Goal: Information Seeking & Learning: Learn about a topic

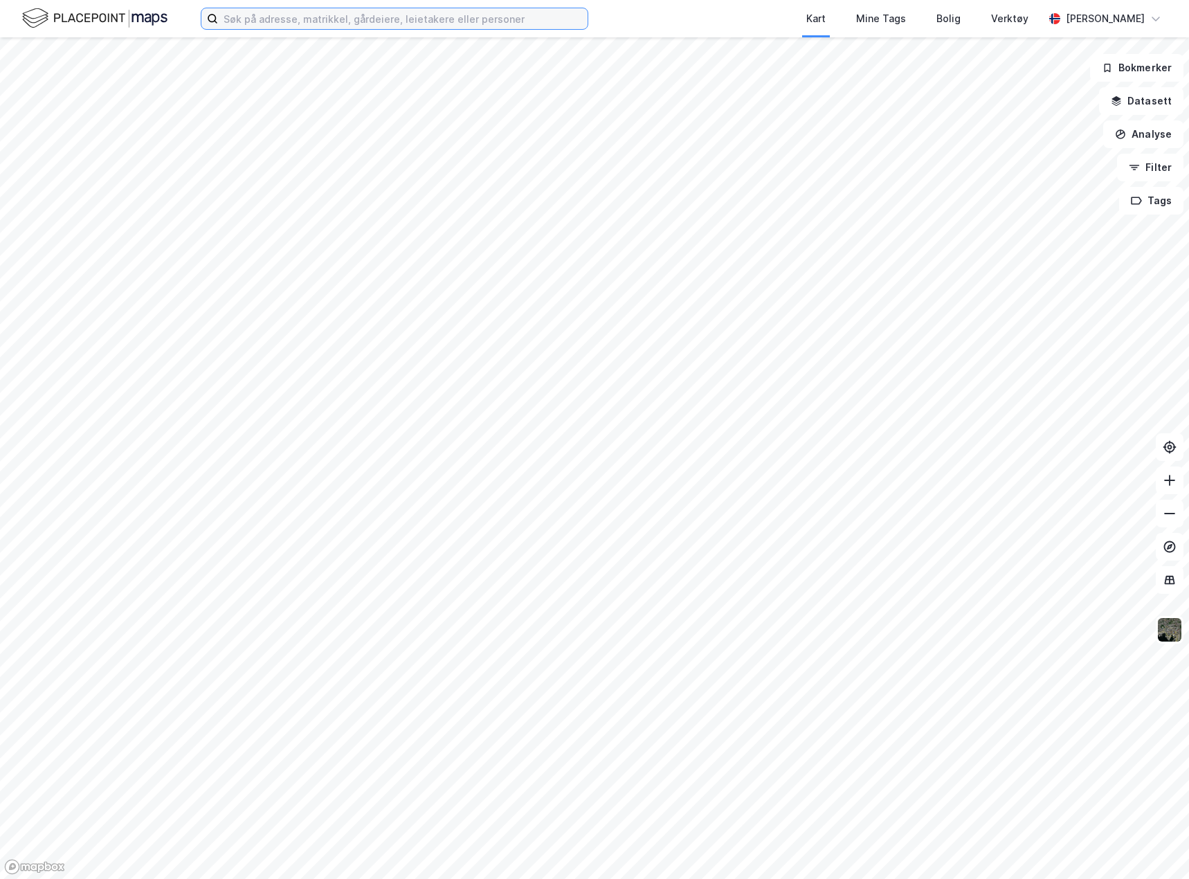
click at [318, 15] on input at bounding box center [402, 18] width 369 height 21
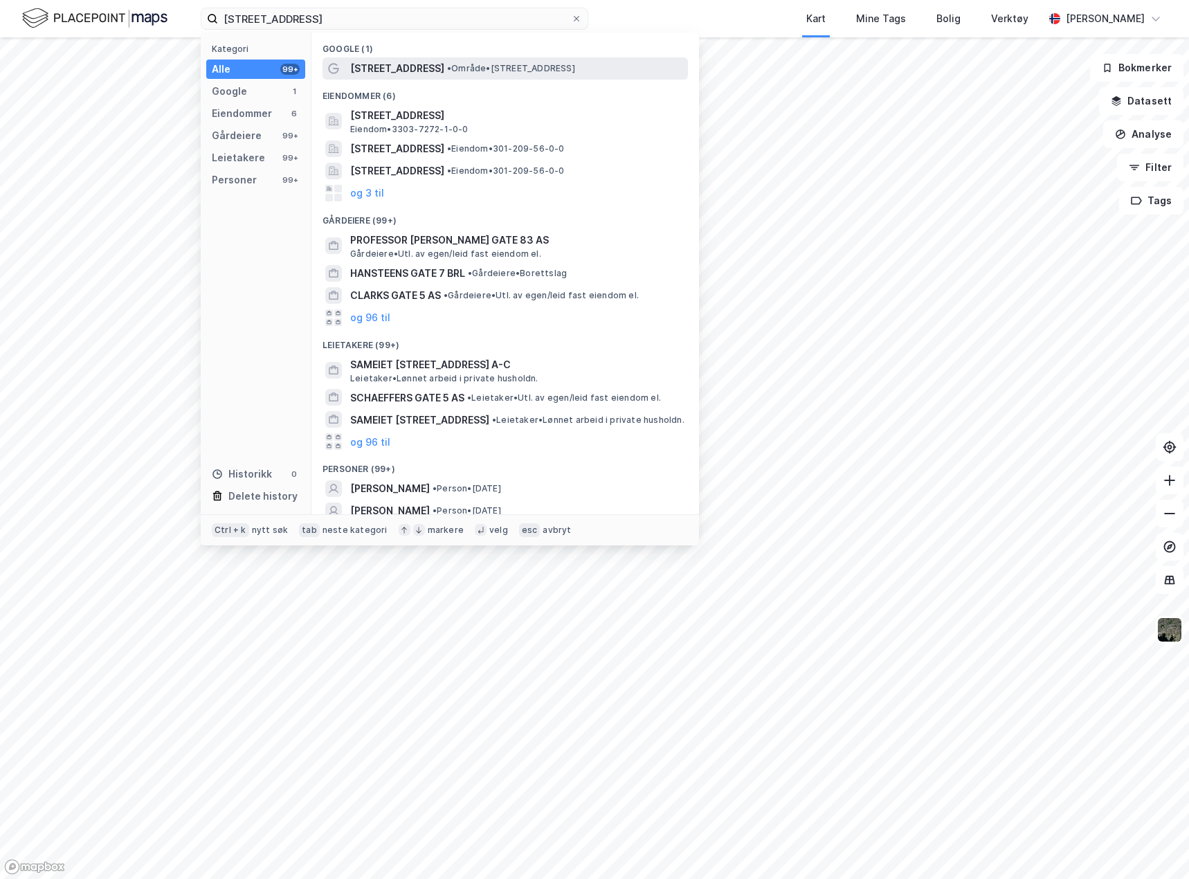
click at [394, 66] on span "[STREET_ADDRESS]" at bounding box center [397, 68] width 94 height 17
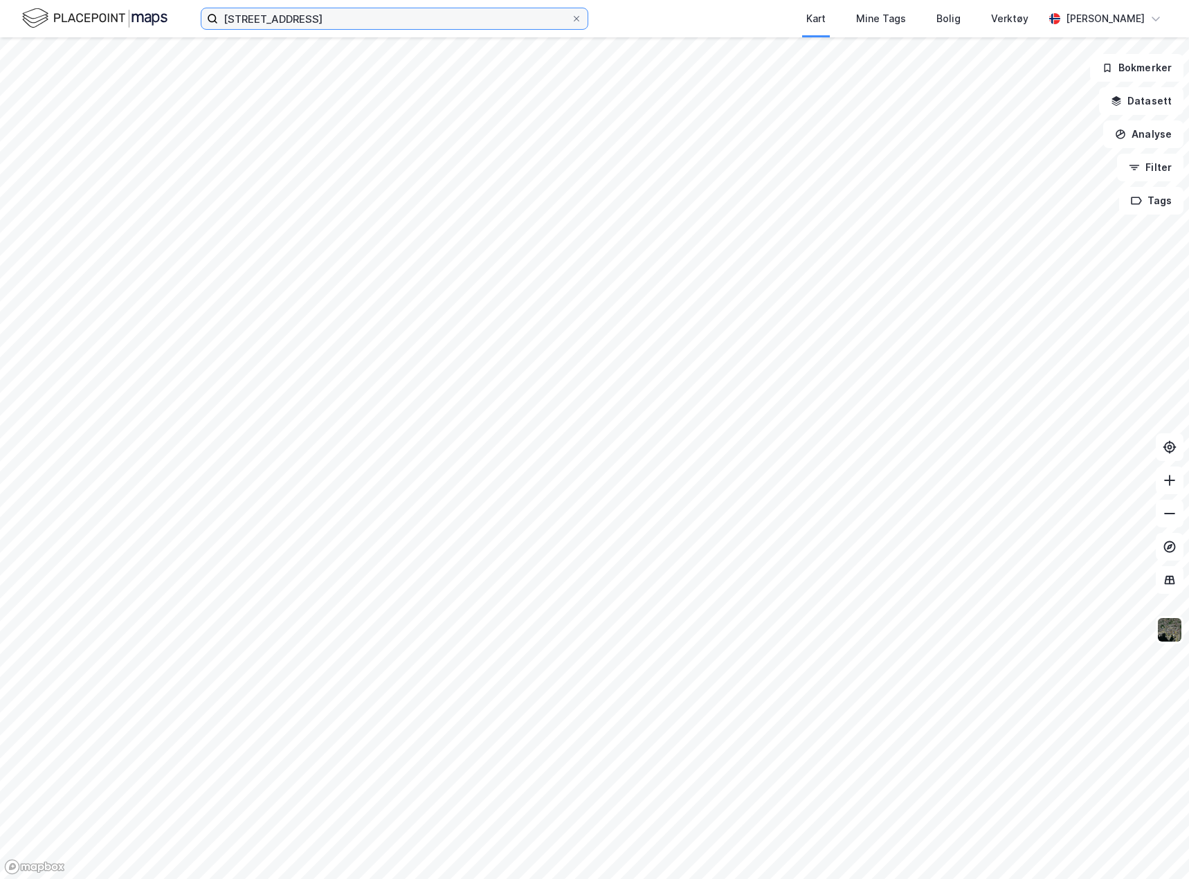
click at [327, 20] on input "[STREET_ADDRESS]" at bounding box center [394, 18] width 353 height 21
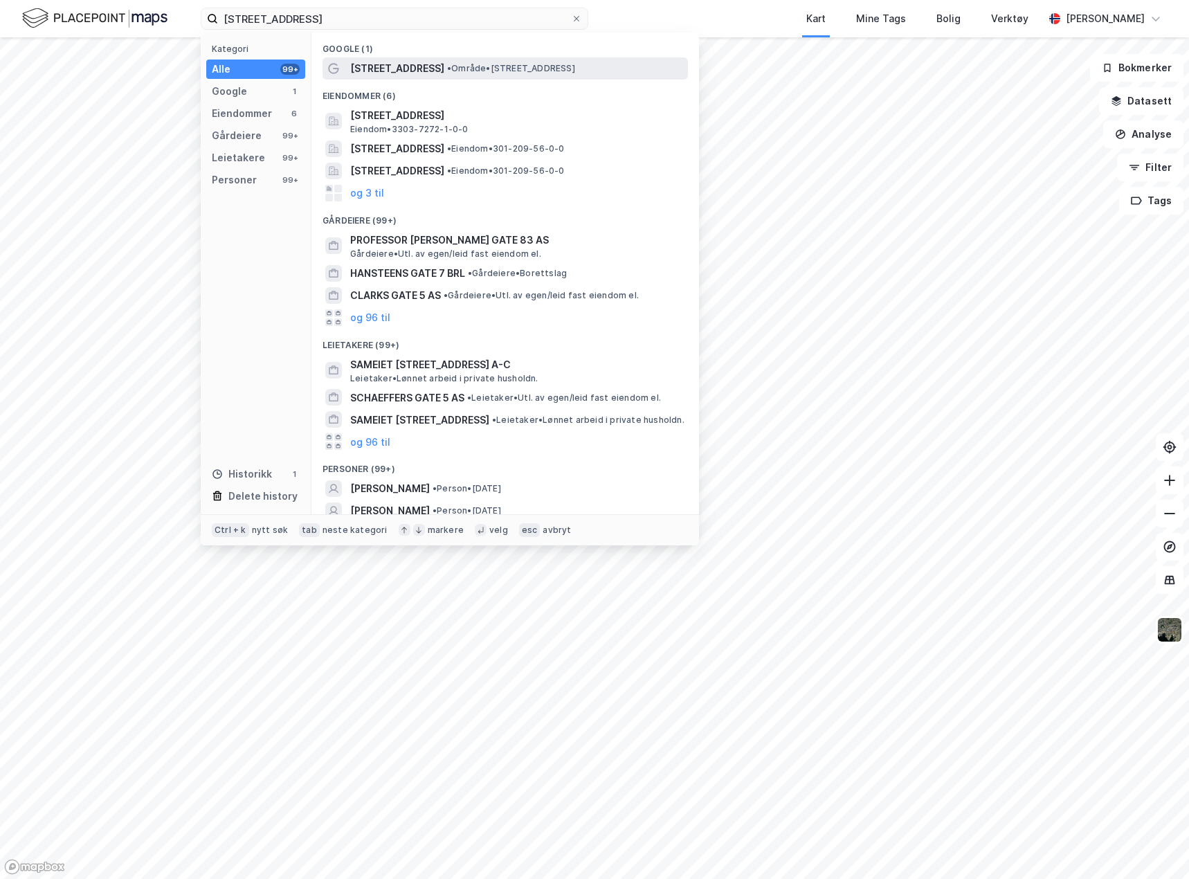
click at [368, 70] on span "[STREET_ADDRESS]" at bounding box center [397, 68] width 94 height 17
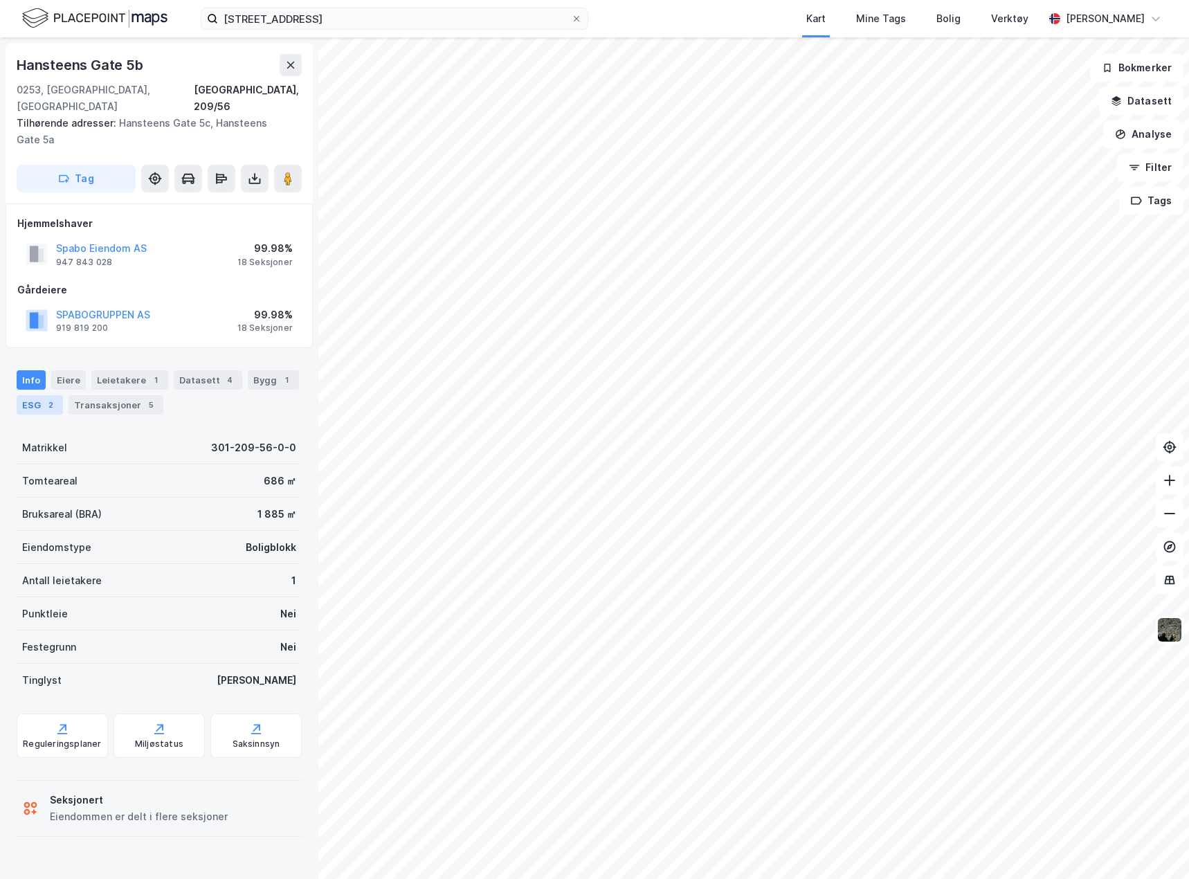
click at [51, 398] on div "2" at bounding box center [51, 405] width 14 height 14
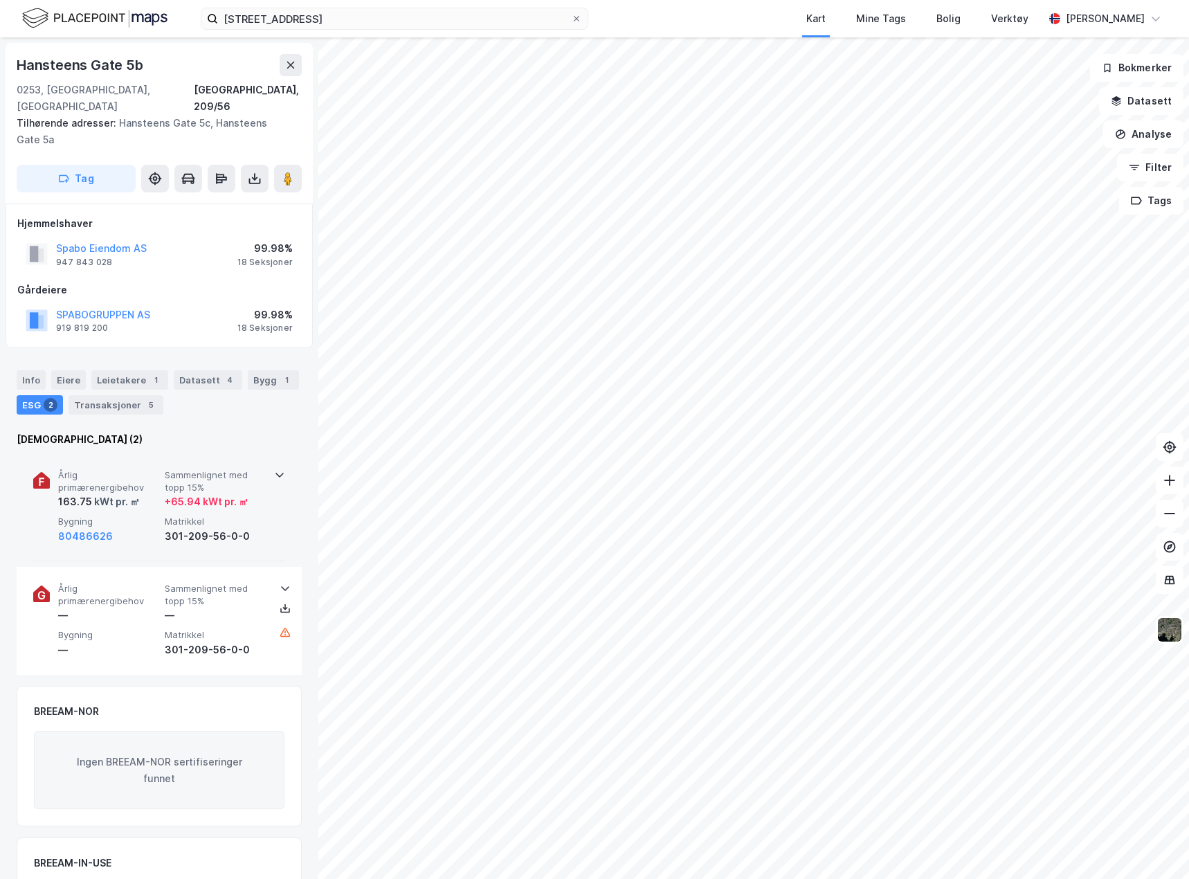
click at [183, 528] on div "301-209-56-0-0" at bounding box center [215, 536] width 101 height 17
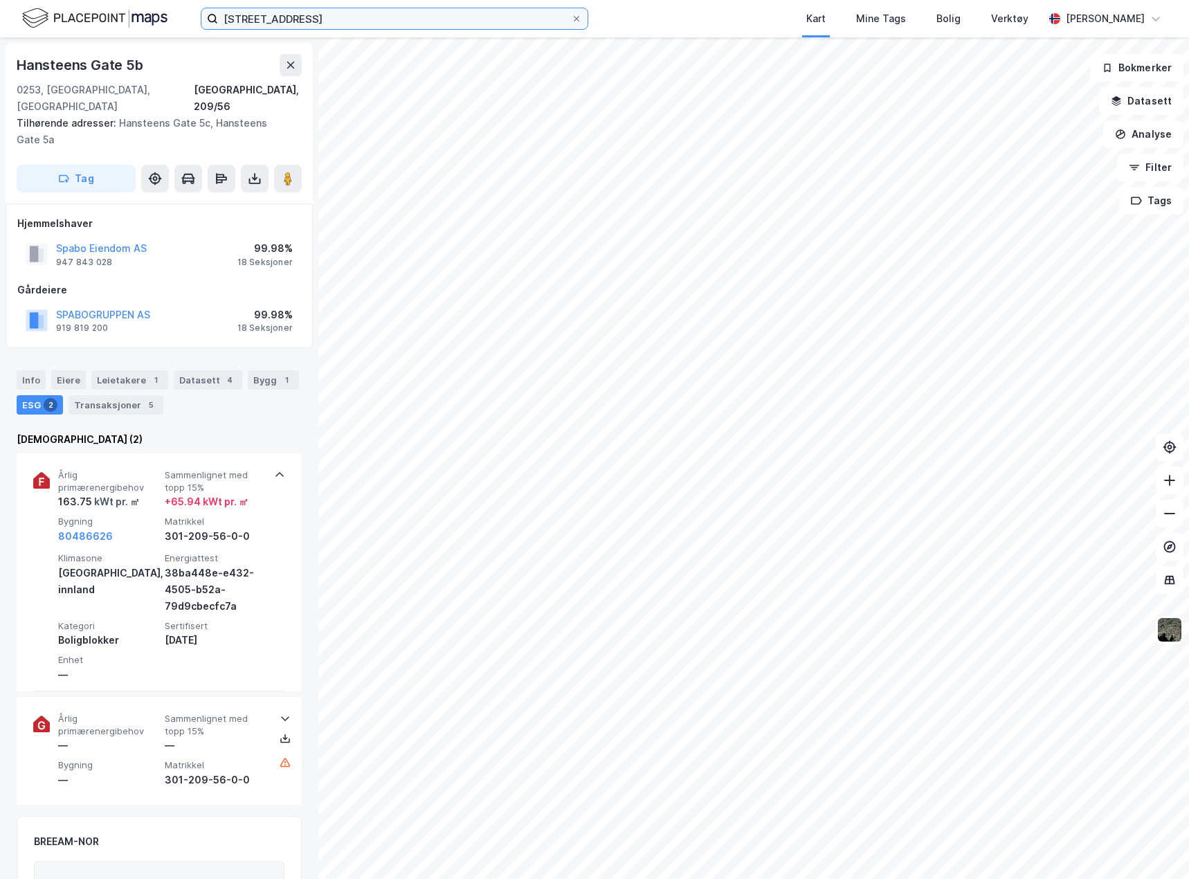
click at [291, 22] on input "[STREET_ADDRESS]" at bounding box center [394, 18] width 353 height 21
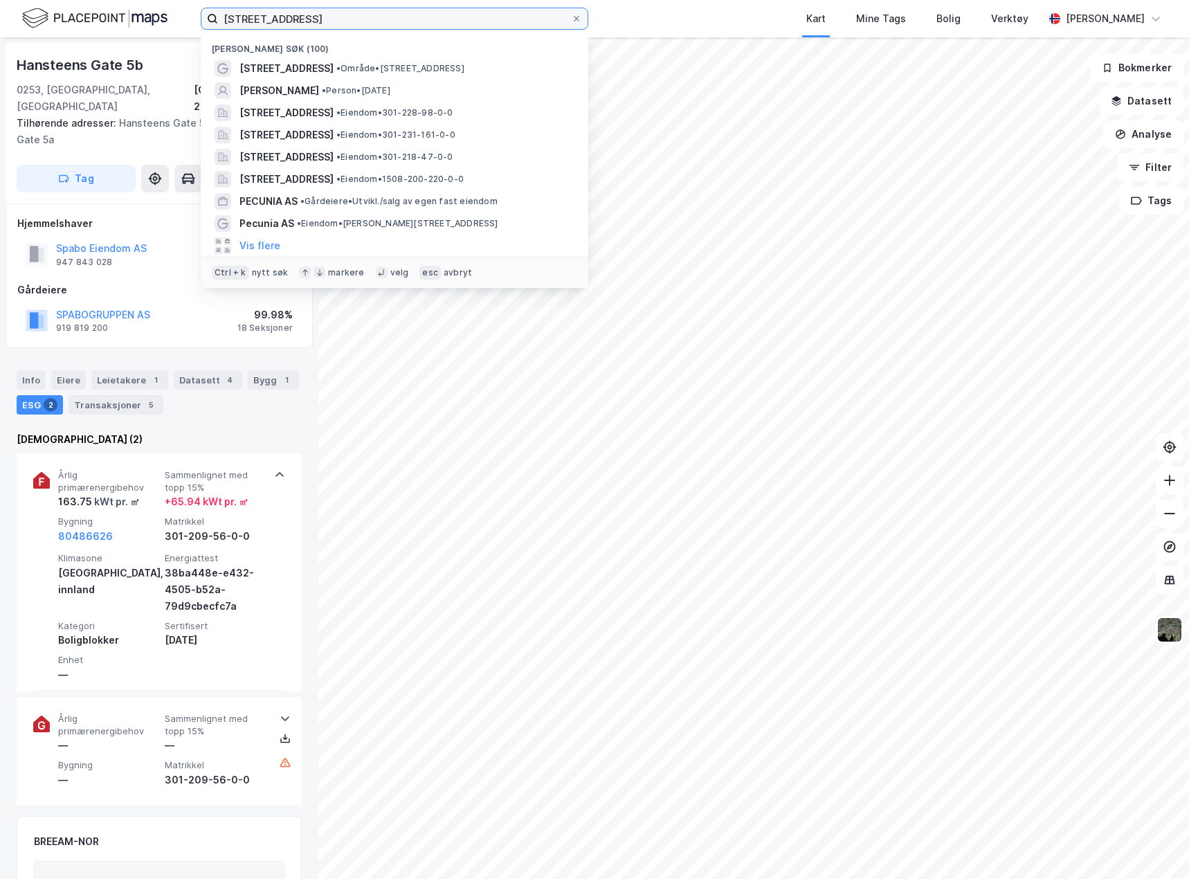
click at [291, 22] on input "[STREET_ADDRESS]" at bounding box center [394, 18] width 353 height 21
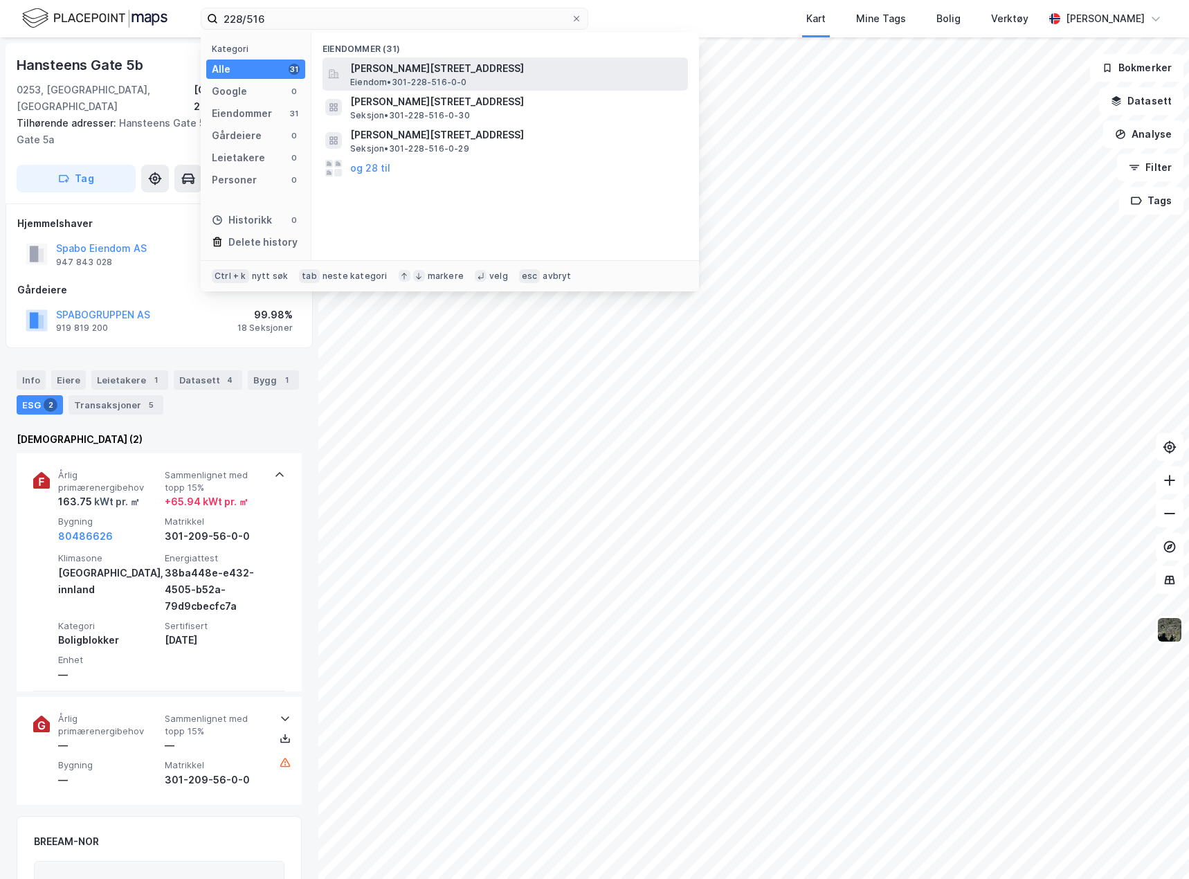
click at [392, 70] on span "[PERSON_NAME][STREET_ADDRESS]" at bounding box center [516, 68] width 332 height 17
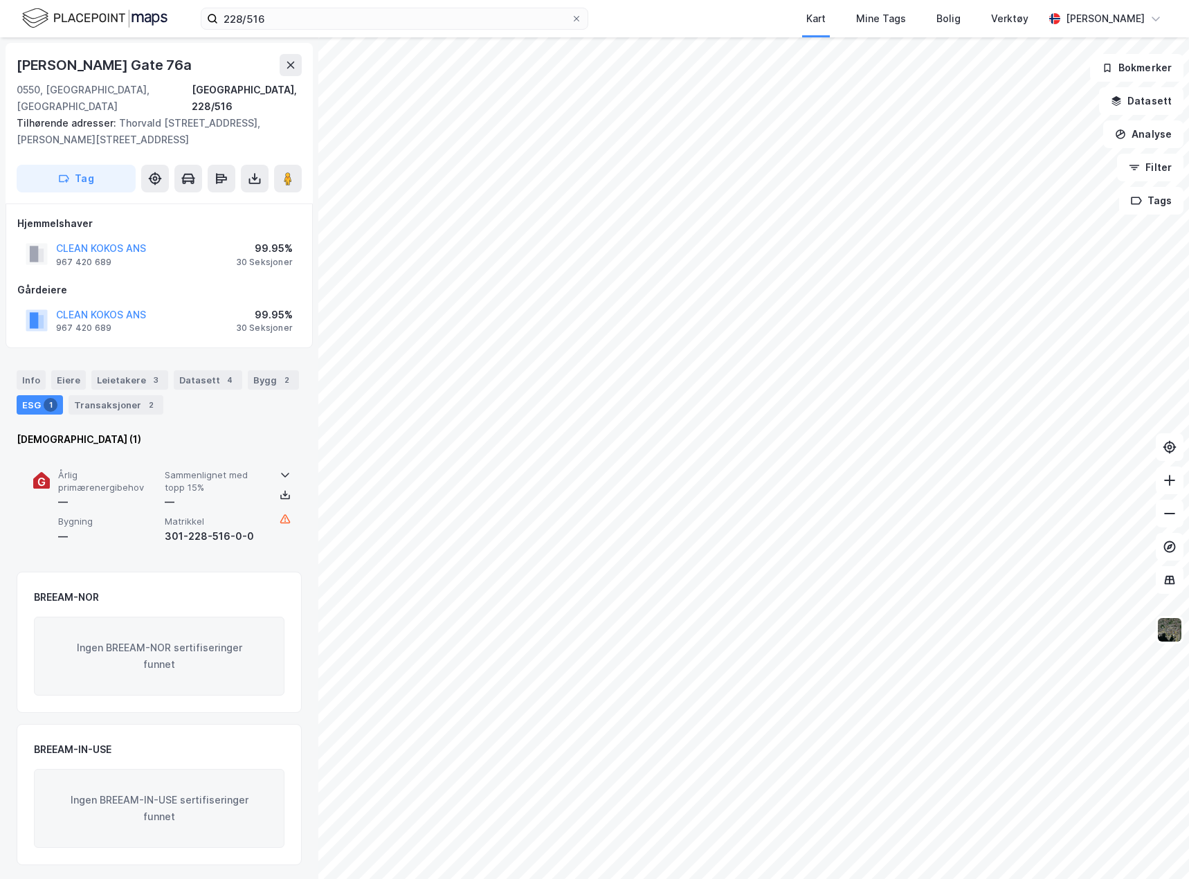
click at [273, 531] on div "Årlig primærenergibehov — Sammenlignet med topp 15% — Bygning — Matrikkel 301-2…" at bounding box center [159, 506] width 252 height 107
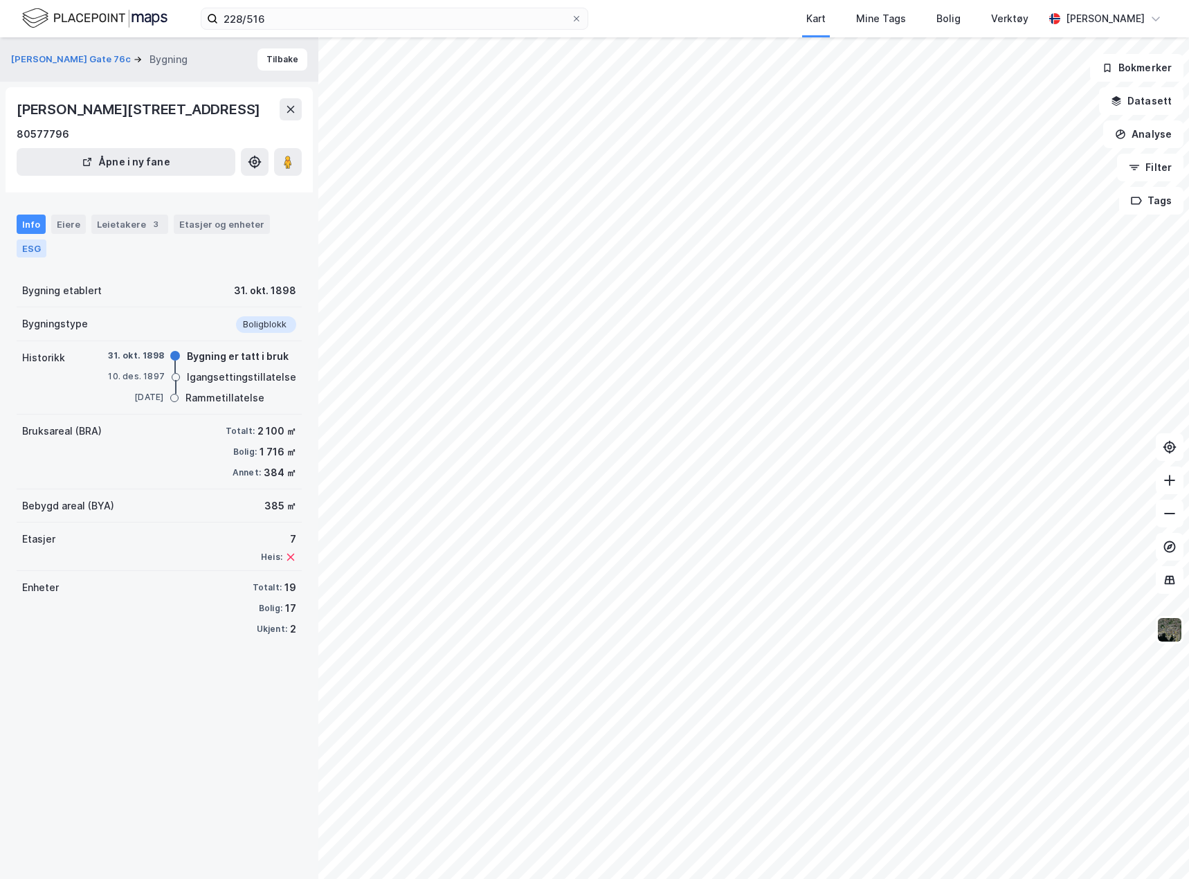
click at [24, 248] on div "ESG" at bounding box center [32, 248] width 30 height 18
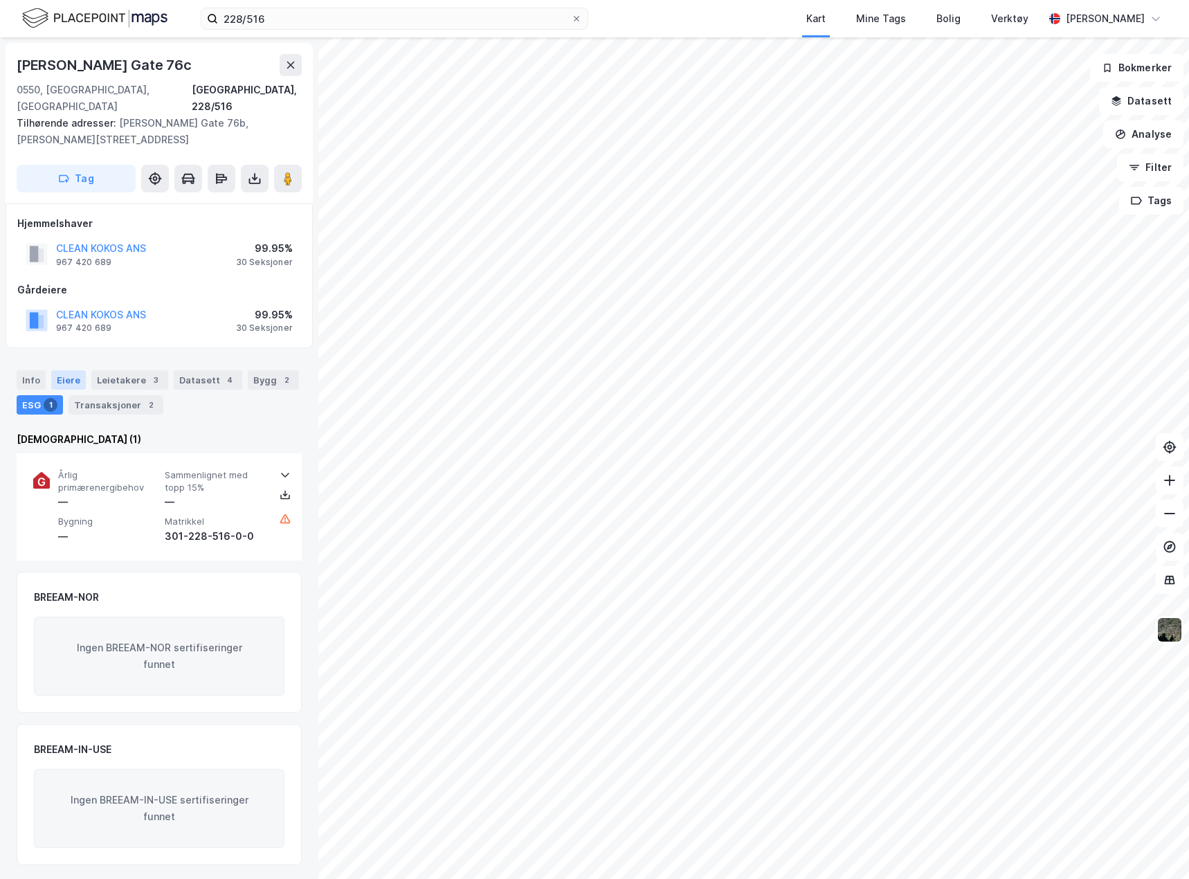
click at [60, 370] on div "Eiere" at bounding box center [68, 379] width 35 height 19
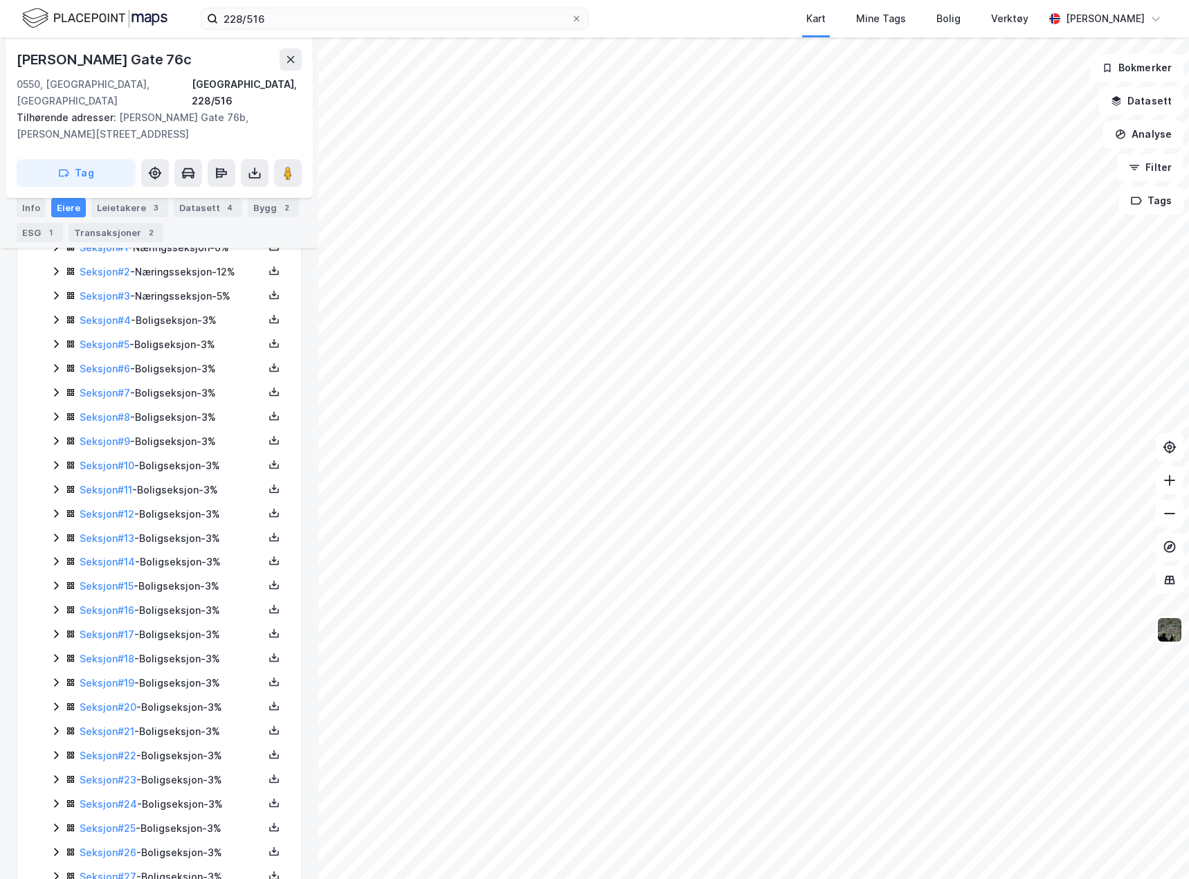
scroll to position [277, 0]
click at [95, 337] on link "Seksjon # 5" at bounding box center [105, 343] width 50 height 12
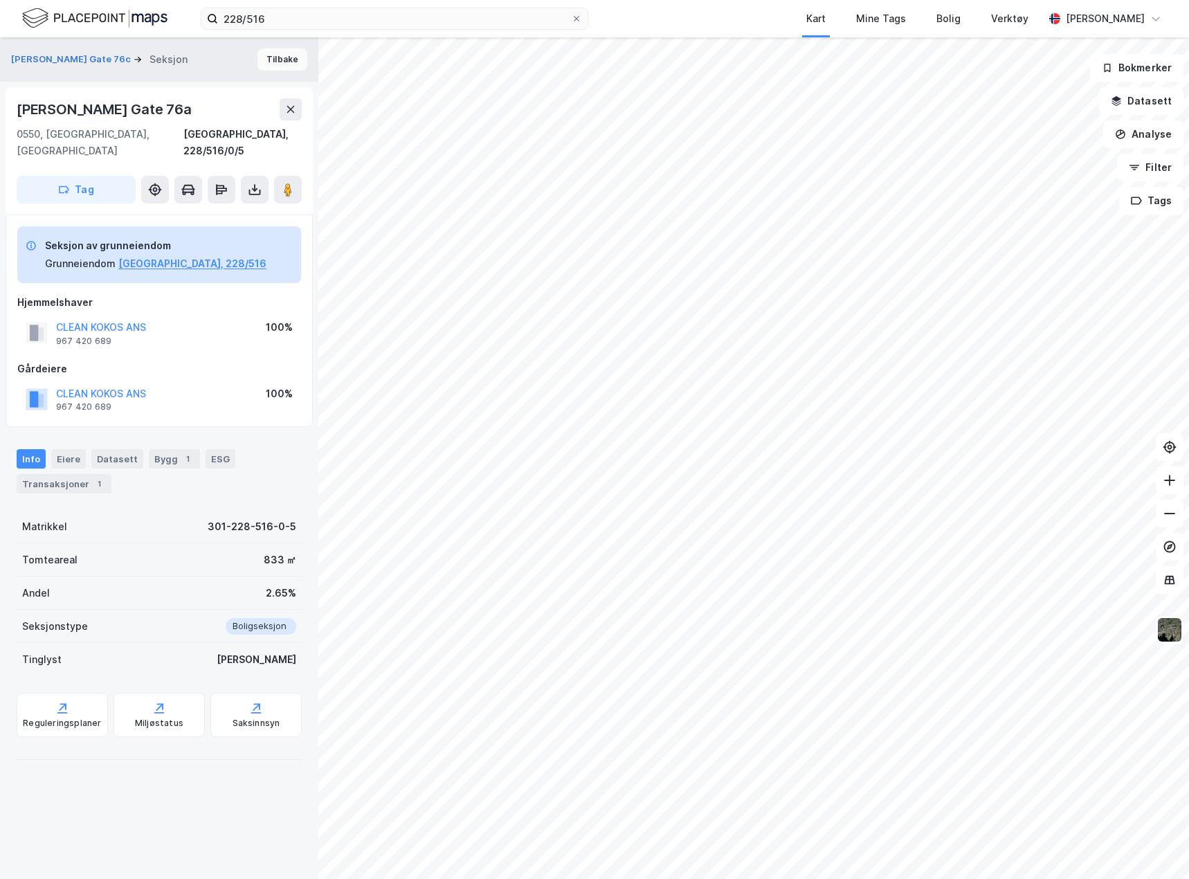
click at [270, 53] on button "Tilbake" at bounding box center [282, 59] width 50 height 22
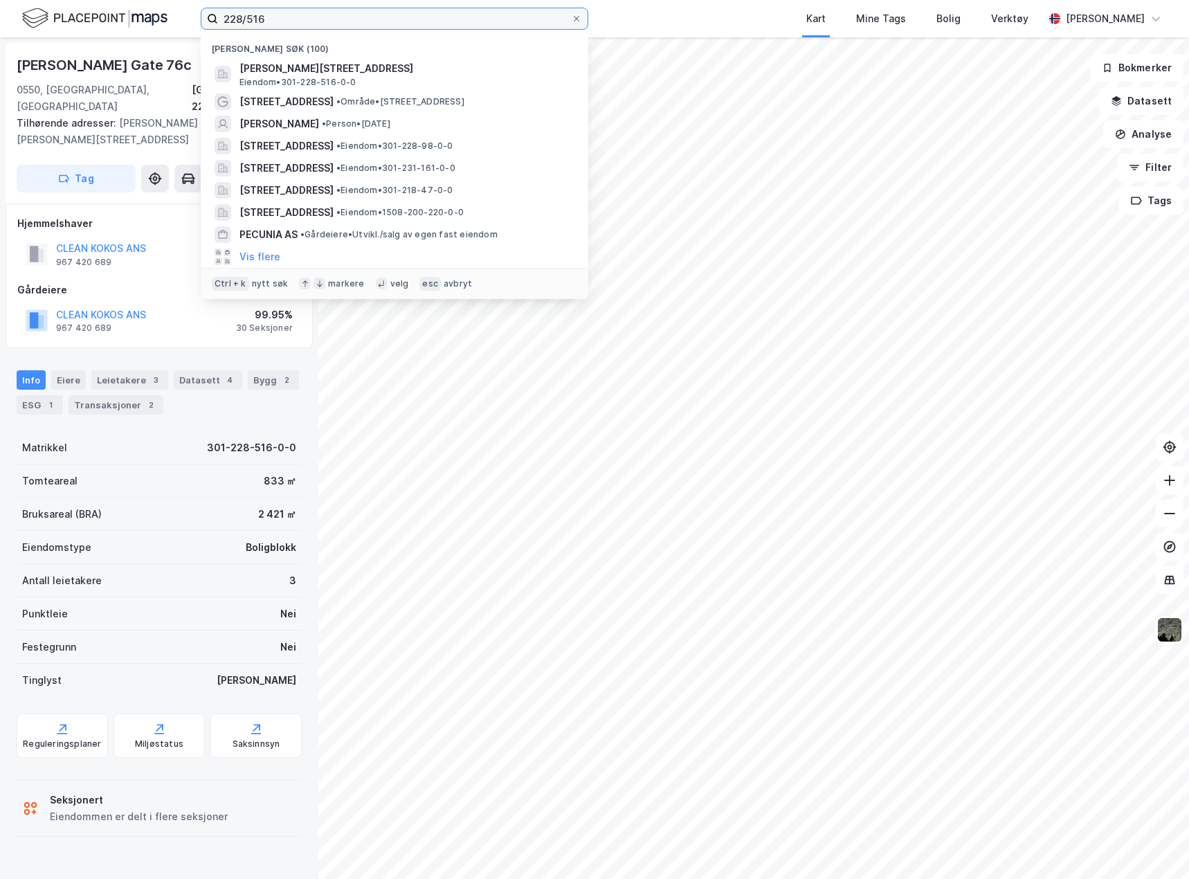
click at [357, 19] on input "228/516" at bounding box center [394, 18] width 353 height 21
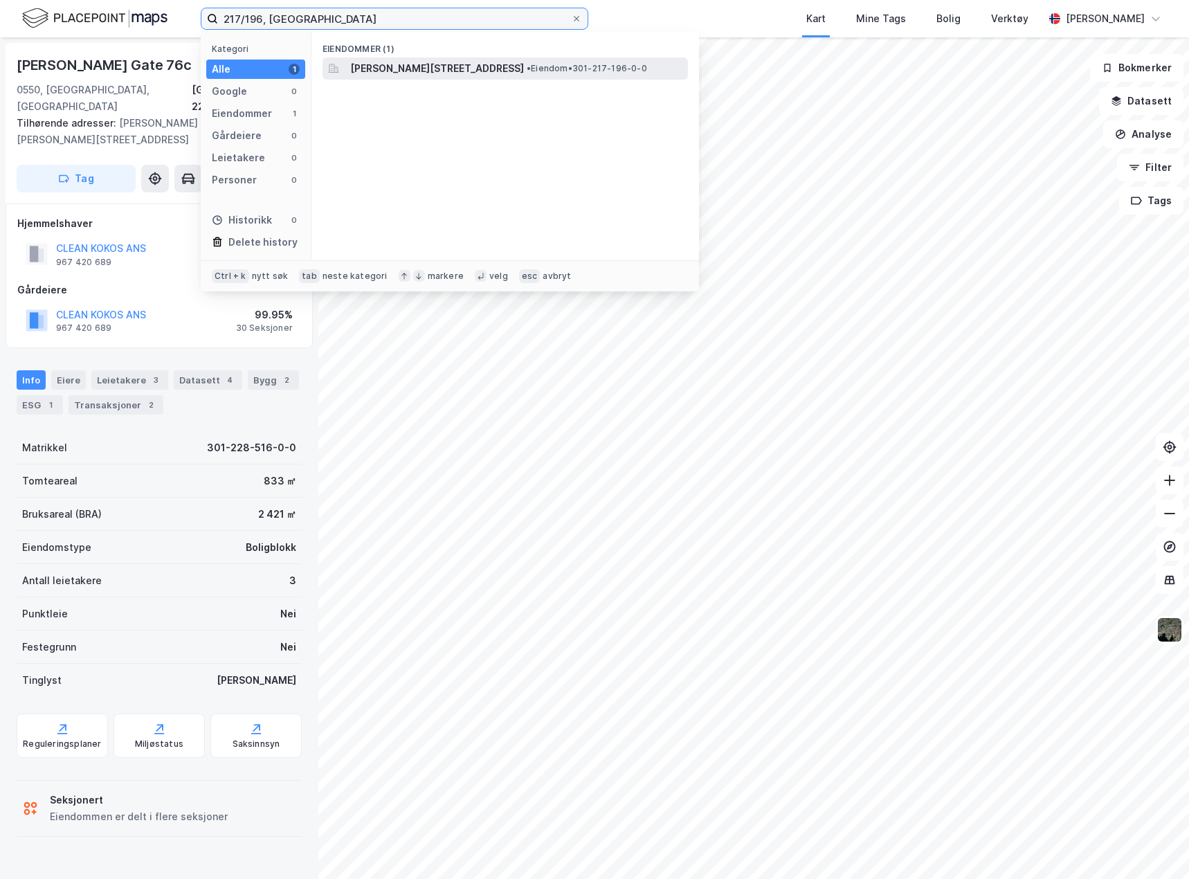
type input "217/196, [GEOGRAPHIC_DATA]"
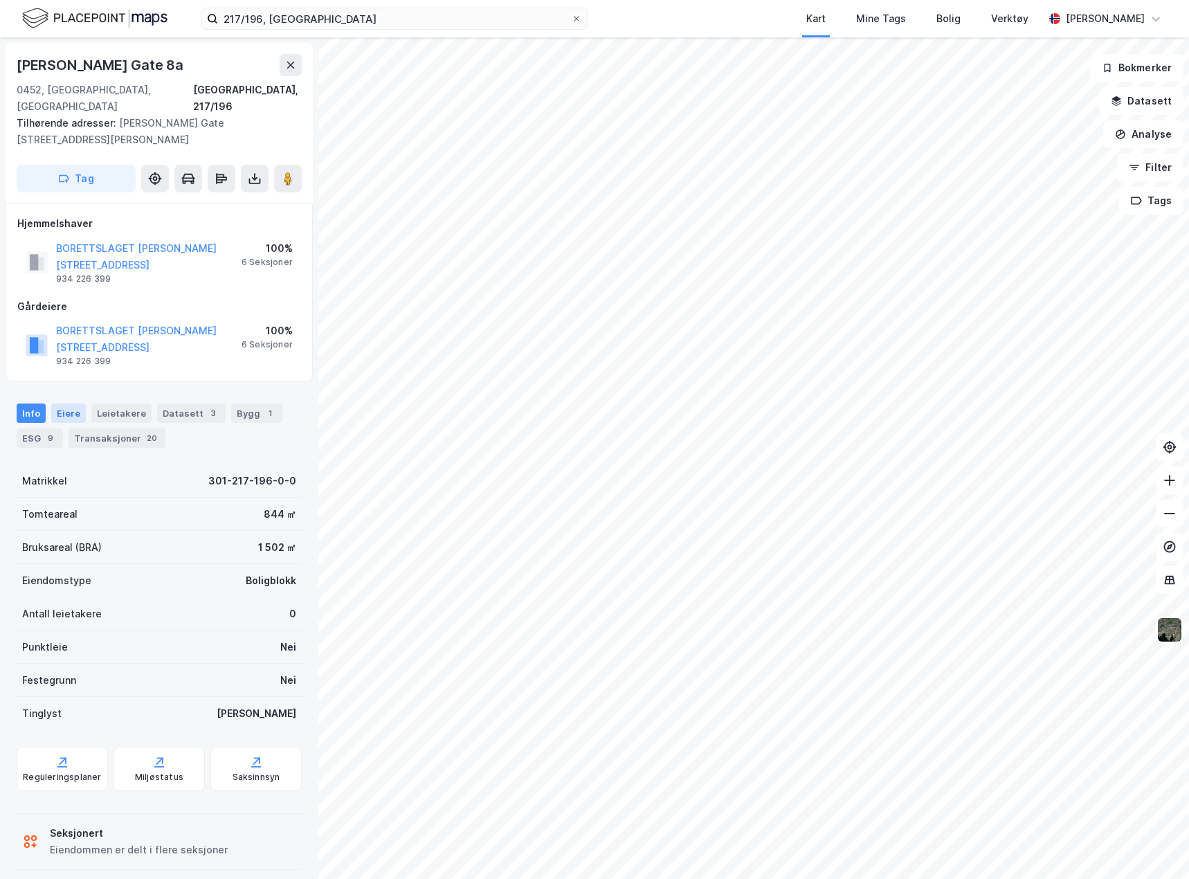
click at [75, 403] on div "Eiere" at bounding box center [68, 412] width 35 height 19
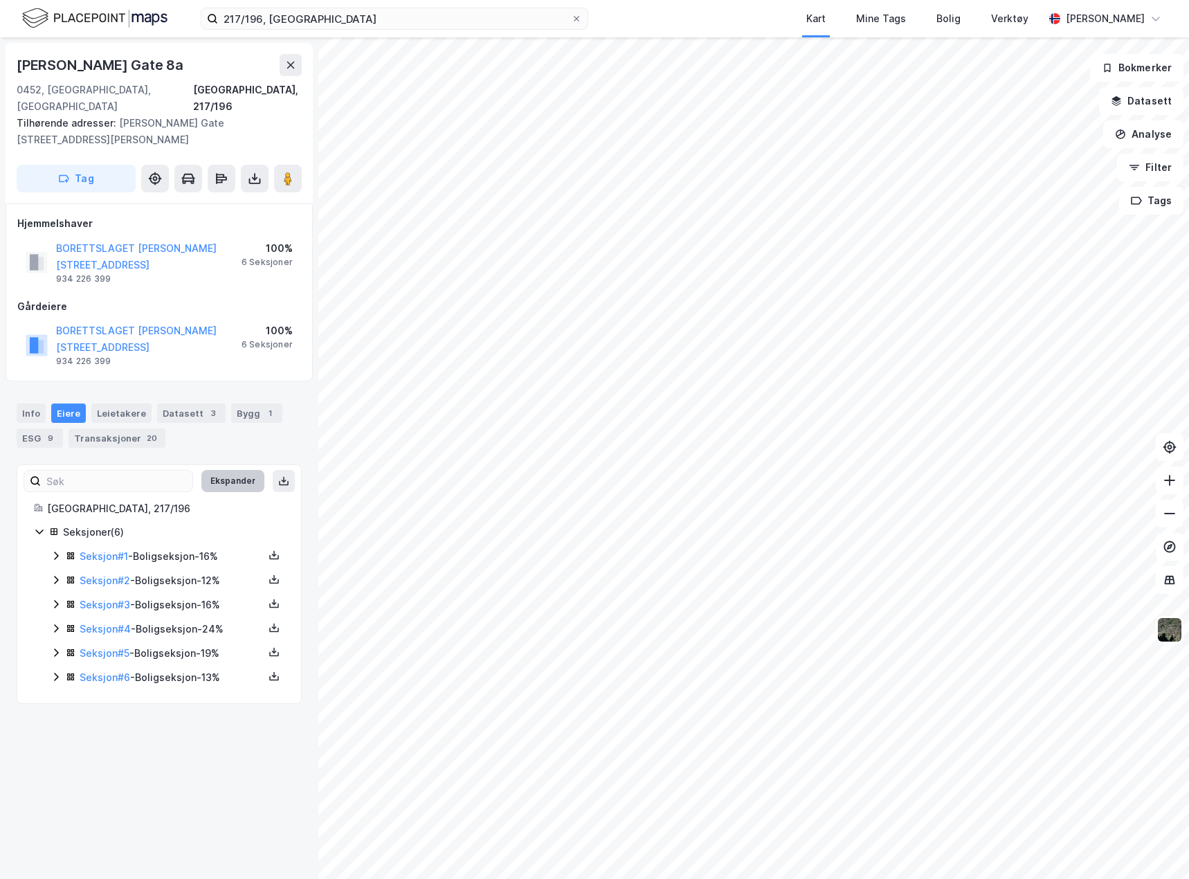
click at [201, 470] on button "Ekspander" at bounding box center [232, 481] width 63 height 22
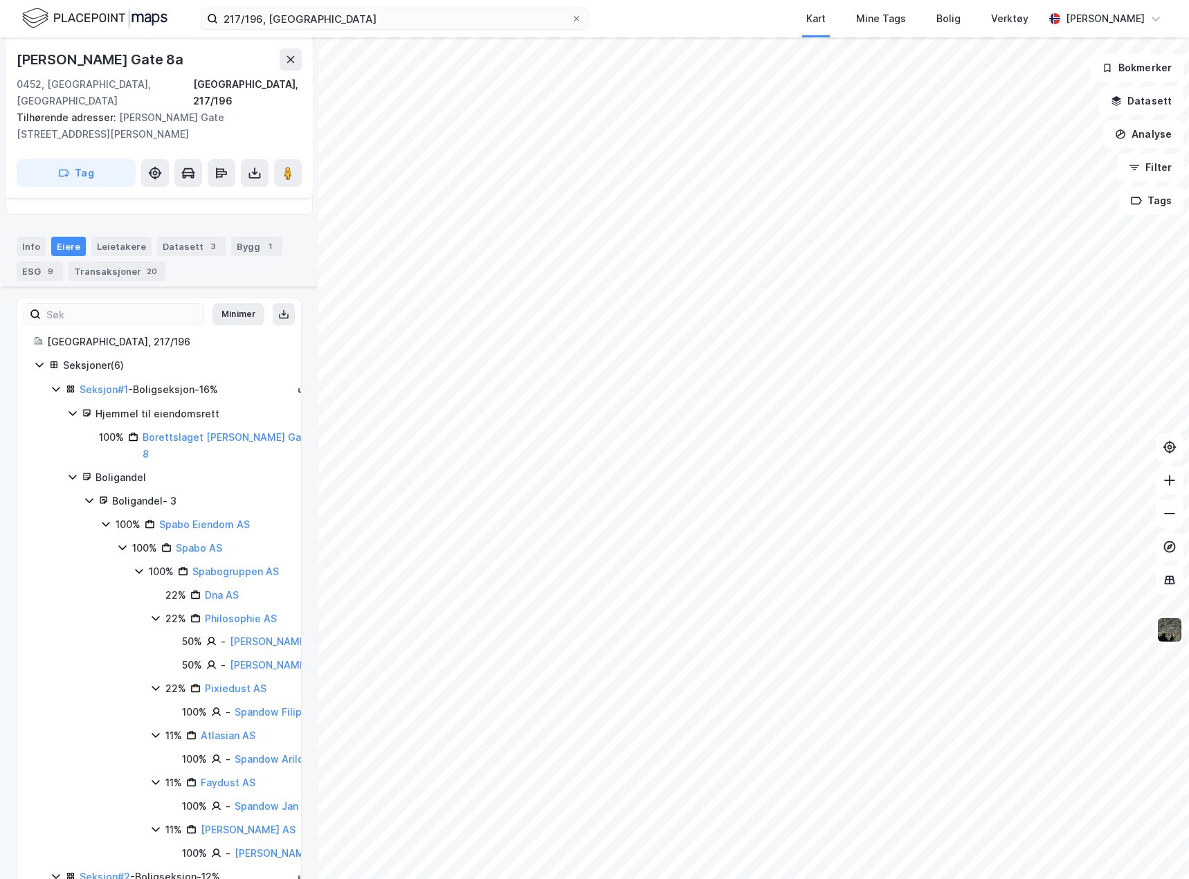
scroll to position [208, 0]
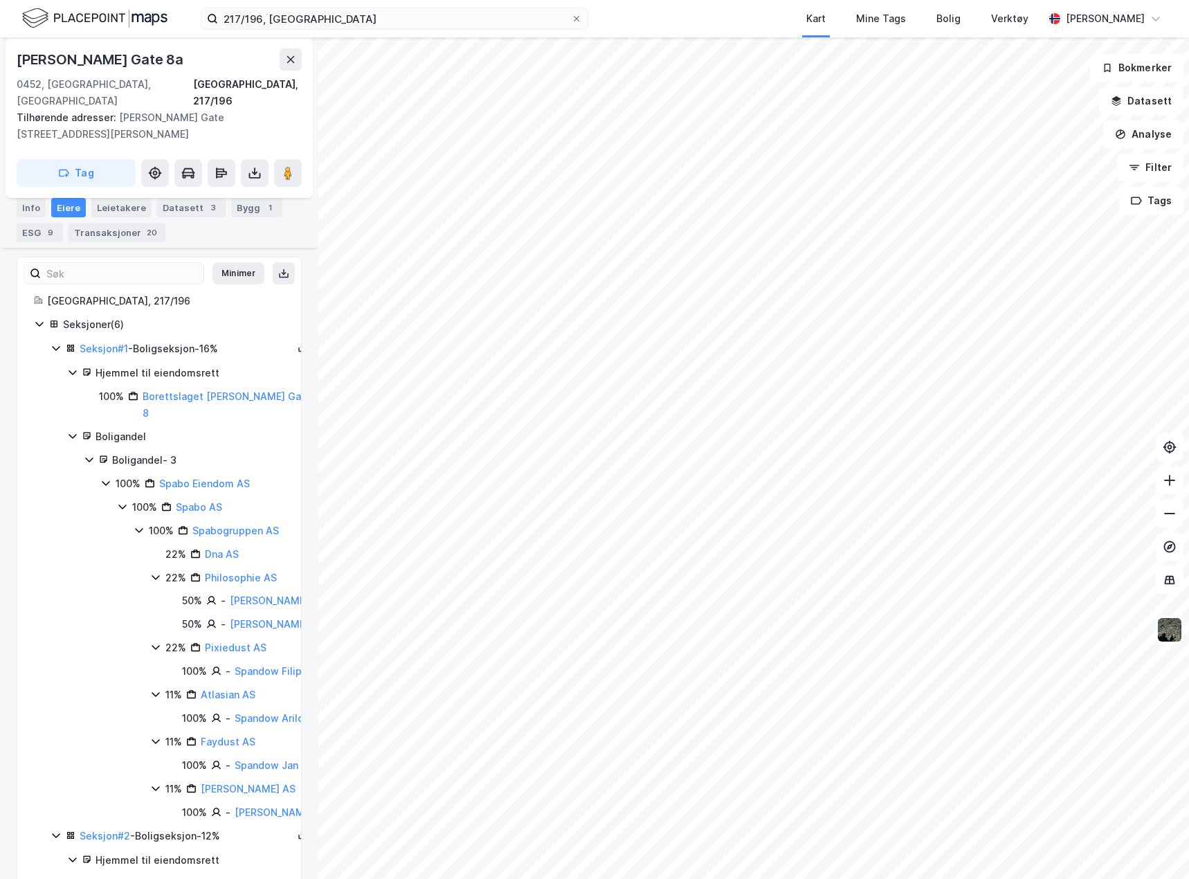
click at [118, 501] on icon at bounding box center [122, 506] width 11 height 11
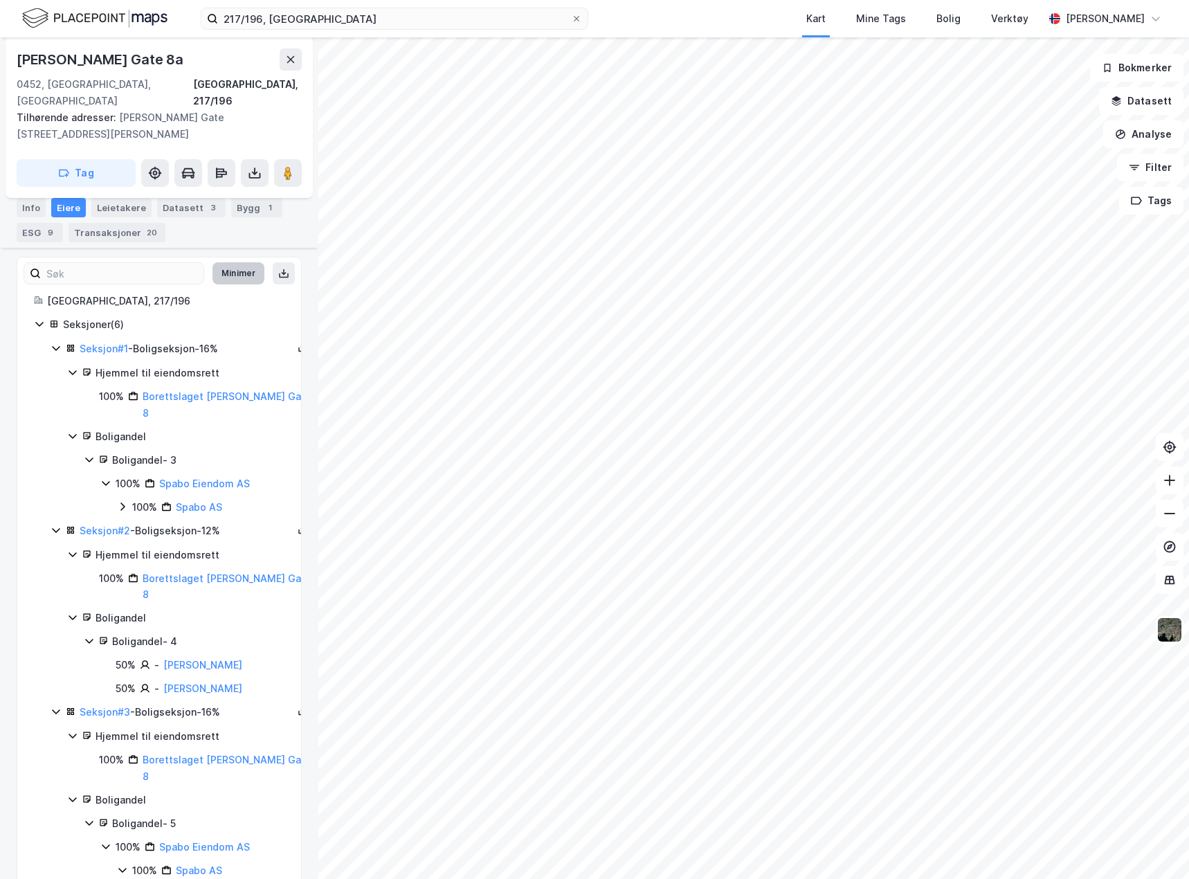
click at [220, 262] on button "Minimer" at bounding box center [238, 273] width 52 height 22
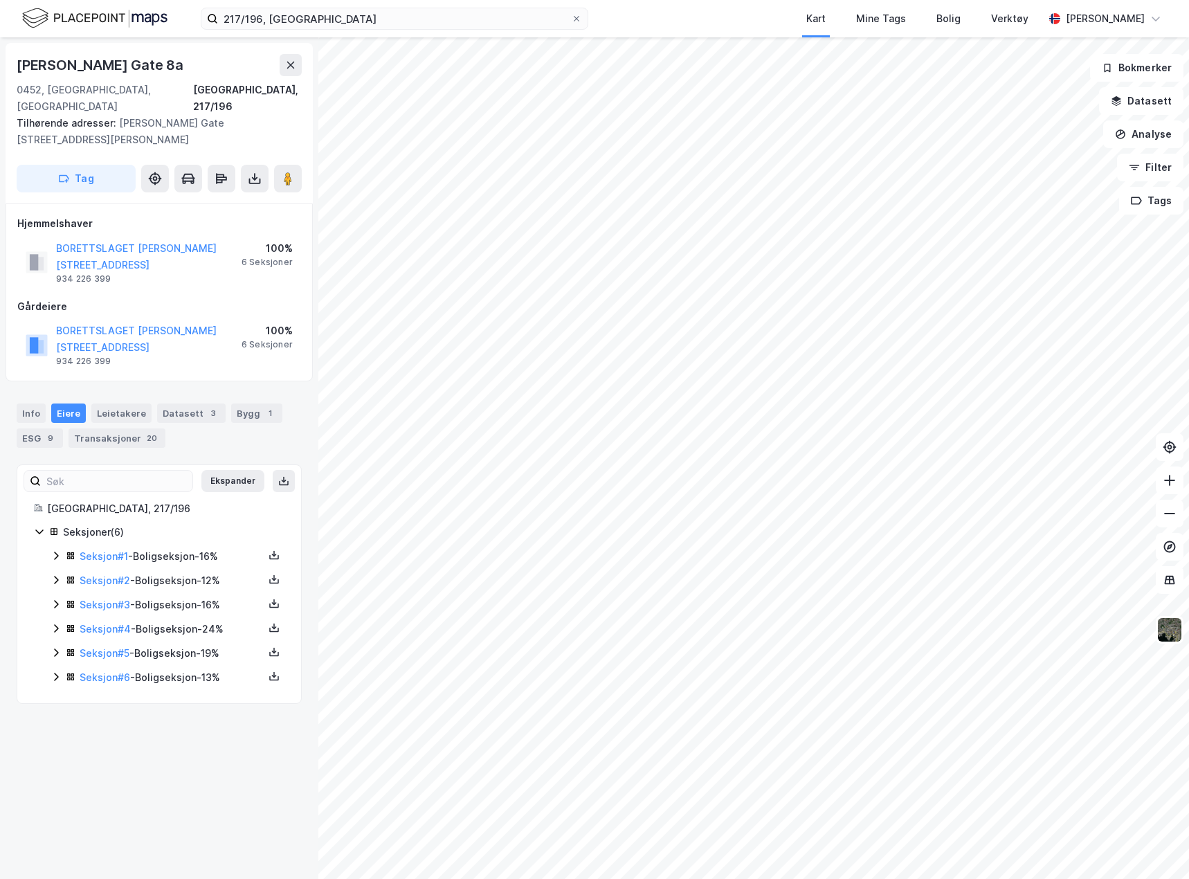
click at [55, 550] on icon at bounding box center [56, 555] width 11 height 11
click at [53, 621] on icon at bounding box center [56, 626] width 11 height 11
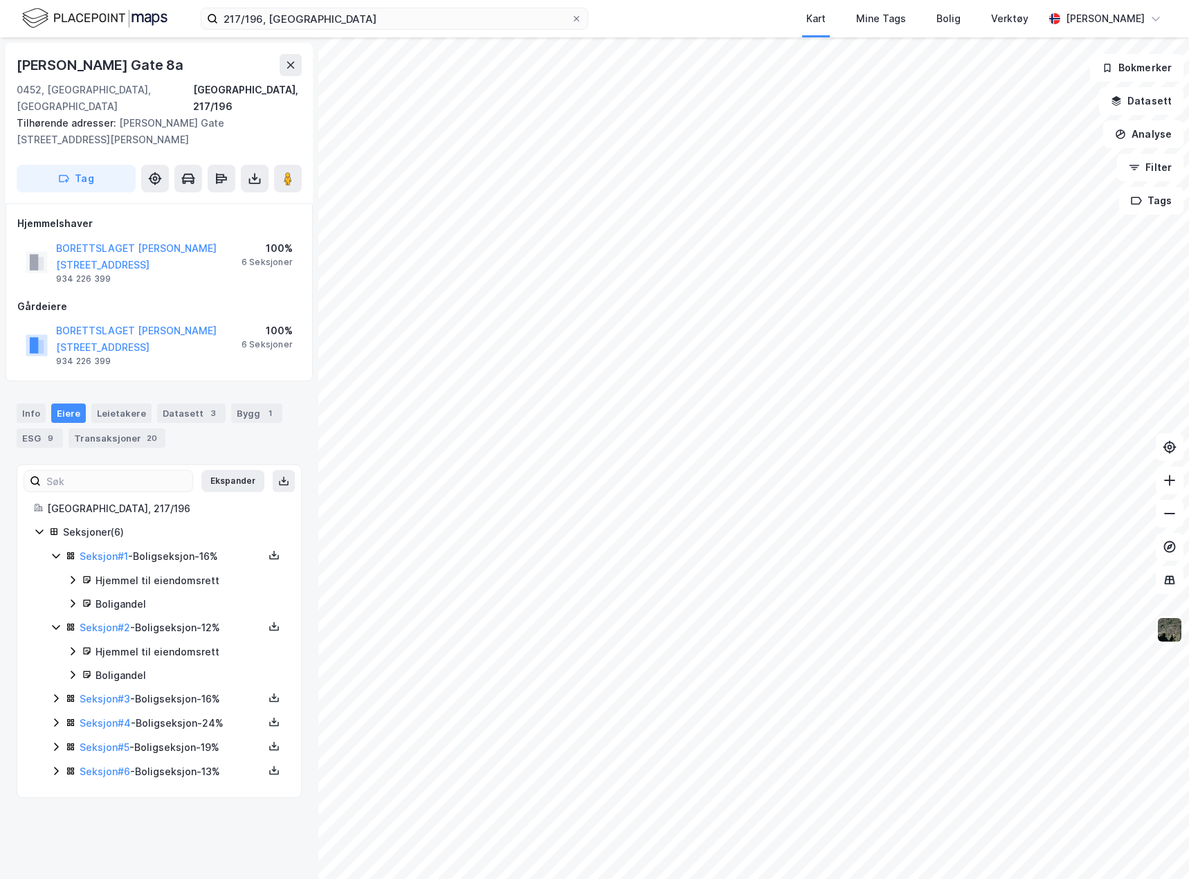
click at [57, 693] on icon at bounding box center [56, 698] width 11 height 11
click at [54, 764] on icon at bounding box center [56, 769] width 11 height 11
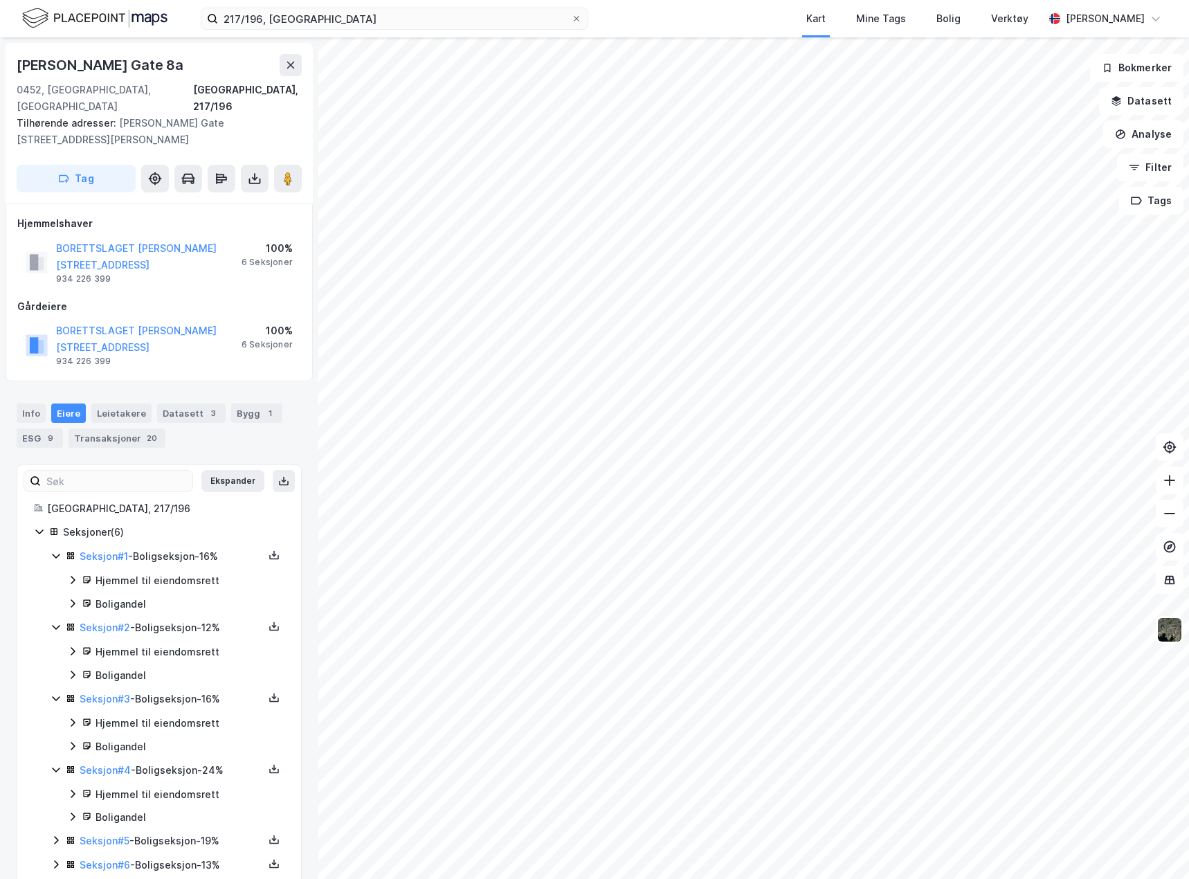
click at [53, 834] on icon at bounding box center [56, 839] width 11 height 11
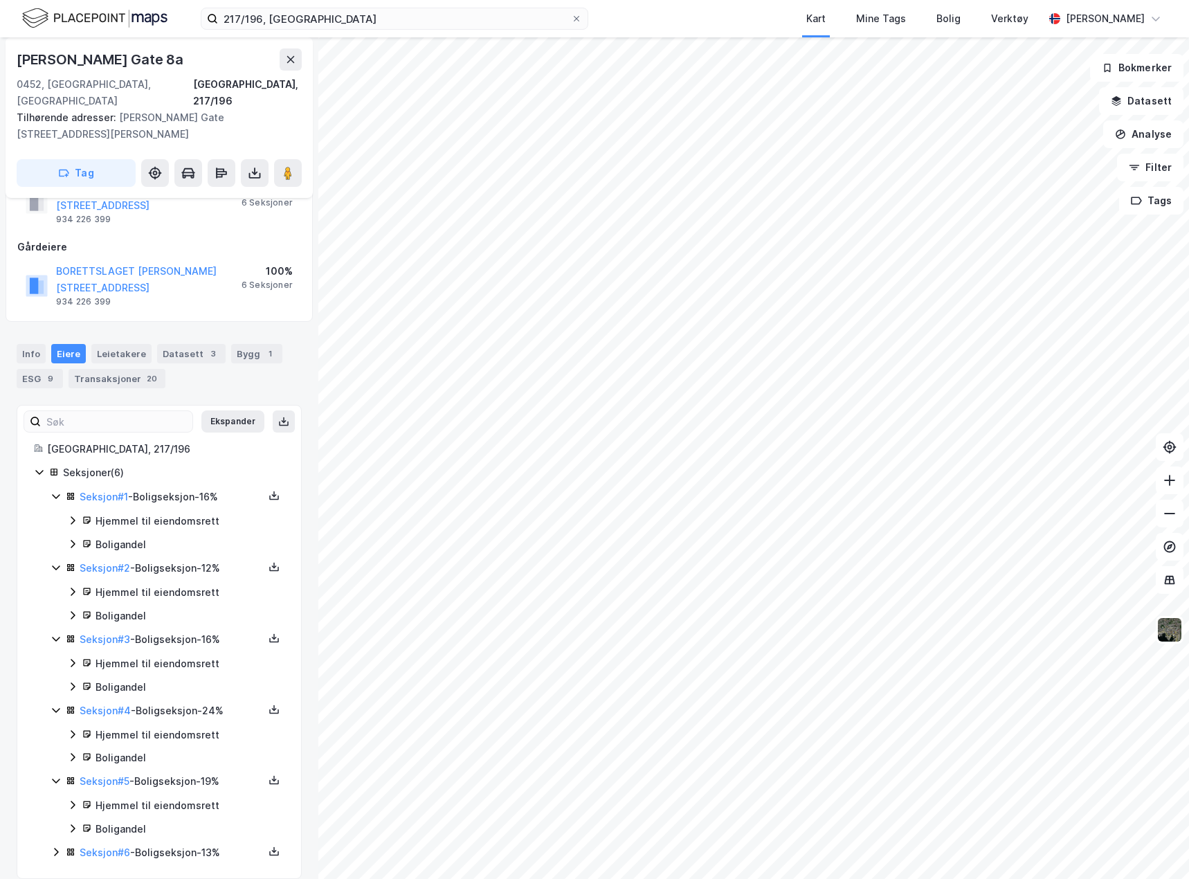
click at [53, 846] on icon at bounding box center [56, 851] width 11 height 11
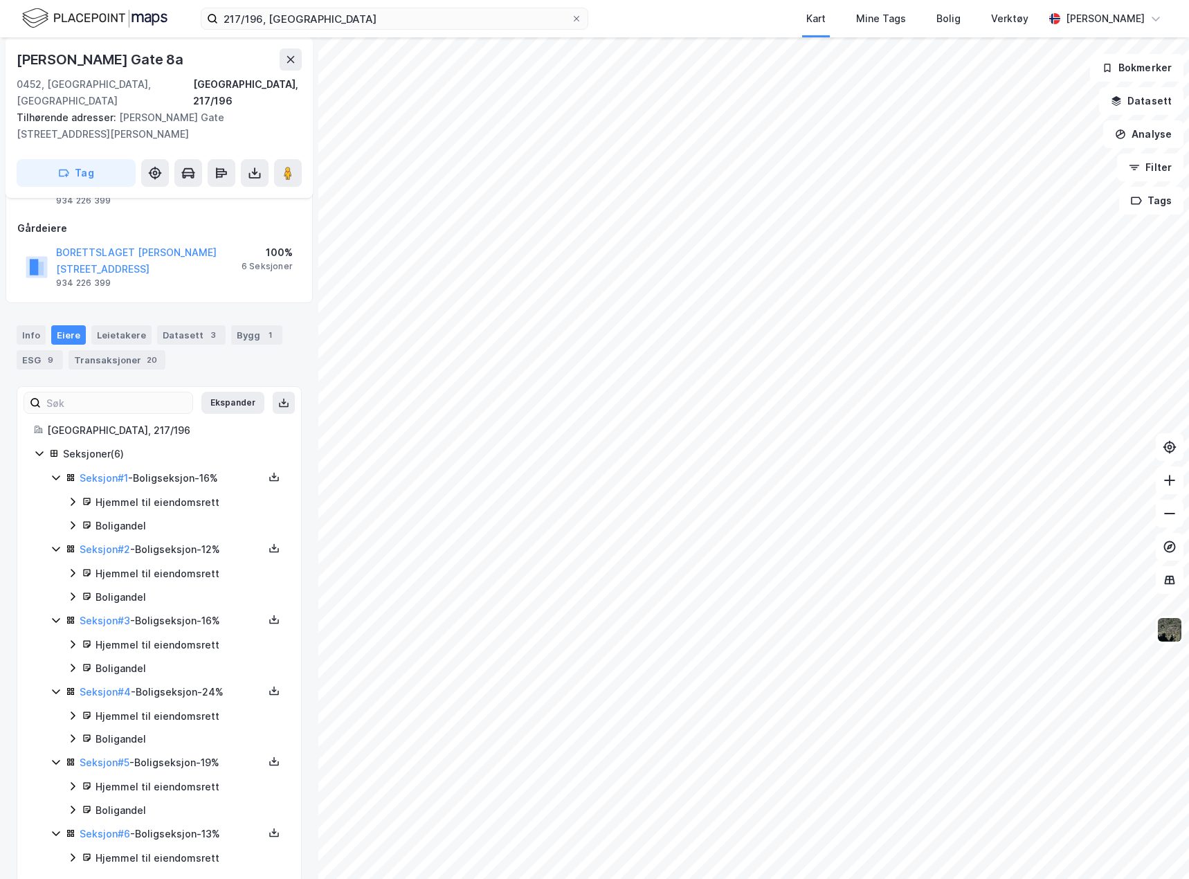
scroll to position [83, 0]
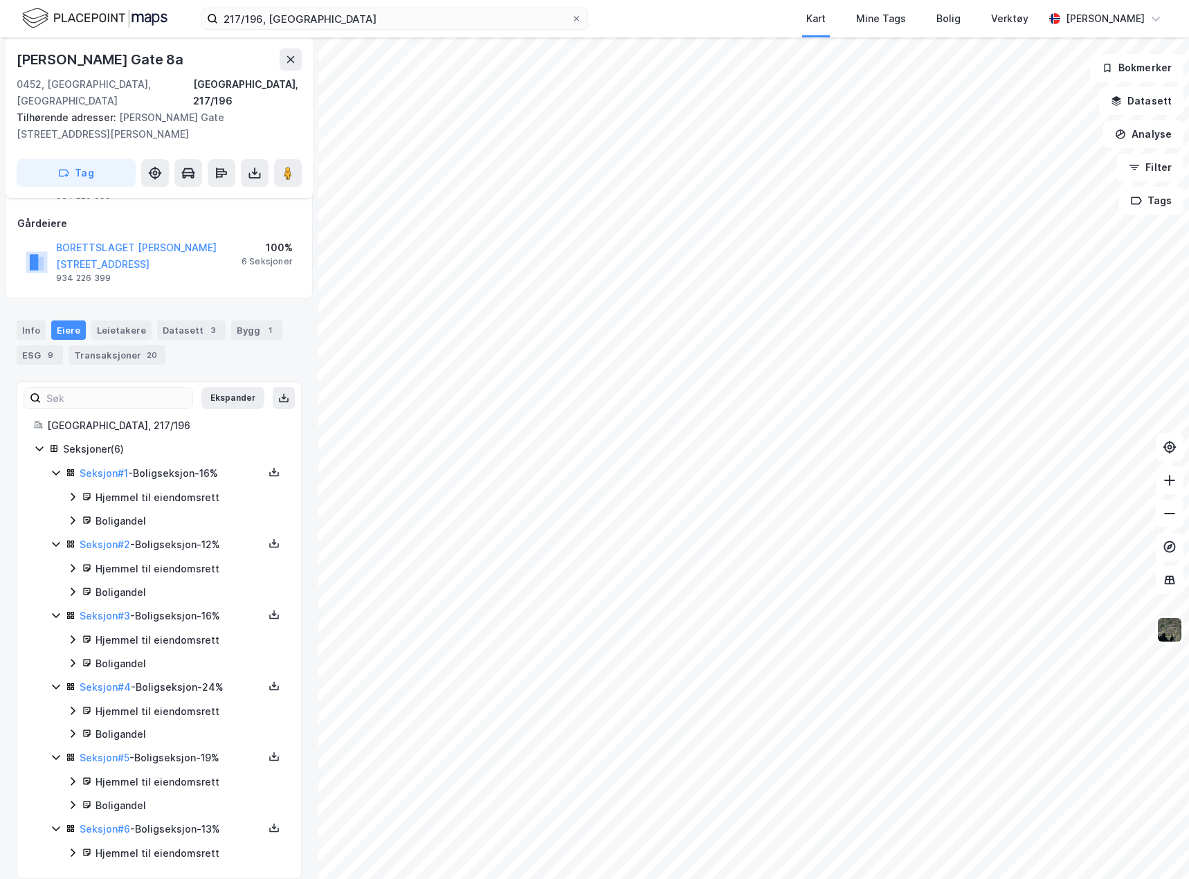
click at [73, 493] on icon at bounding box center [73, 497] width 4 height 8
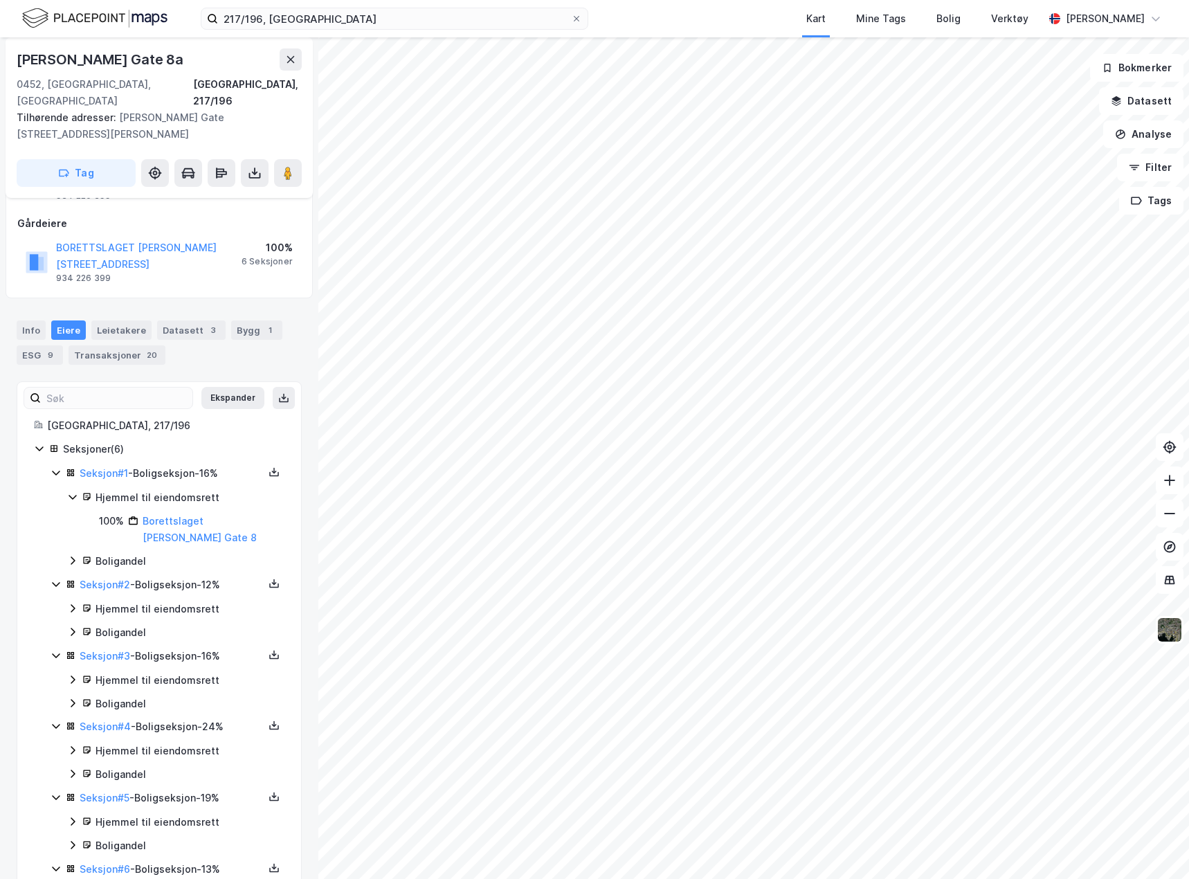
click at [71, 603] on icon at bounding box center [72, 608] width 11 height 11
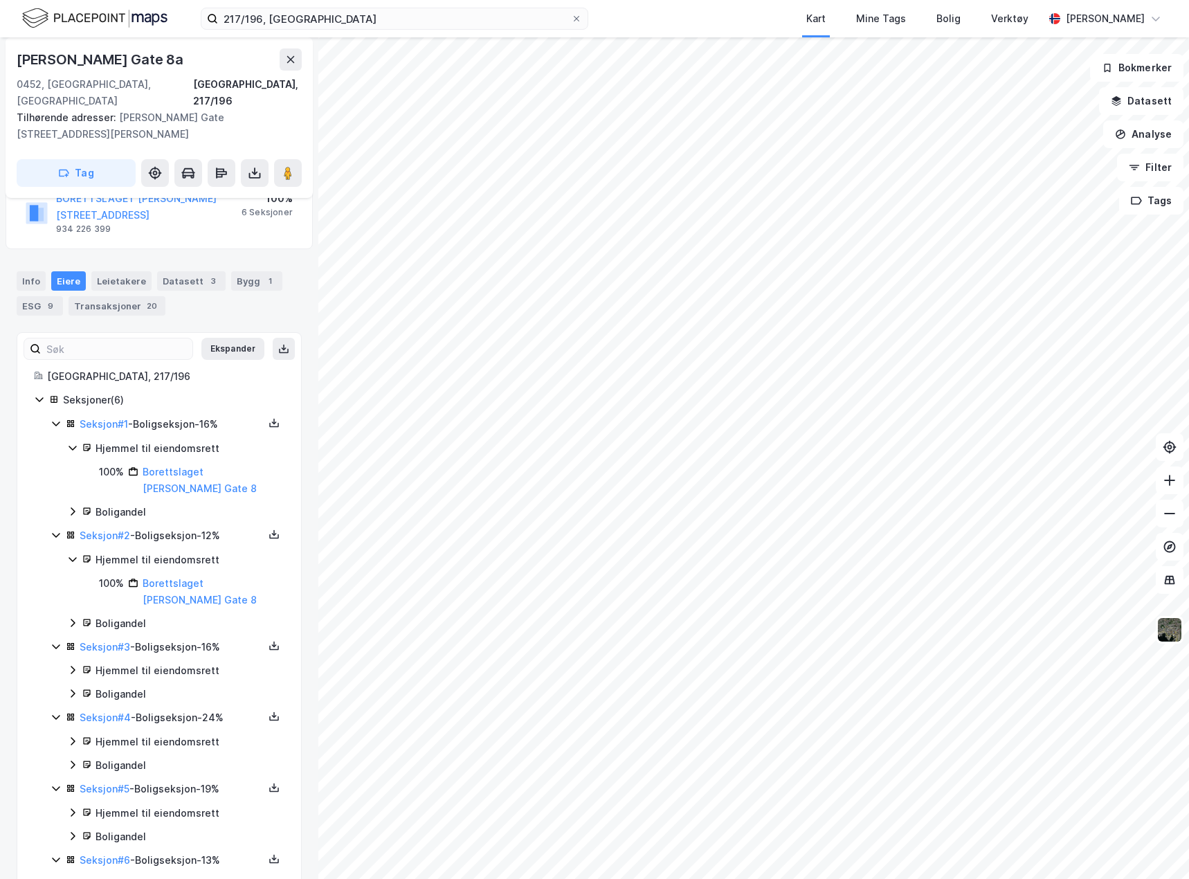
scroll to position [152, 0]
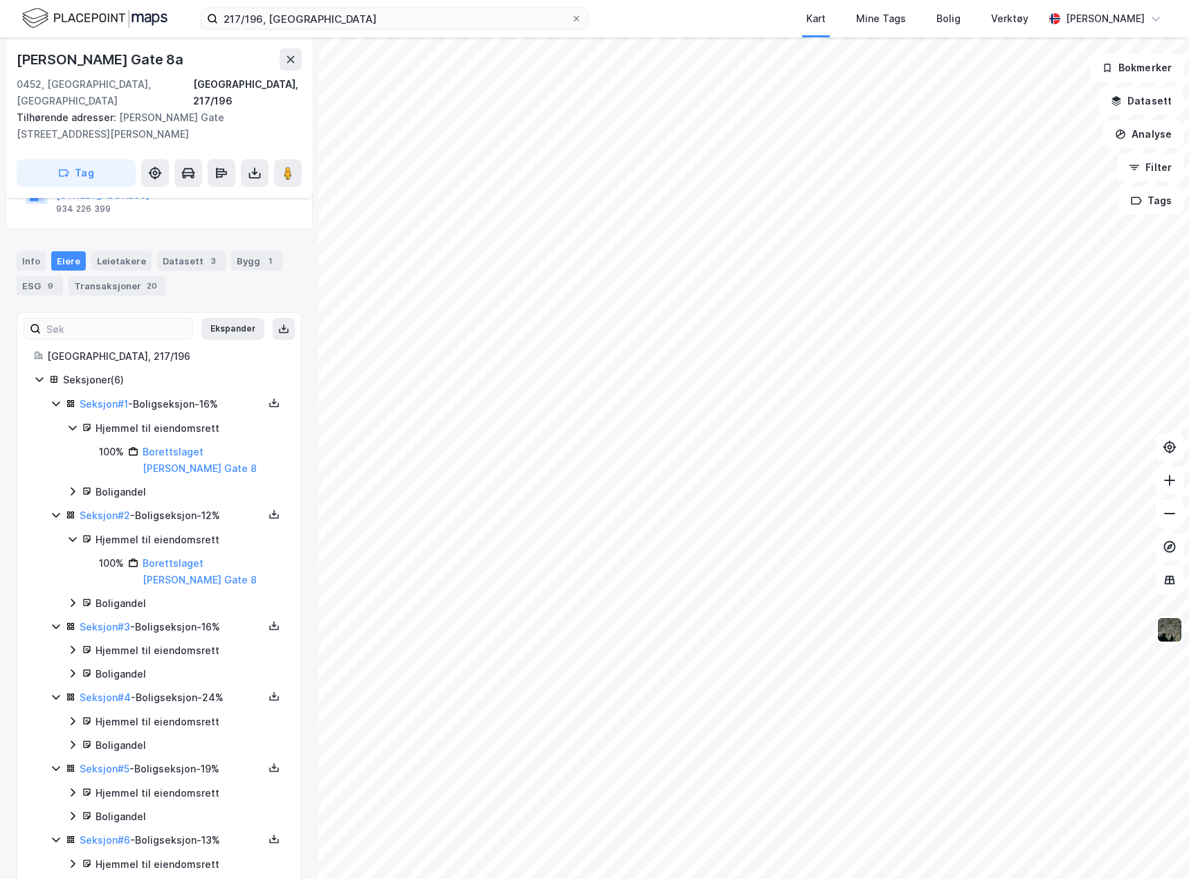
click at [71, 644] on icon at bounding box center [72, 649] width 11 height 11
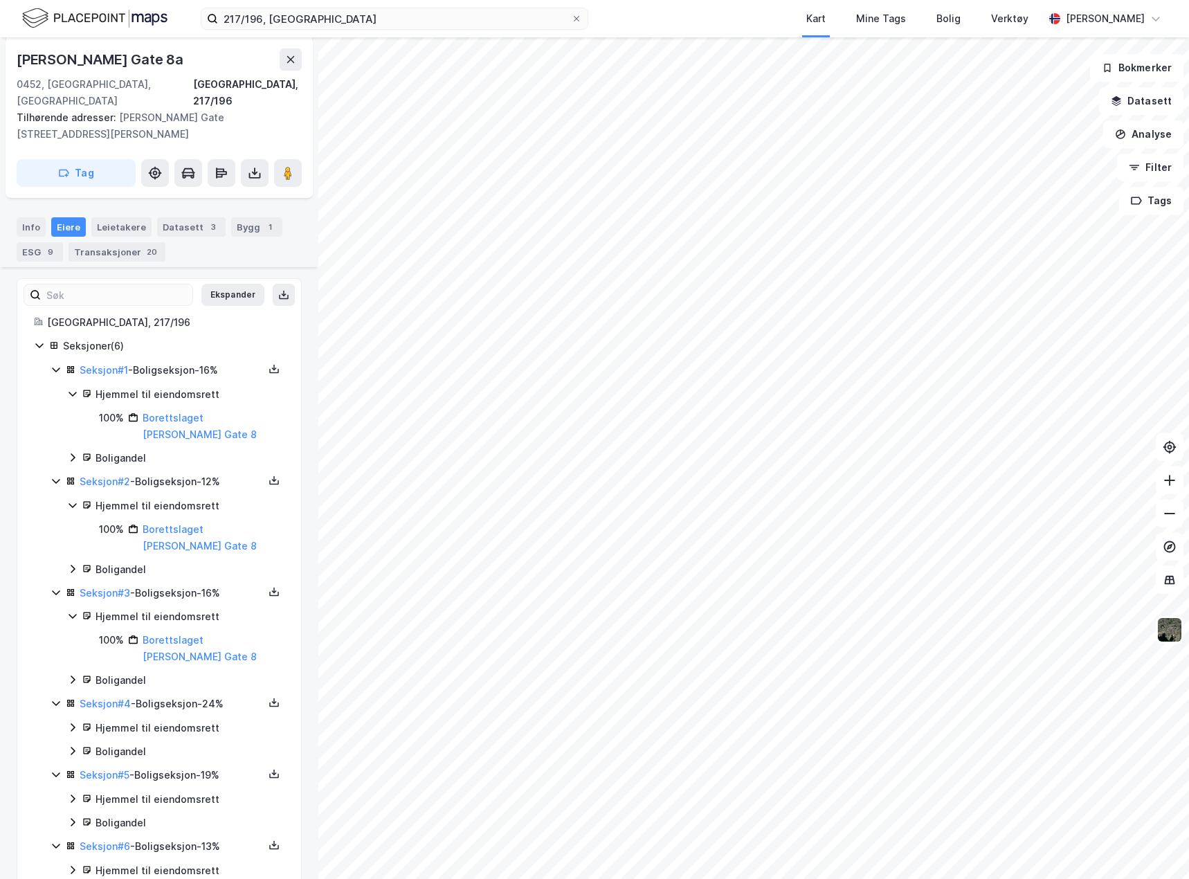
scroll to position [203, 0]
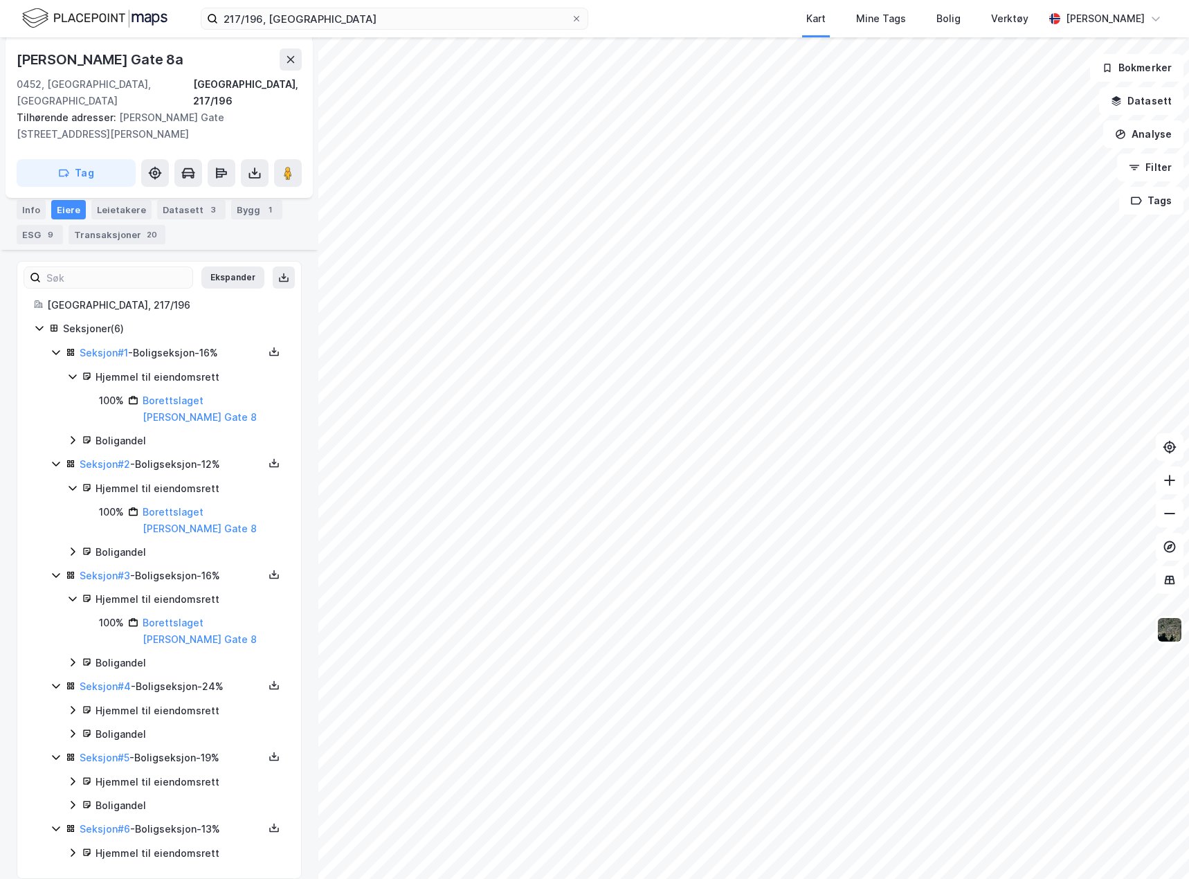
click at [73, 704] on icon at bounding box center [72, 709] width 11 height 11
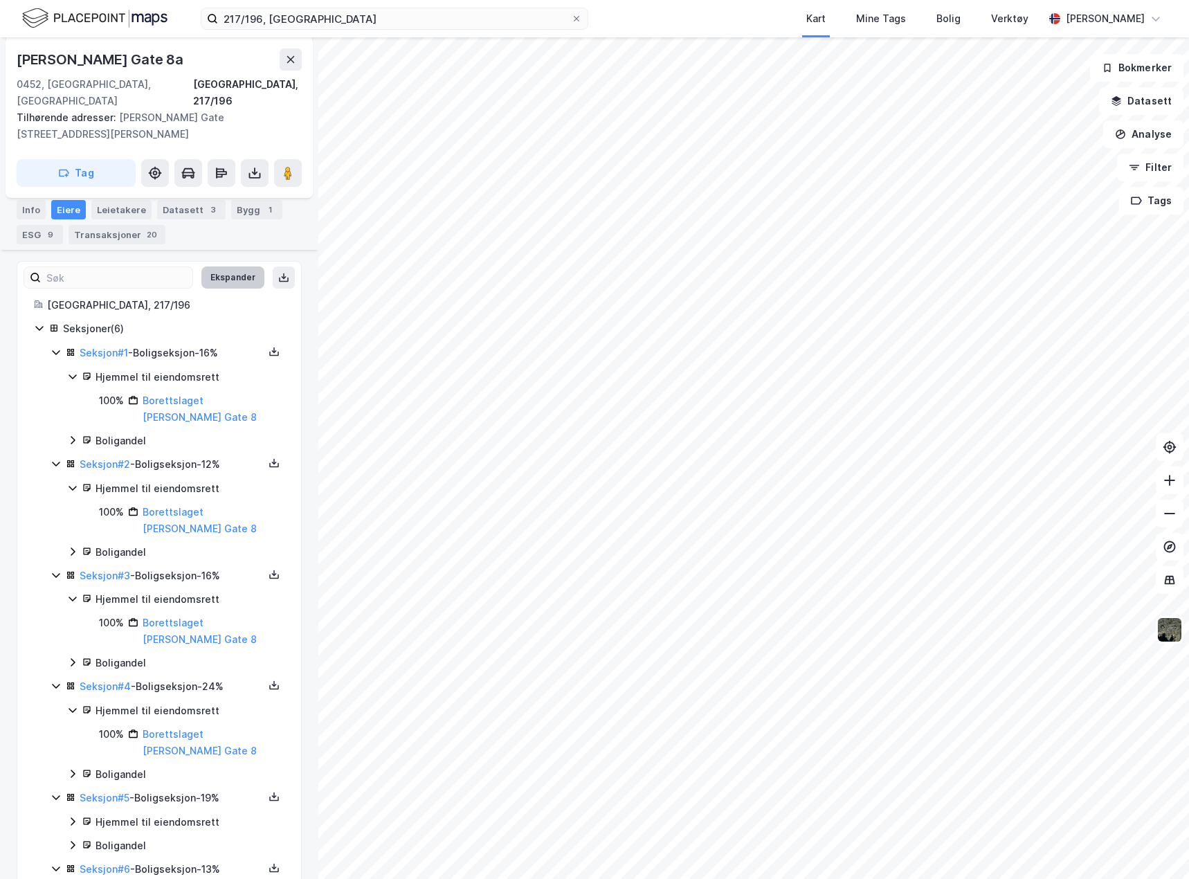
click at [219, 266] on button "Ekspander" at bounding box center [232, 277] width 63 height 22
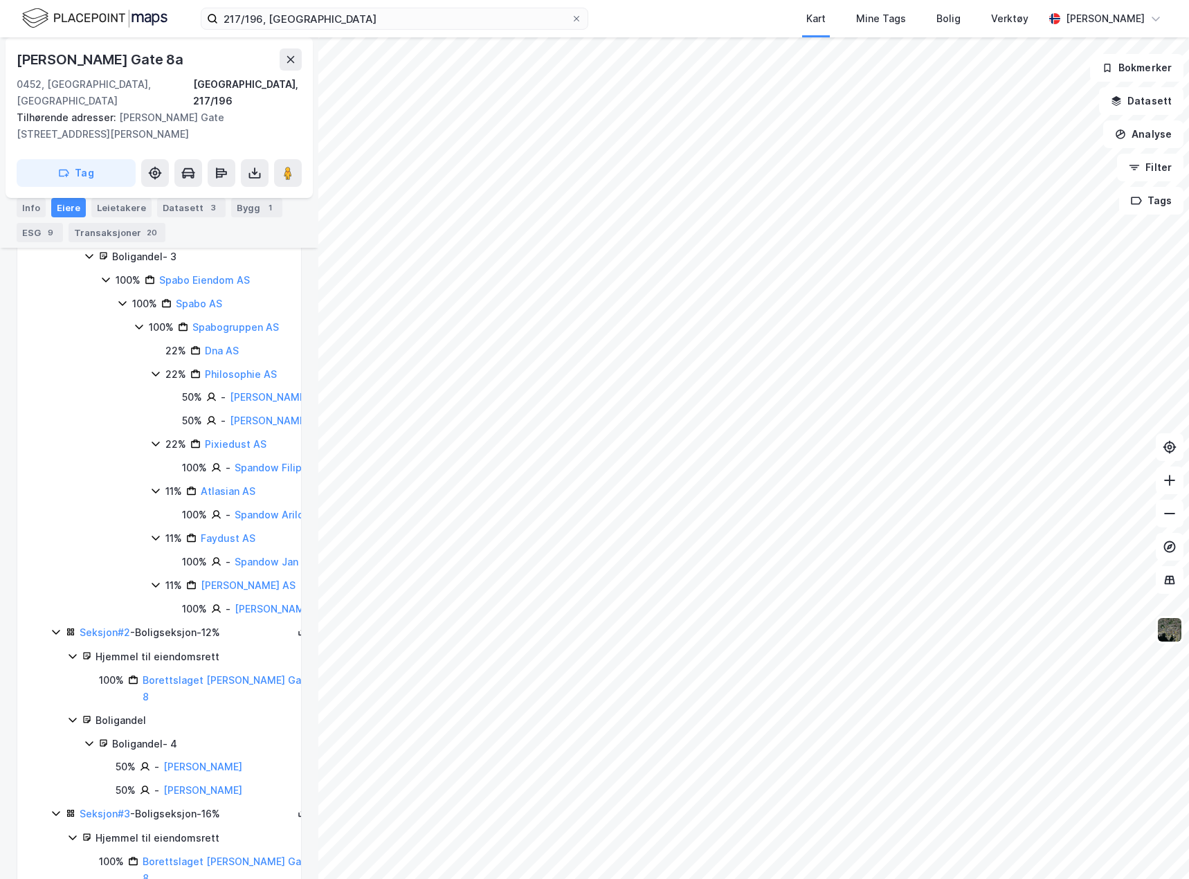
scroll to position [342, 0]
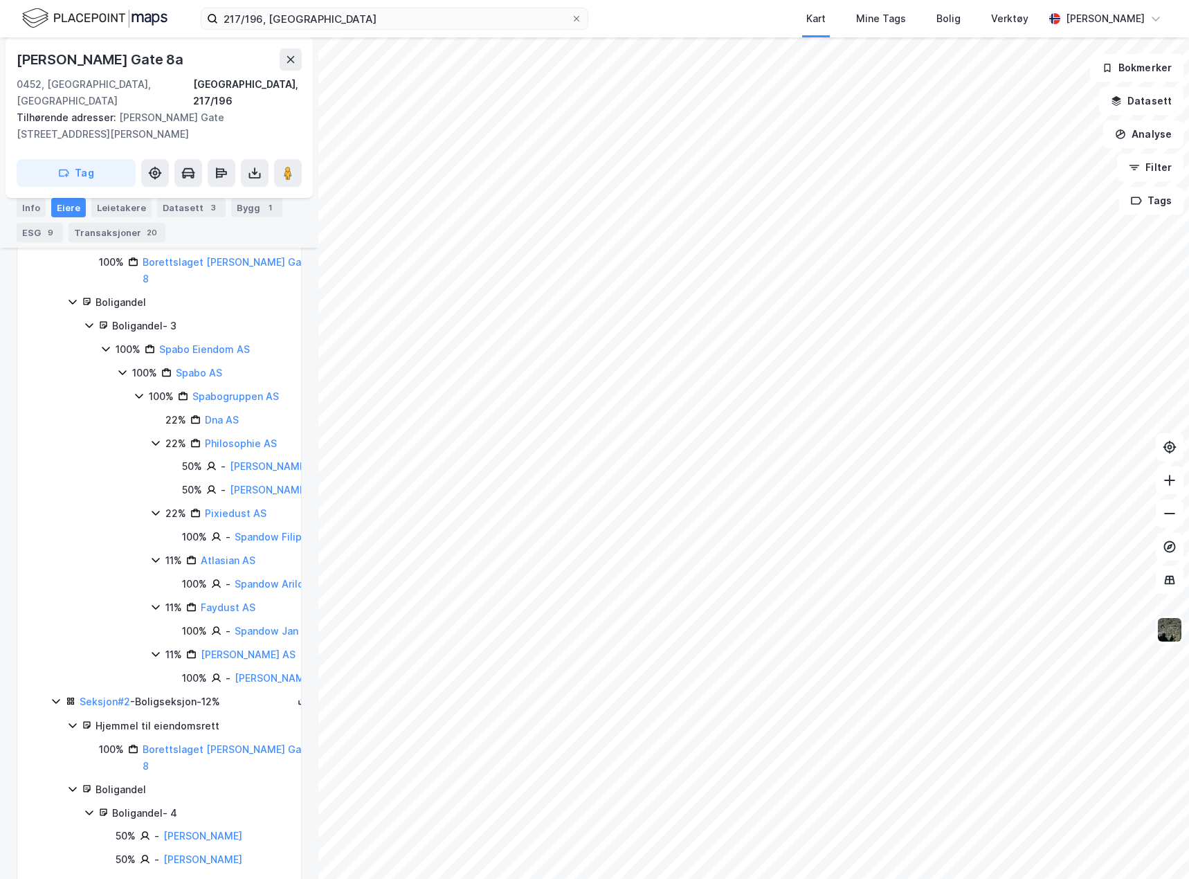
click at [120, 367] on icon at bounding box center [122, 372] width 11 height 11
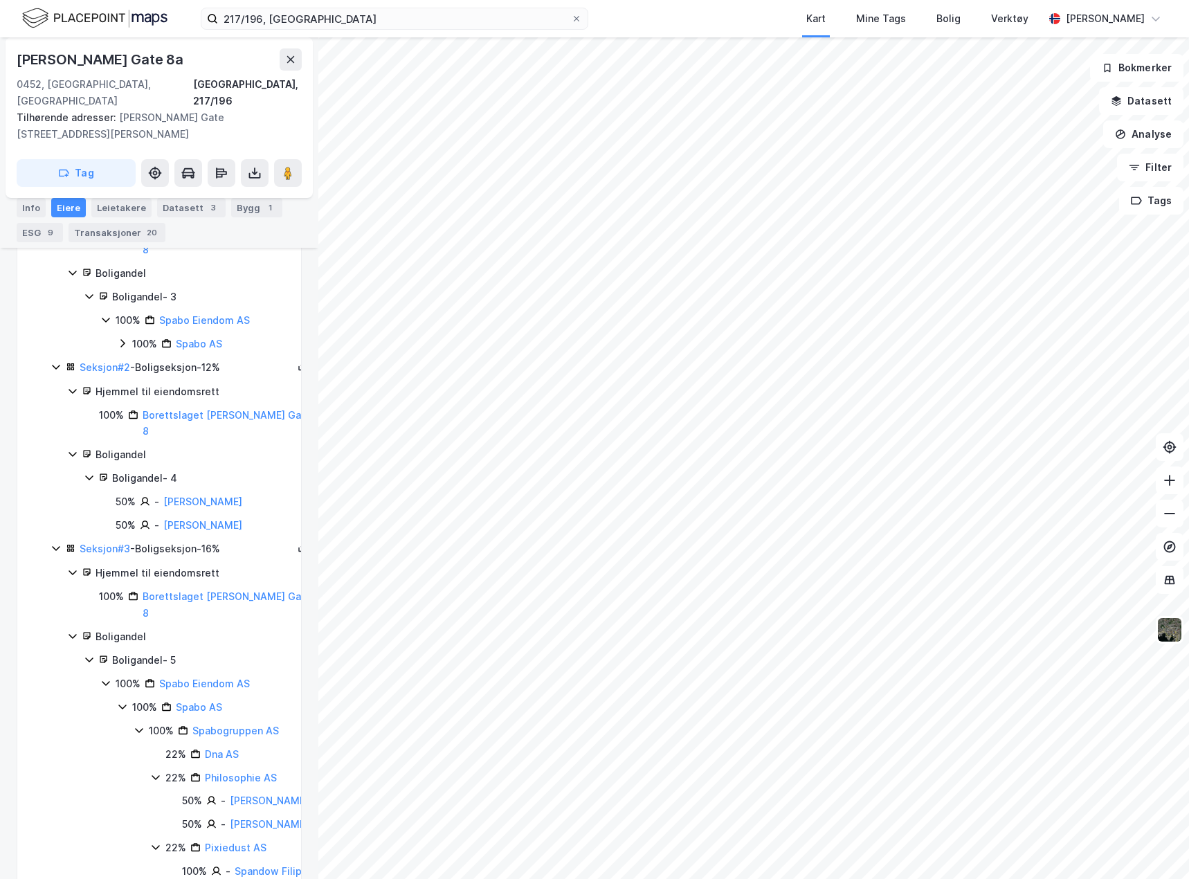
scroll to position [411, 0]
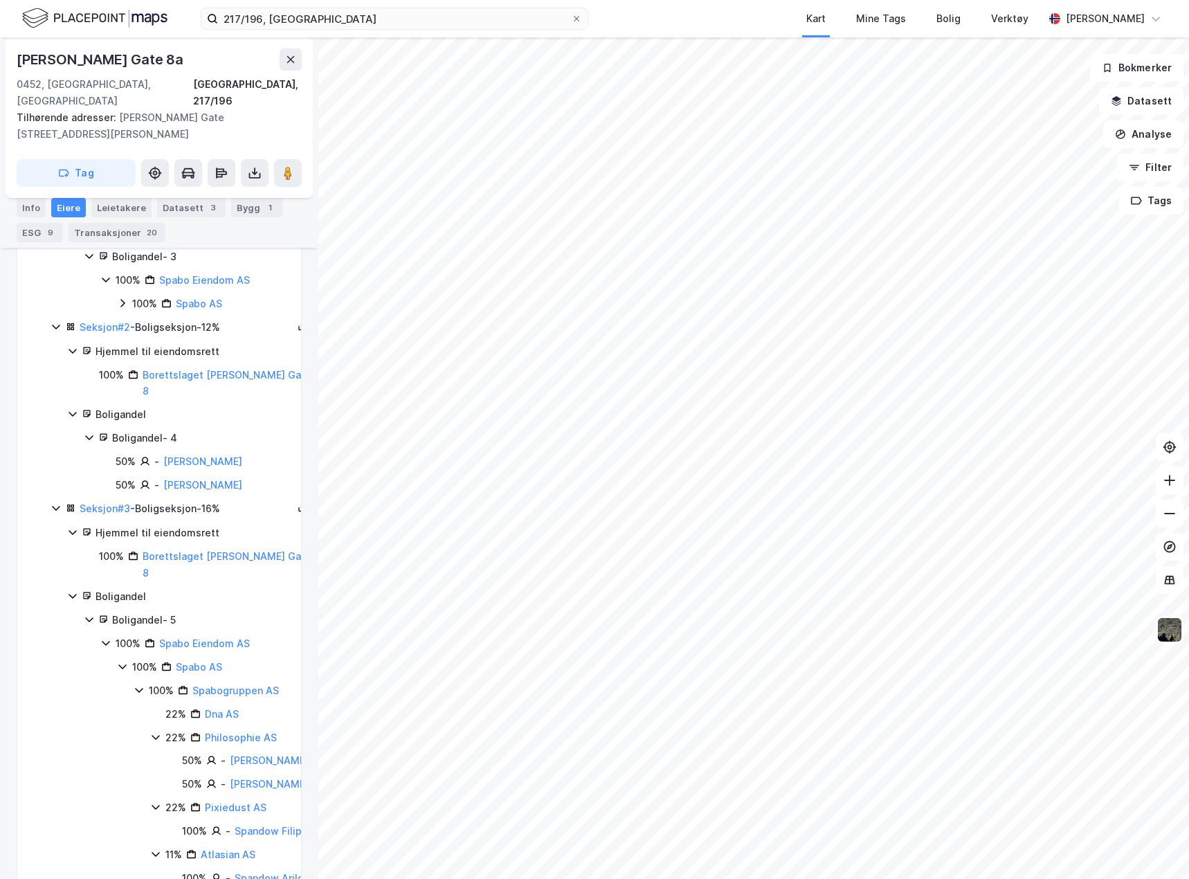
click at [121, 664] on icon at bounding box center [122, 666] width 8 height 5
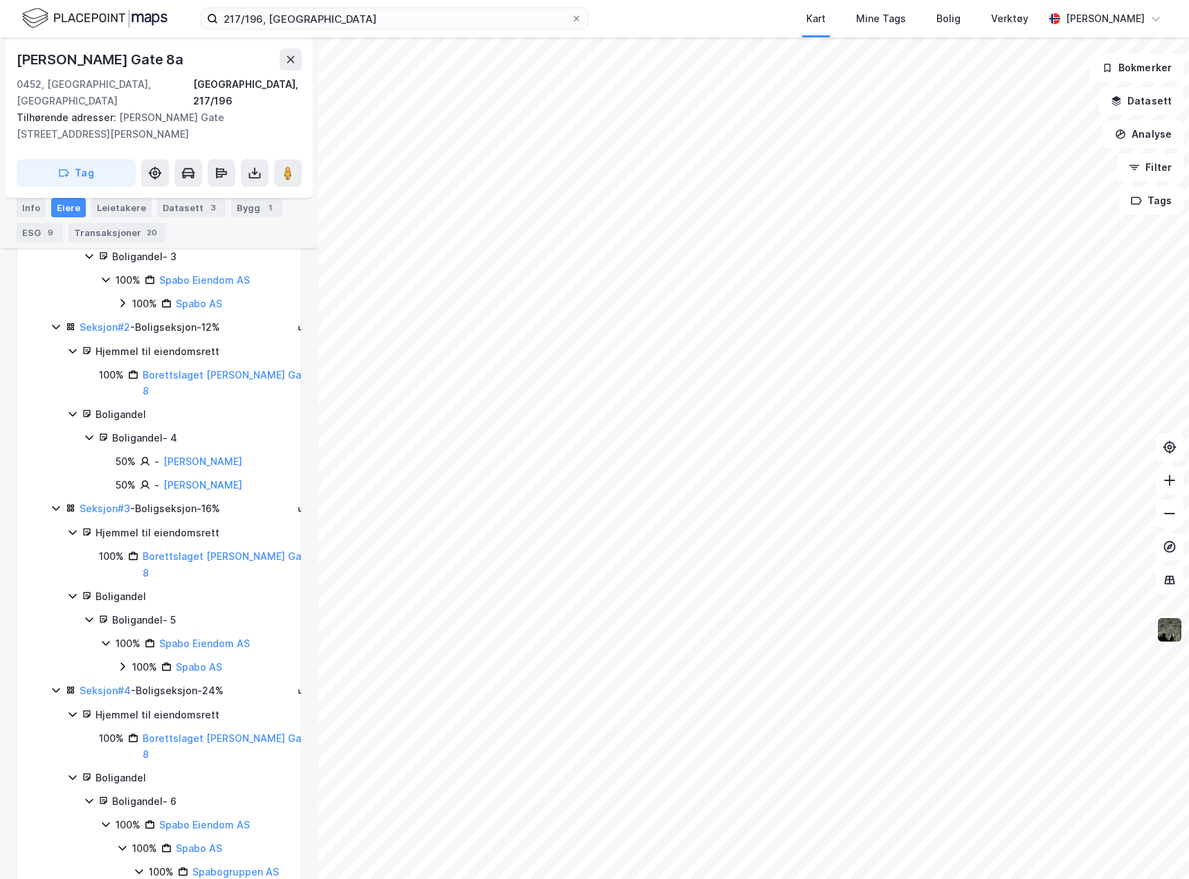
click at [107, 637] on icon at bounding box center [105, 642] width 11 height 11
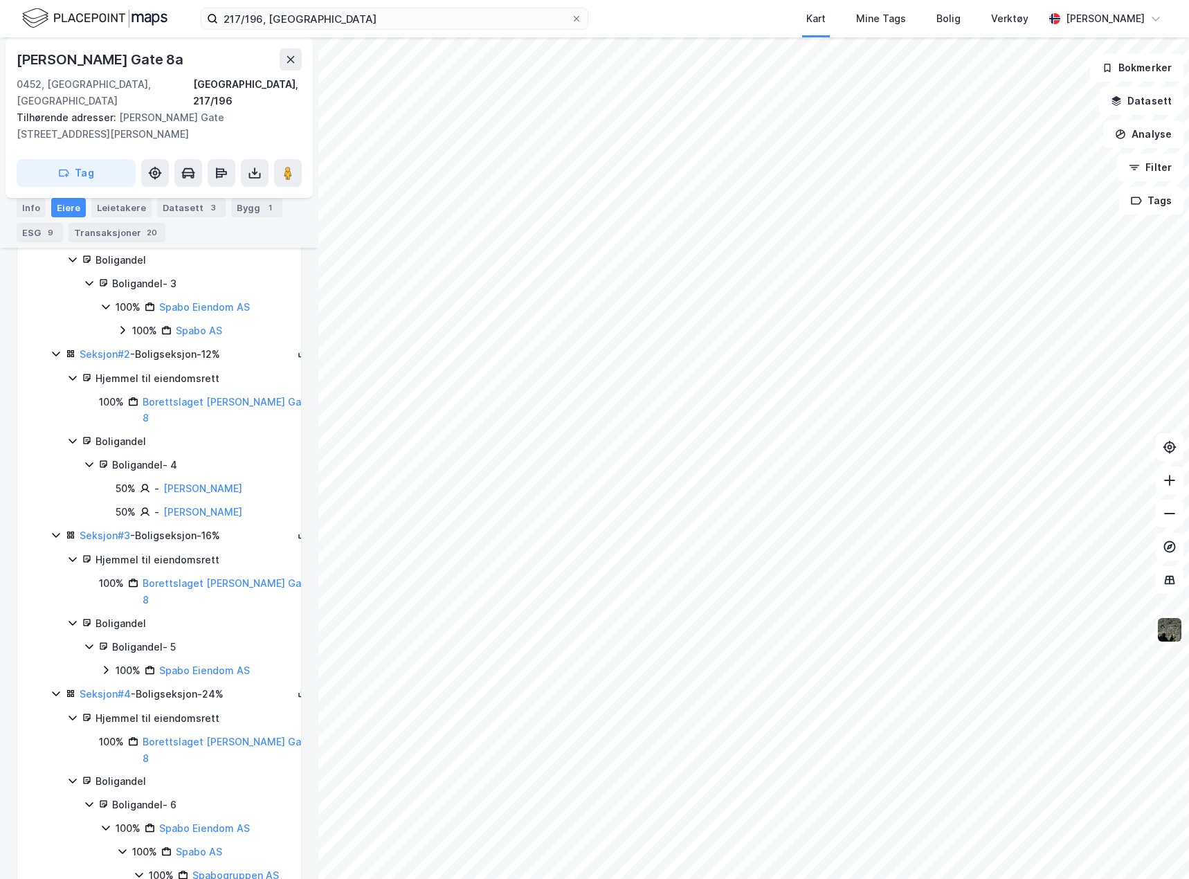
scroll to position [342, 0]
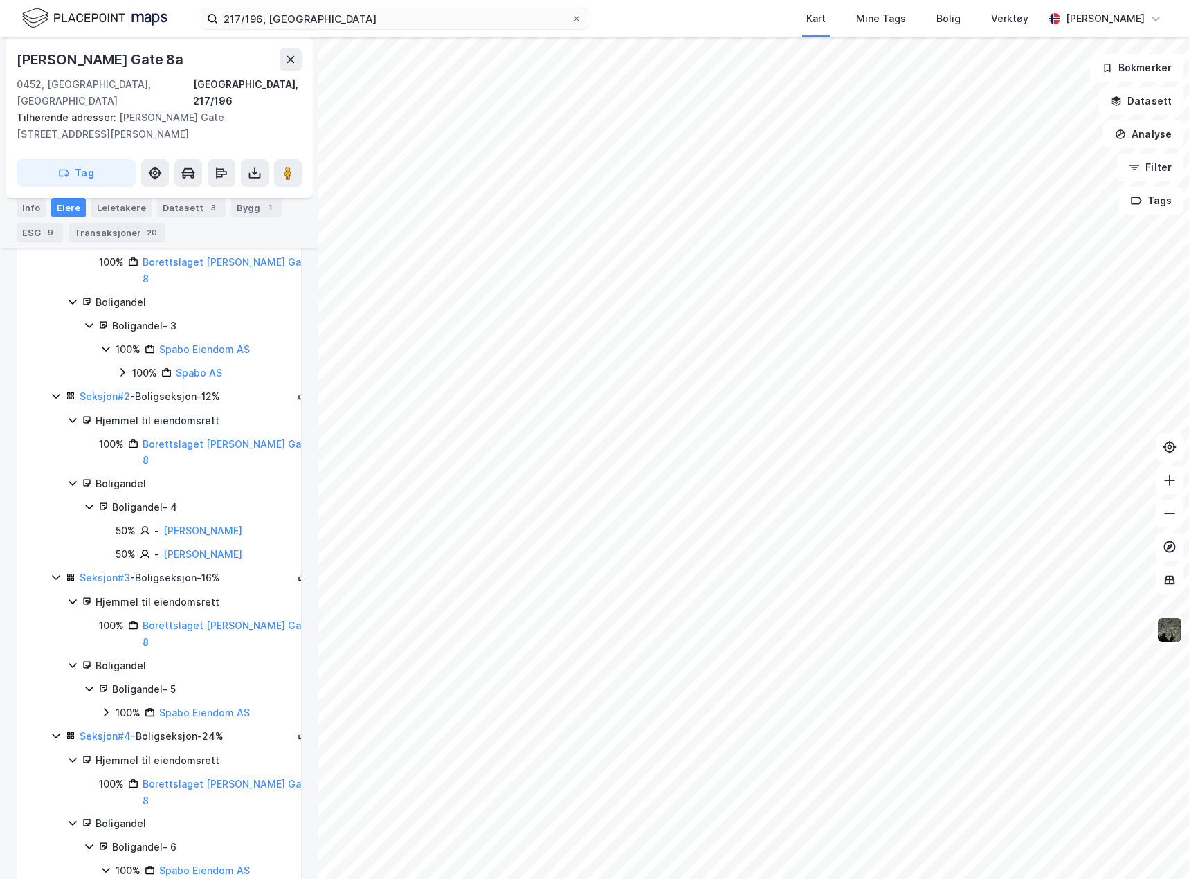
click at [108, 343] on icon at bounding box center [105, 348] width 11 height 11
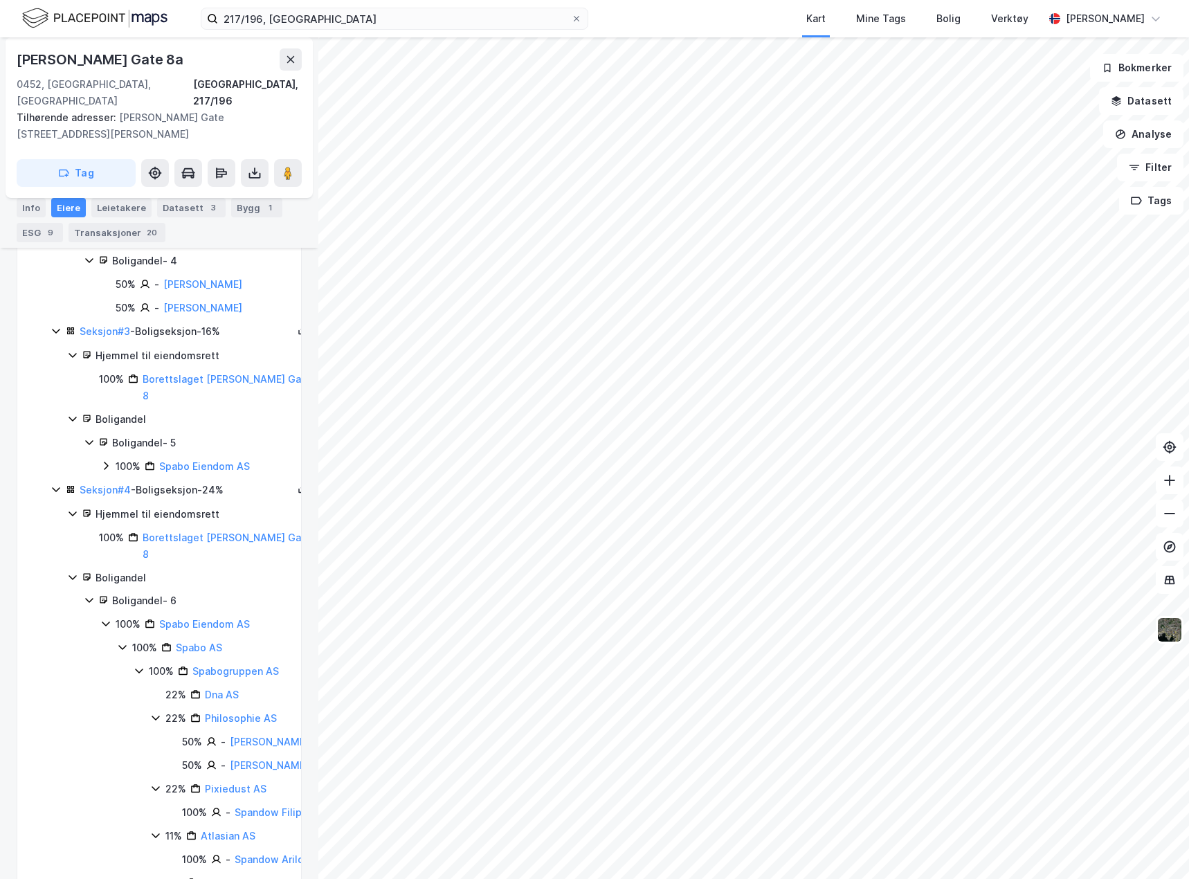
scroll to position [688, 0]
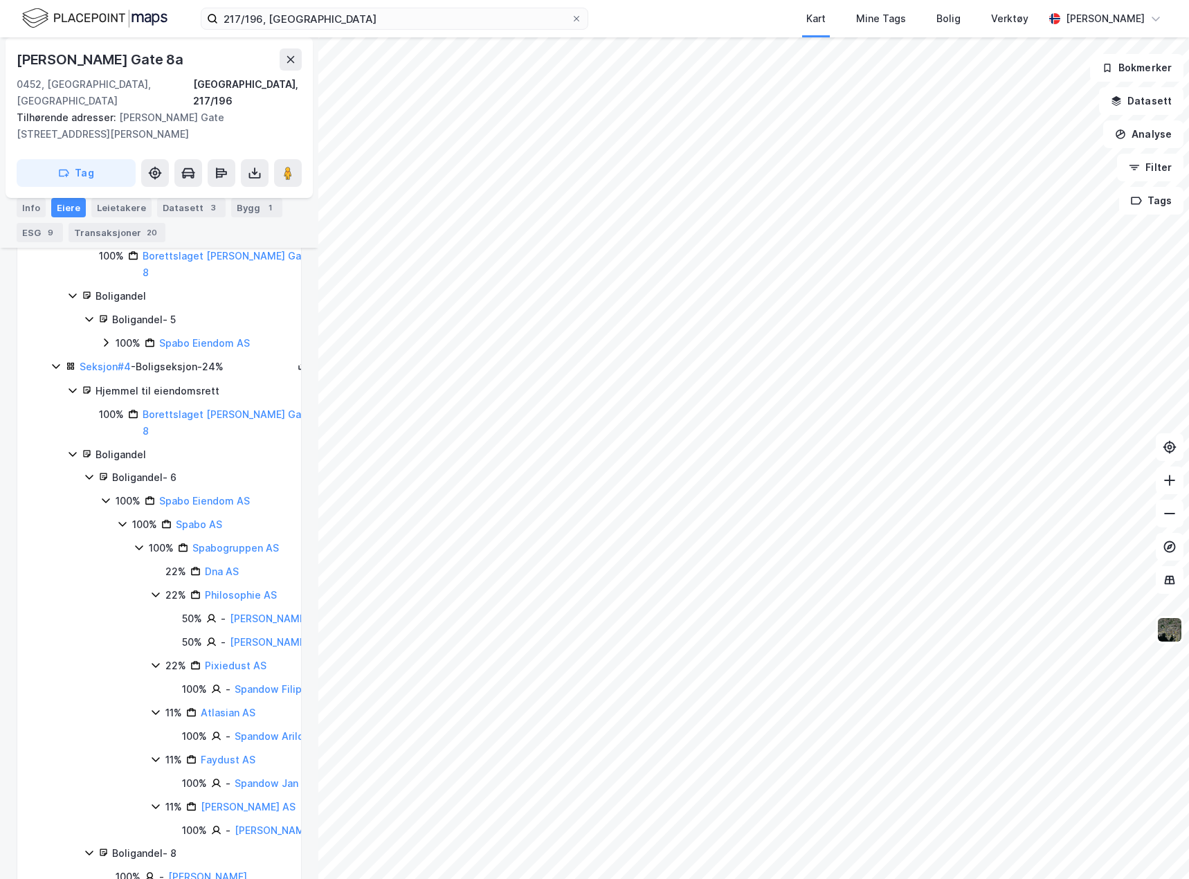
click at [107, 499] on icon at bounding box center [106, 501] width 8 height 5
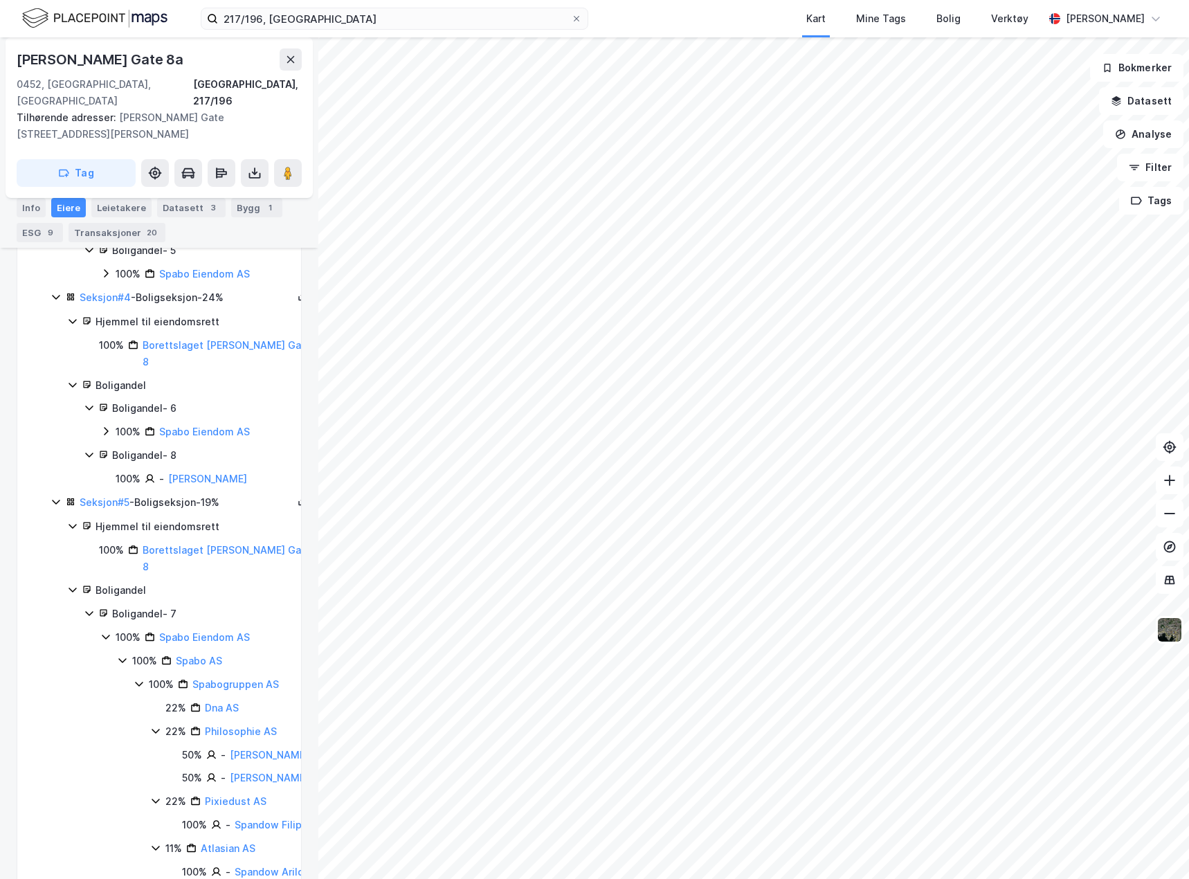
scroll to position [826, 0]
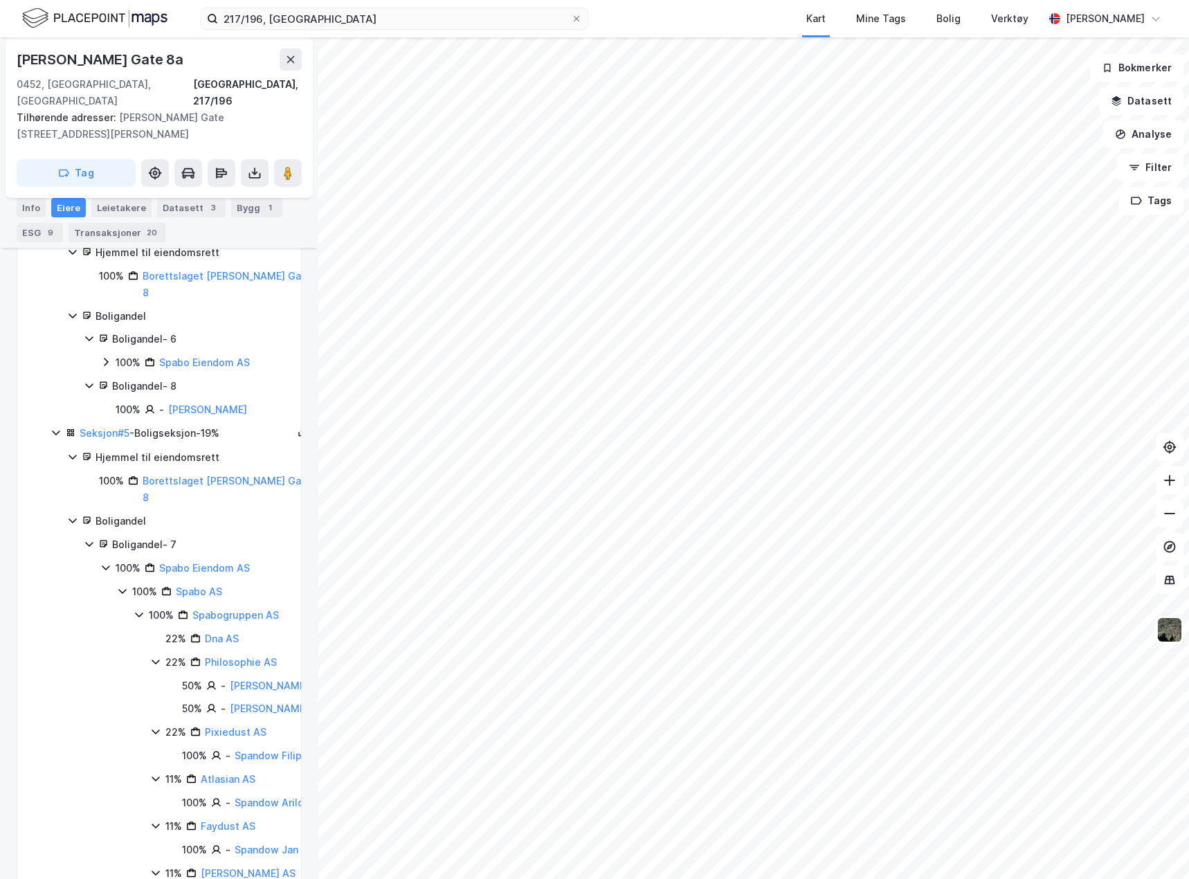
click at [106, 562] on icon at bounding box center [105, 567] width 11 height 11
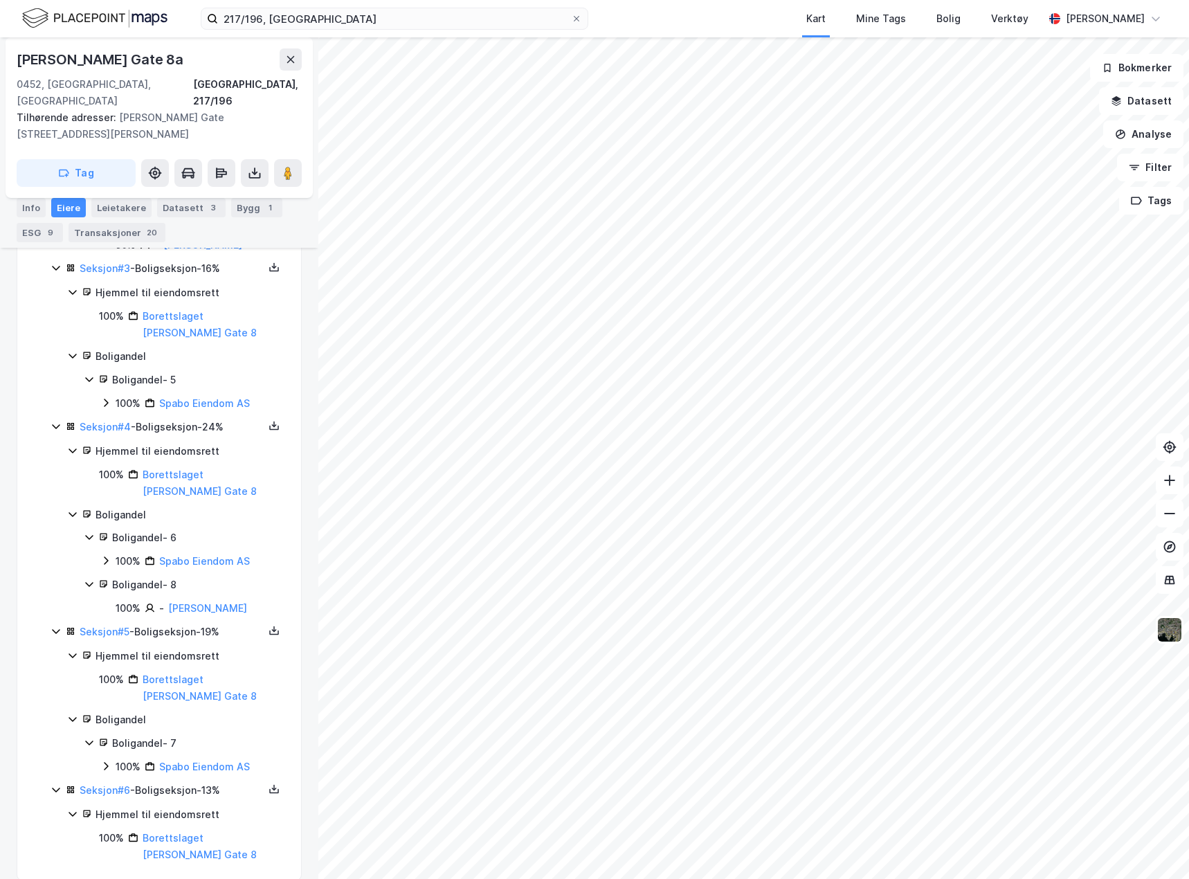
scroll to position [629, 0]
click at [74, 810] on icon at bounding box center [73, 812] width 8 height 5
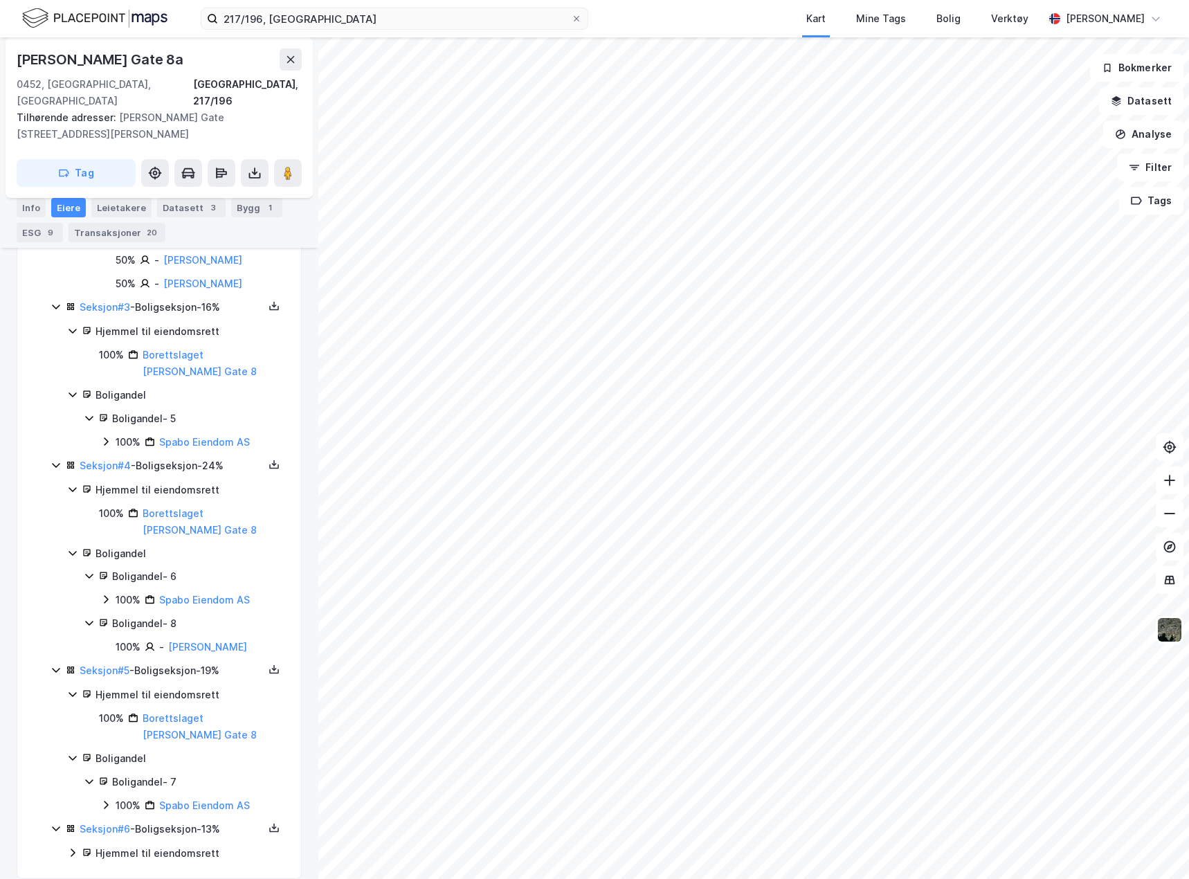
click at [74, 847] on icon at bounding box center [72, 852] width 11 height 11
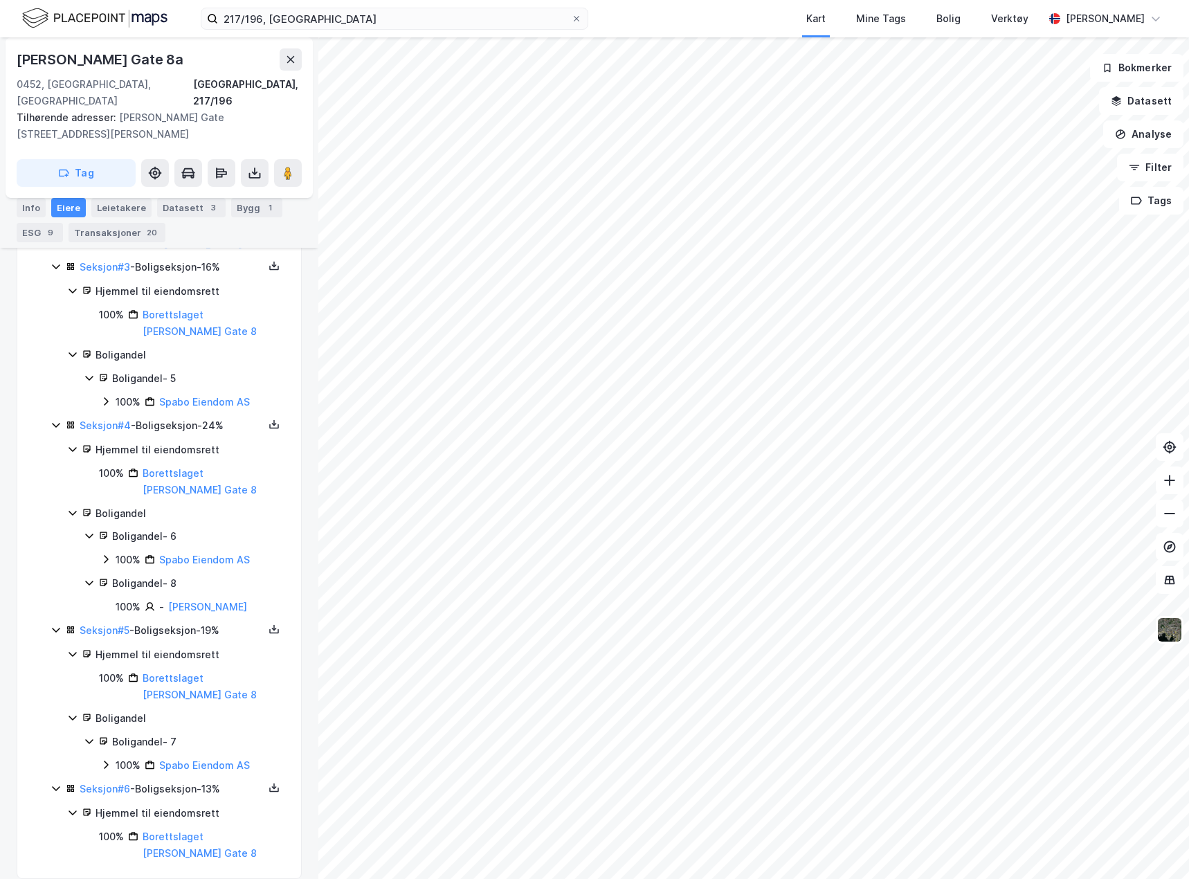
click at [70, 807] on icon at bounding box center [72, 812] width 11 height 11
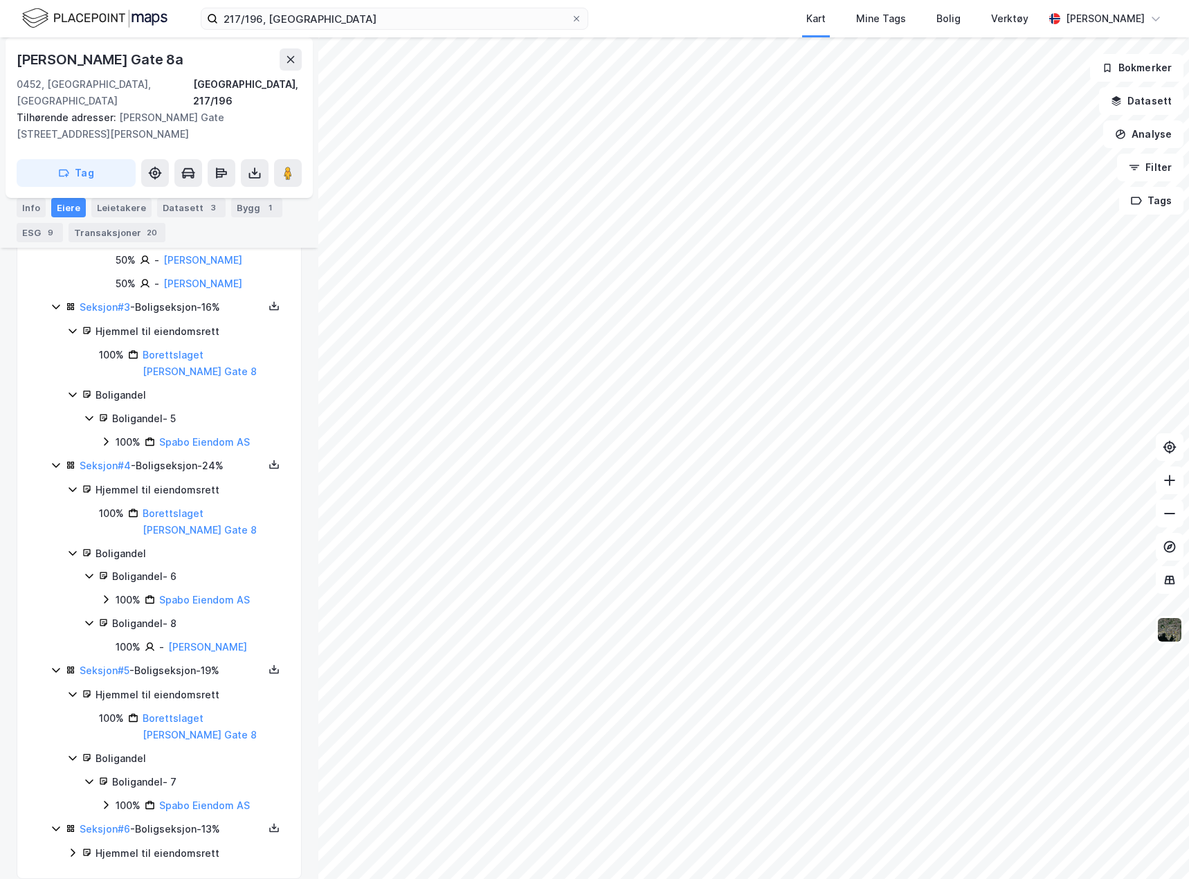
click at [71, 847] on icon at bounding box center [72, 852] width 11 height 11
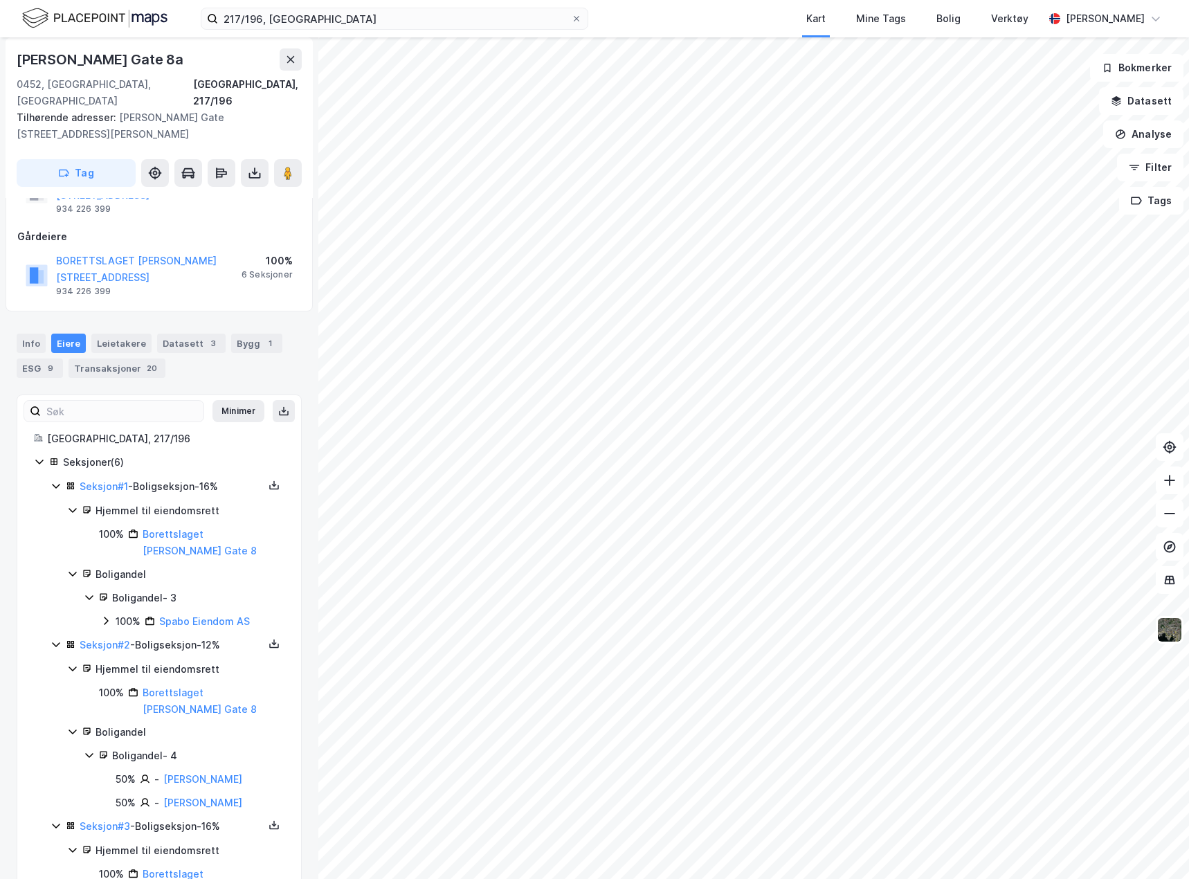
scroll to position [0, 0]
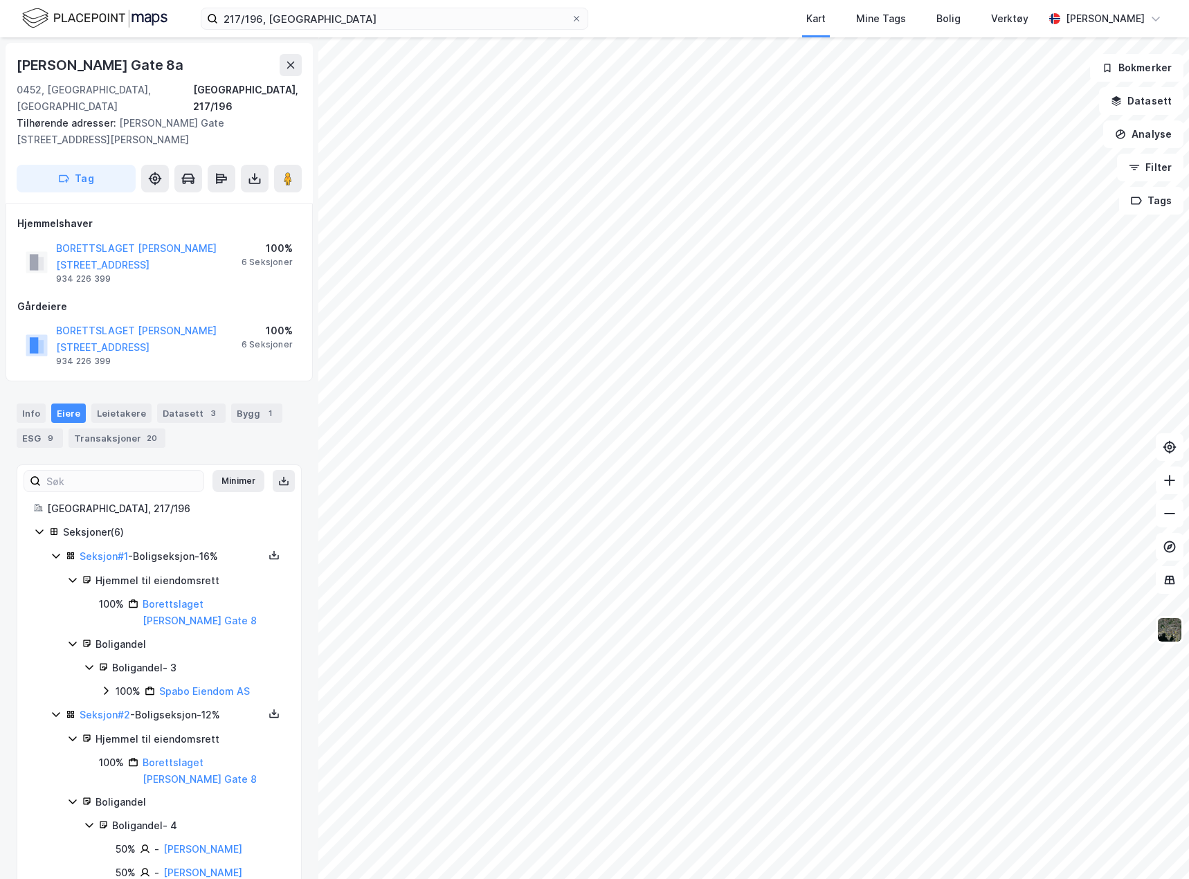
click at [40, 526] on icon at bounding box center [39, 531] width 11 height 11
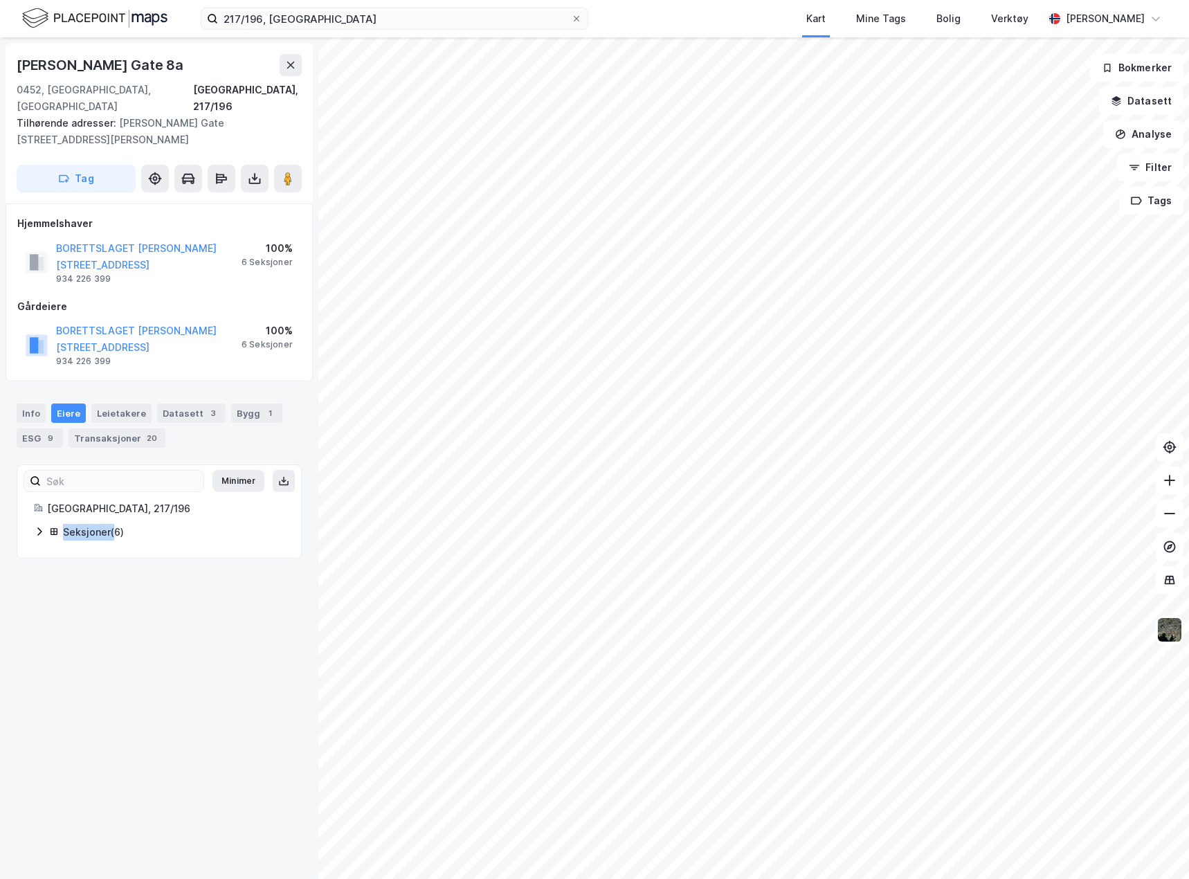
click at [40, 526] on icon at bounding box center [39, 531] width 11 height 11
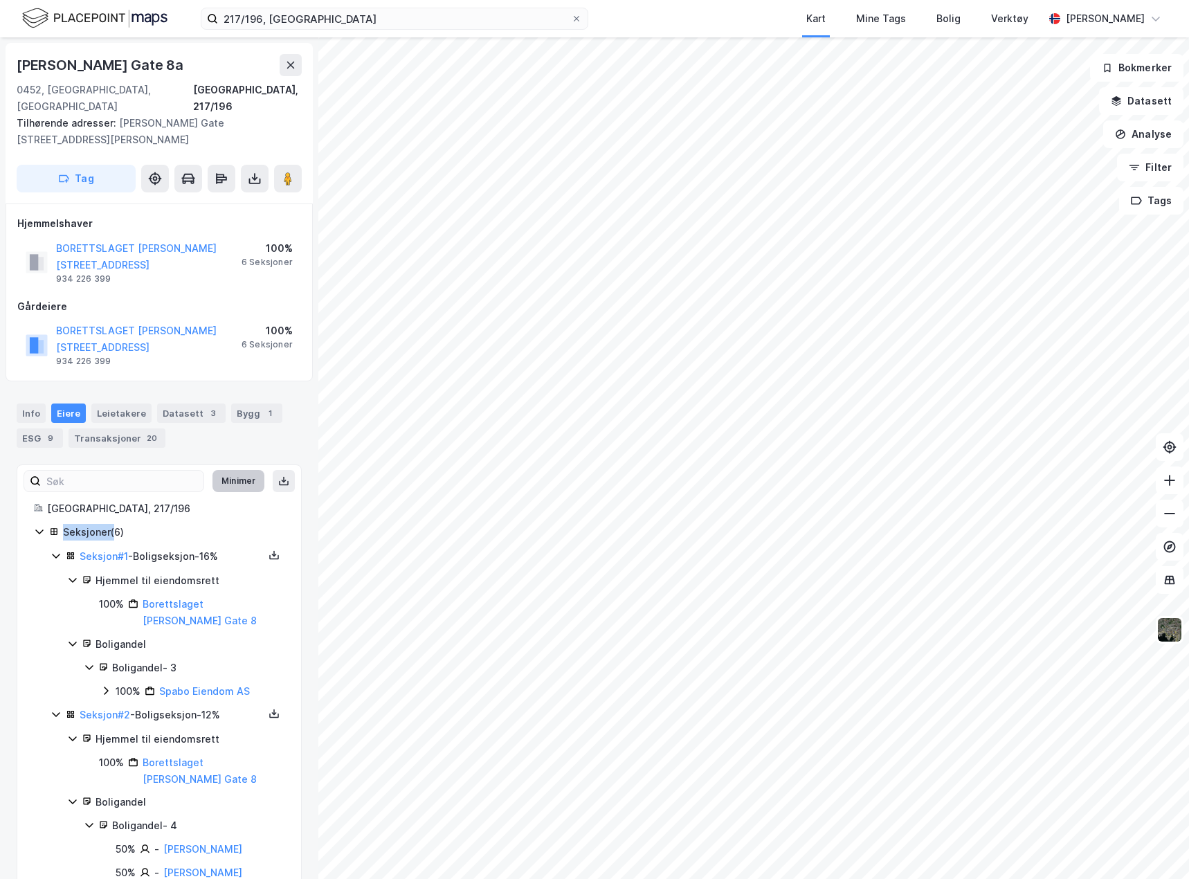
click at [246, 473] on button "Minimer" at bounding box center [238, 481] width 52 height 22
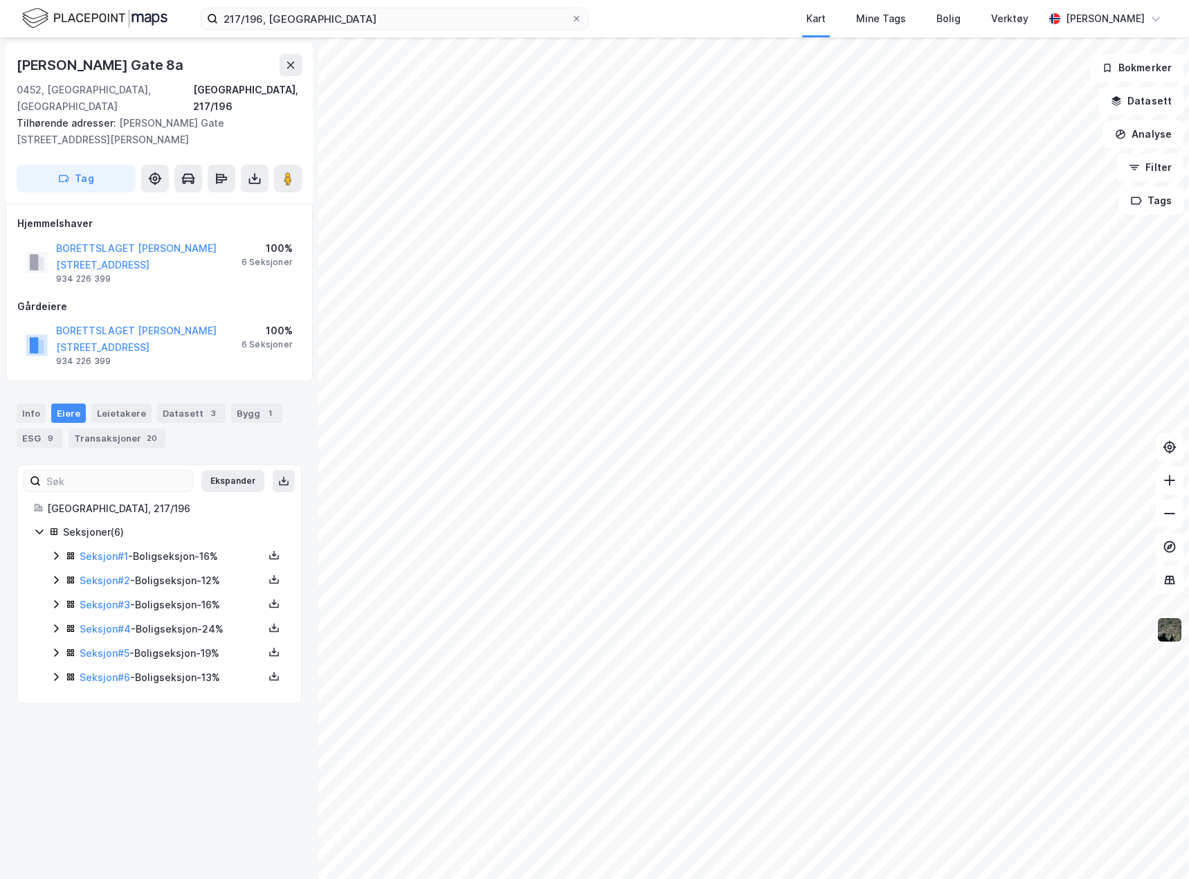
click at [53, 550] on icon at bounding box center [56, 555] width 11 height 11
click at [72, 599] on icon at bounding box center [73, 603] width 4 height 8
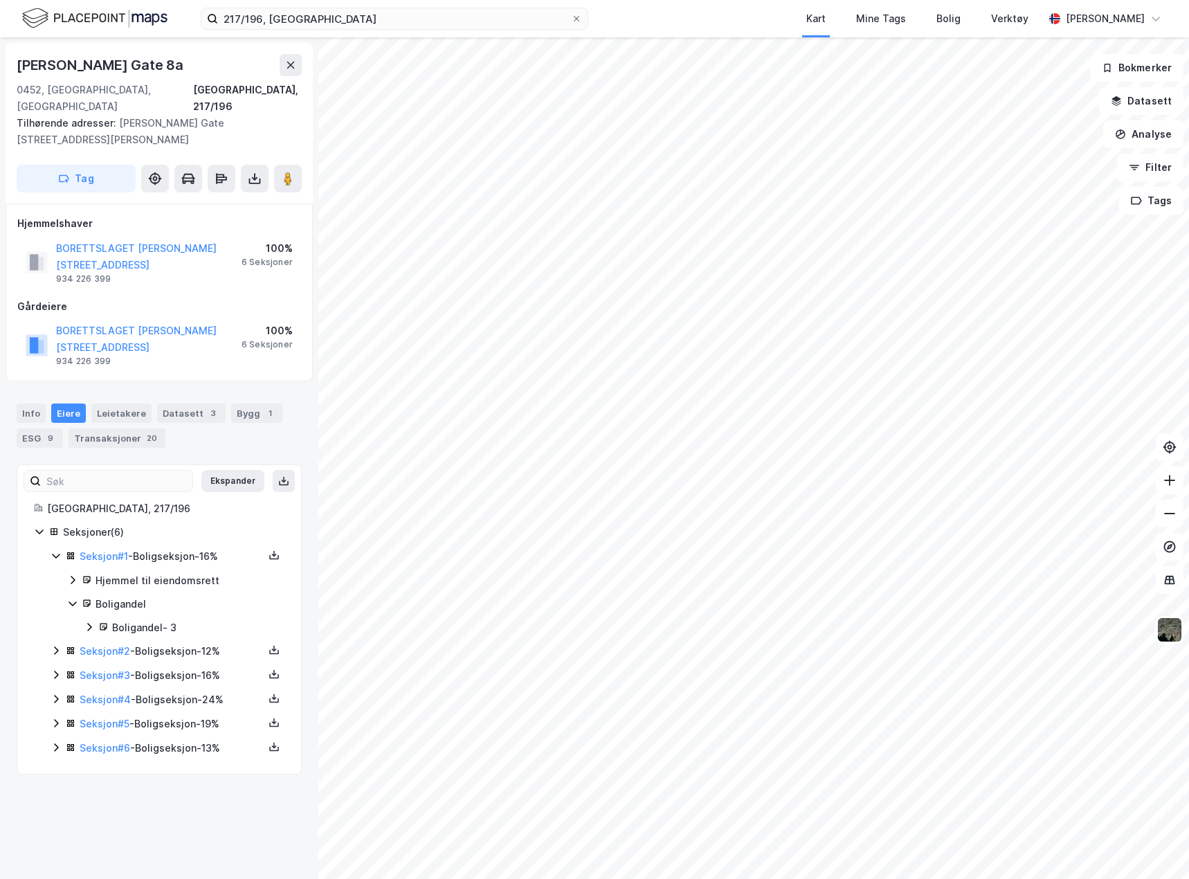
click at [86, 621] on icon at bounding box center [89, 626] width 11 height 11
click at [57, 550] on icon at bounding box center [56, 555] width 11 height 11
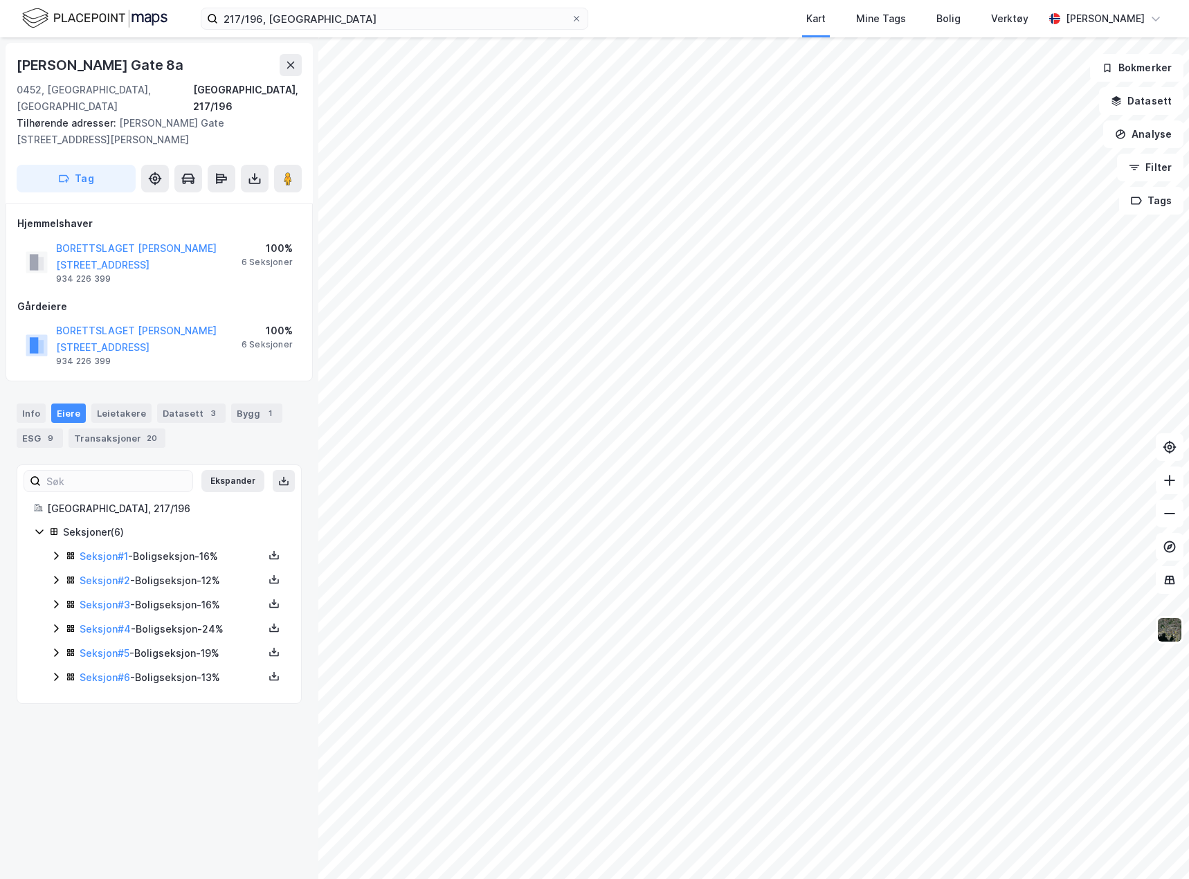
click at [55, 574] on icon at bounding box center [56, 579] width 11 height 11
click at [75, 622] on icon at bounding box center [72, 627] width 11 height 11
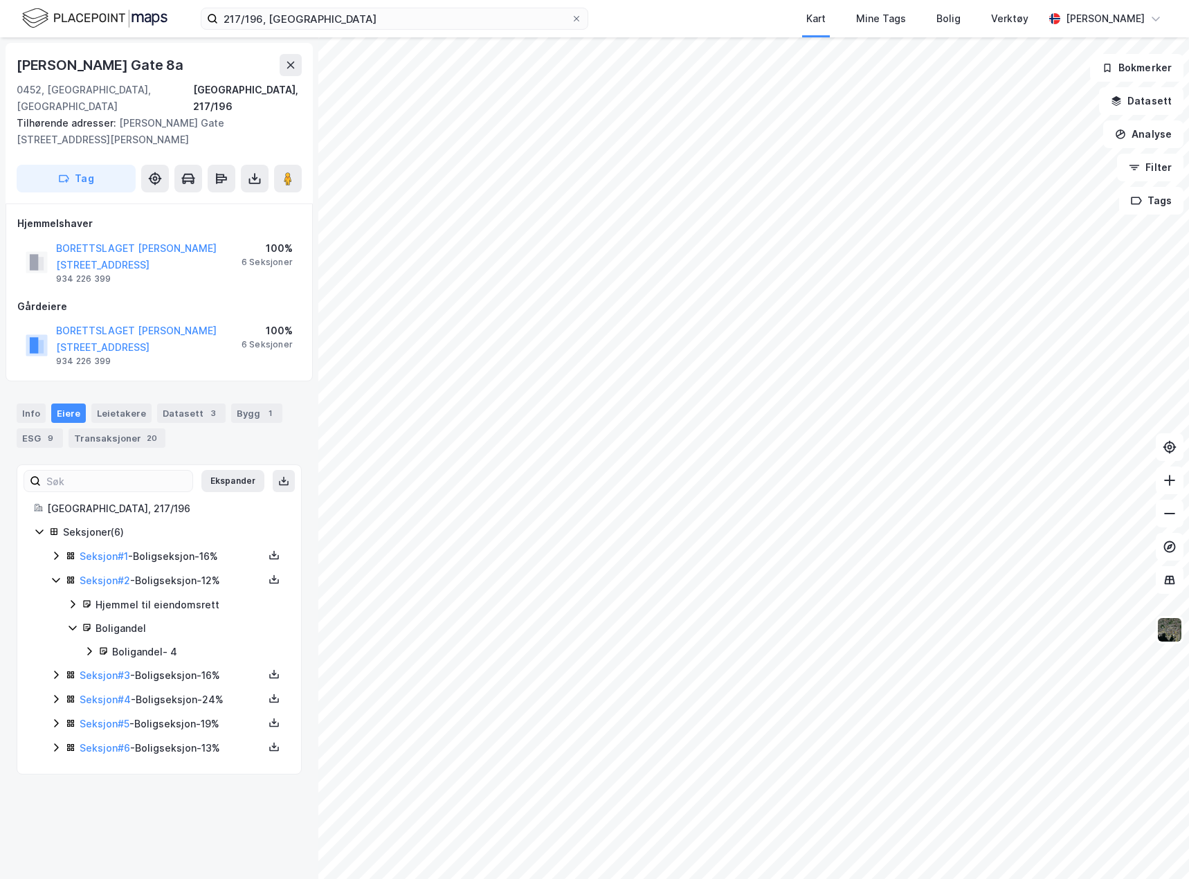
click at [89, 647] on icon at bounding box center [89, 651] width 4 height 8
click at [89, 646] on icon at bounding box center [89, 651] width 11 height 11
click at [74, 626] on icon at bounding box center [73, 628] width 8 height 5
click at [54, 574] on icon at bounding box center [56, 579] width 11 height 11
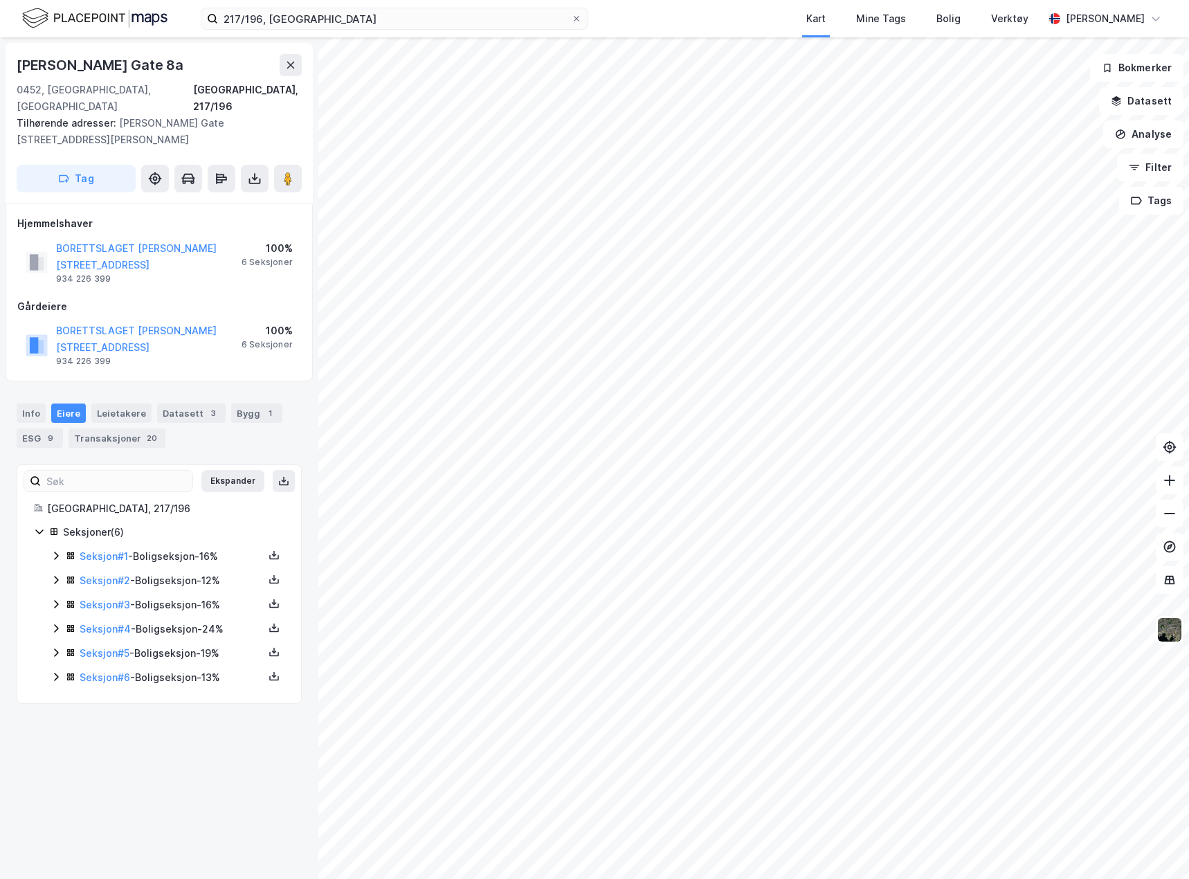
click at [55, 599] on icon at bounding box center [56, 604] width 11 height 11
click at [71, 646] on icon at bounding box center [72, 651] width 11 height 11
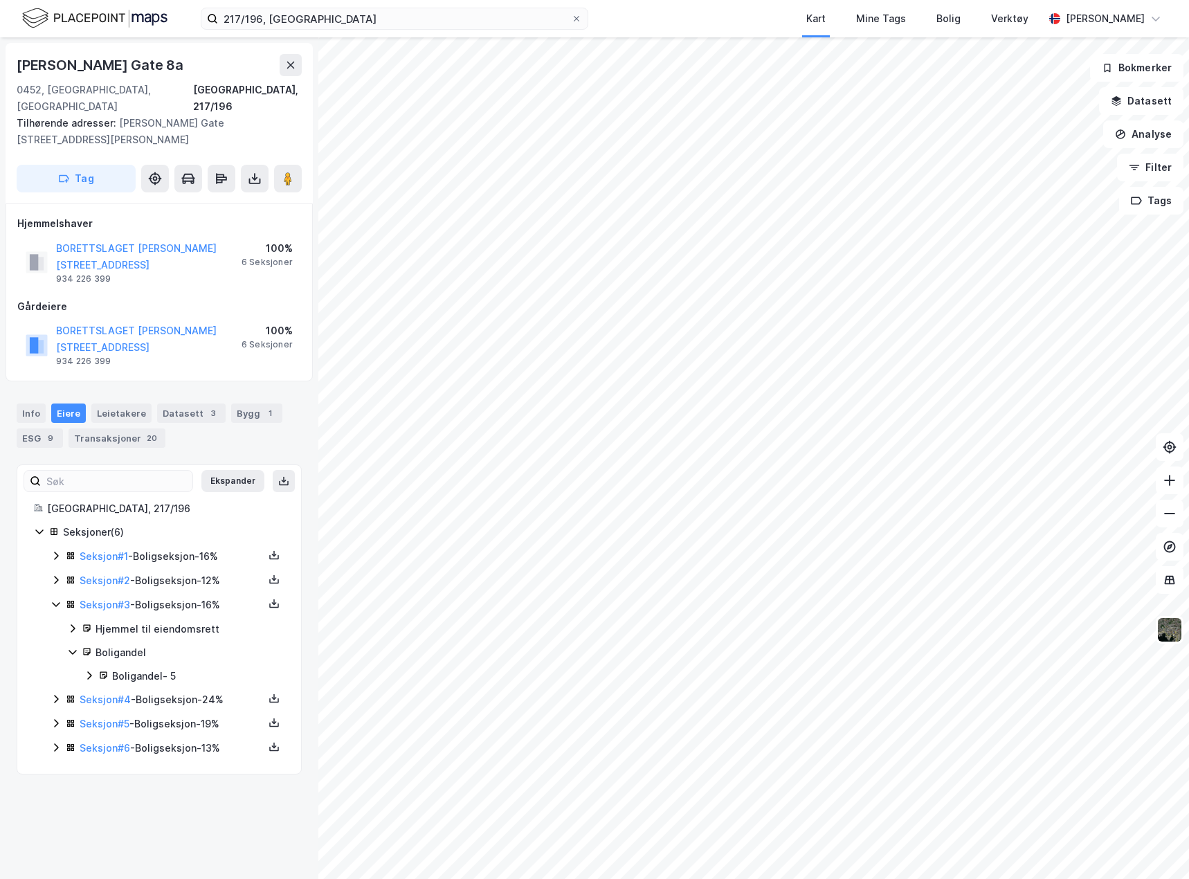
click at [91, 670] on icon at bounding box center [89, 675] width 11 height 11
click at [59, 599] on icon at bounding box center [56, 604] width 11 height 11
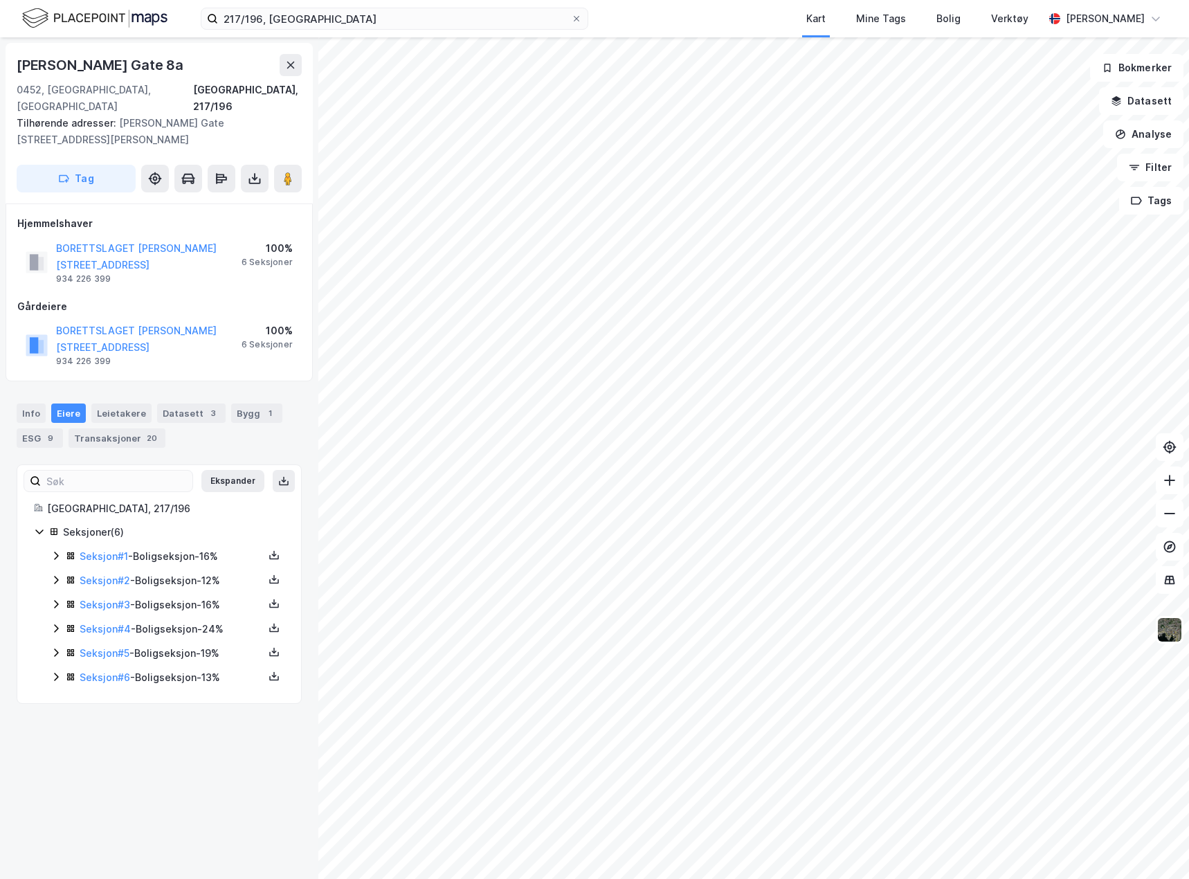
click at [58, 623] on icon at bounding box center [56, 628] width 11 height 11
click at [75, 670] on icon at bounding box center [72, 675] width 11 height 11
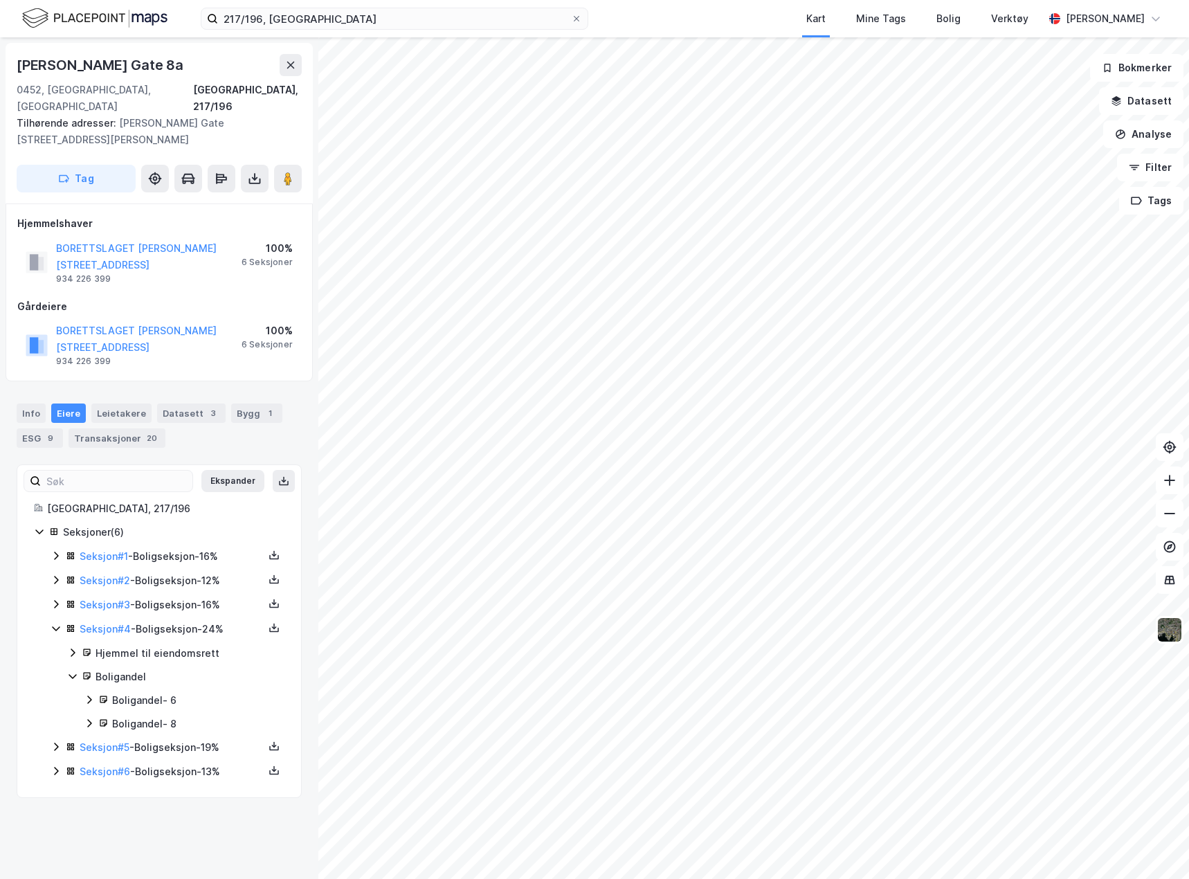
click at [88, 694] on icon at bounding box center [89, 699] width 11 height 11
click at [89, 697] on icon at bounding box center [89, 699] width 8 height 5
click at [89, 718] on icon at bounding box center [89, 723] width 11 height 11
click at [89, 721] on icon at bounding box center [89, 723] width 8 height 5
click at [55, 741] on icon at bounding box center [56, 746] width 11 height 11
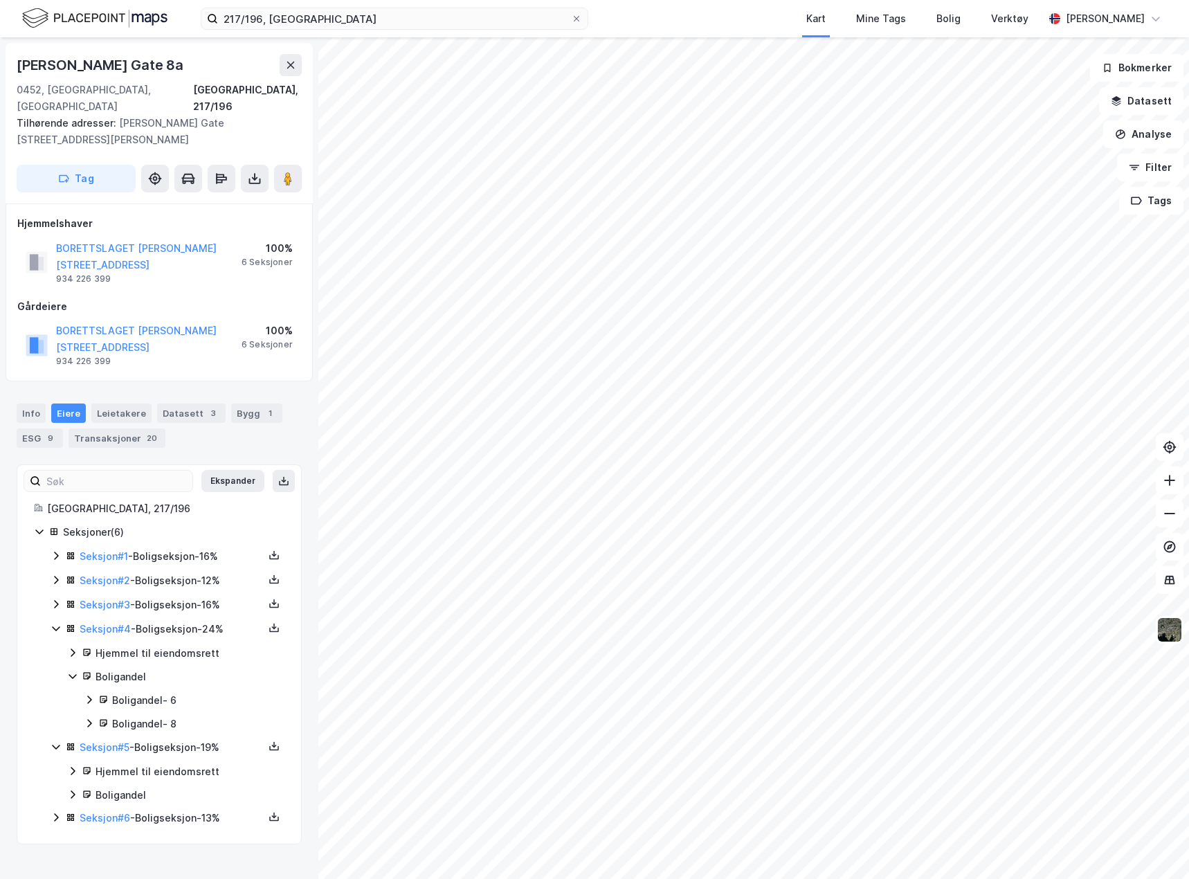
click at [80, 787] on div "Boligandel" at bounding box center [175, 795] width 217 height 17
click at [87, 812] on icon at bounding box center [89, 817] width 11 height 11
click at [57, 859] on icon at bounding box center [56, 864] width 11 height 11
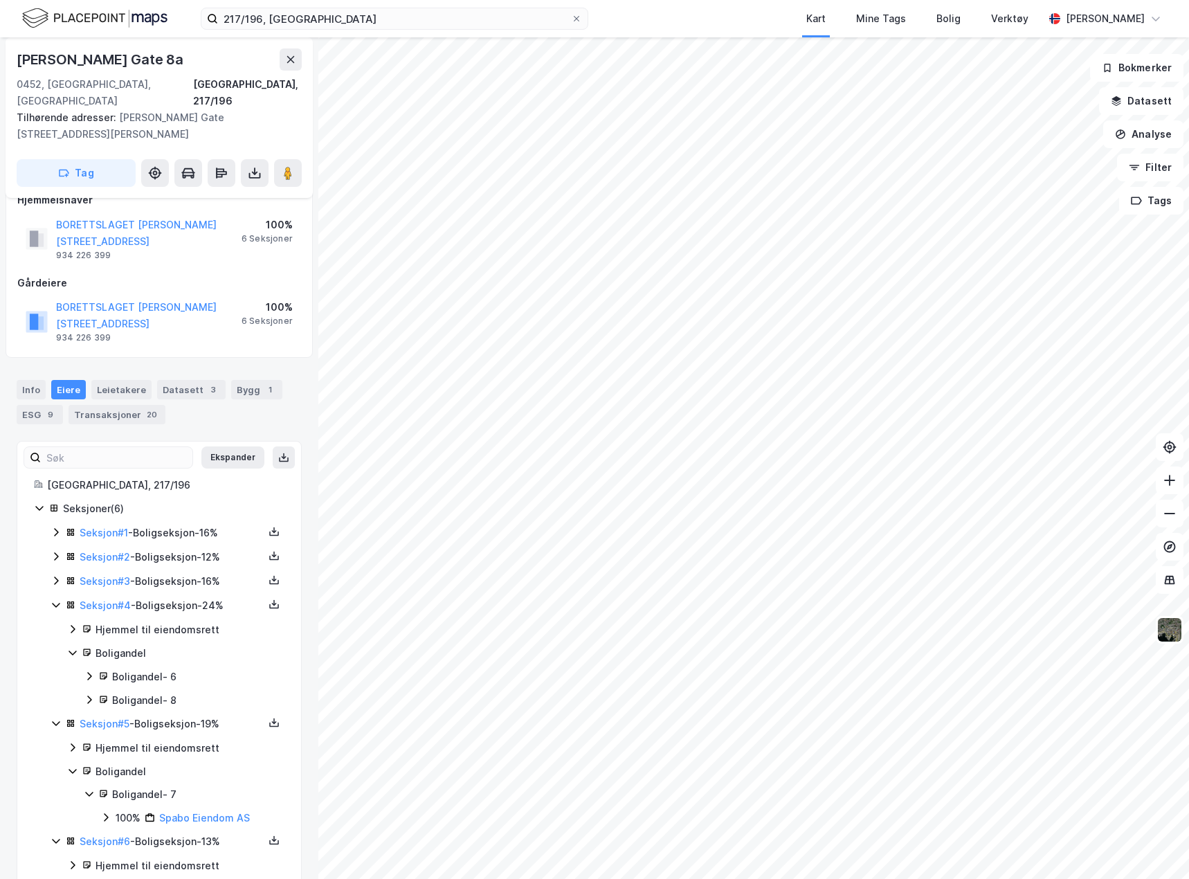
scroll to position [36, 0]
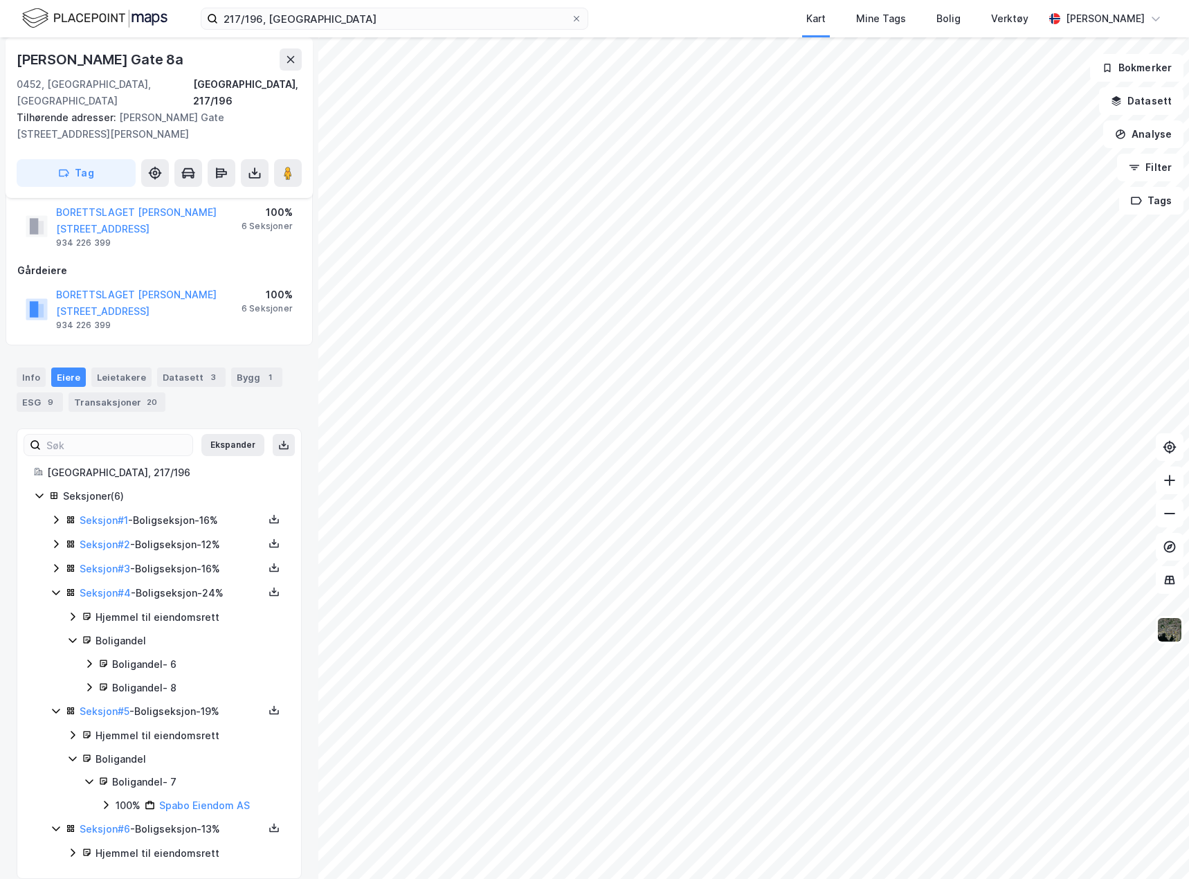
click at [67, 847] on icon at bounding box center [72, 852] width 11 height 11
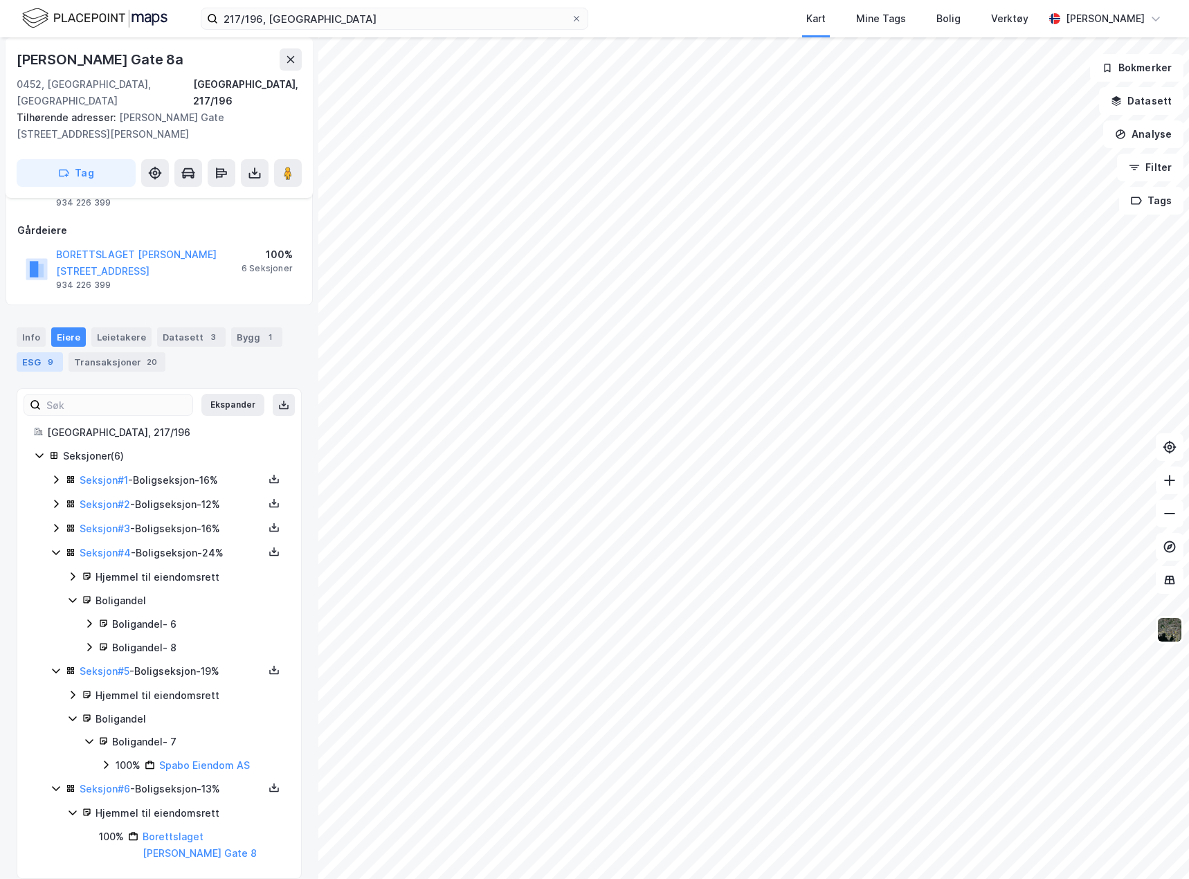
click at [47, 355] on div "9" at bounding box center [51, 362] width 14 height 14
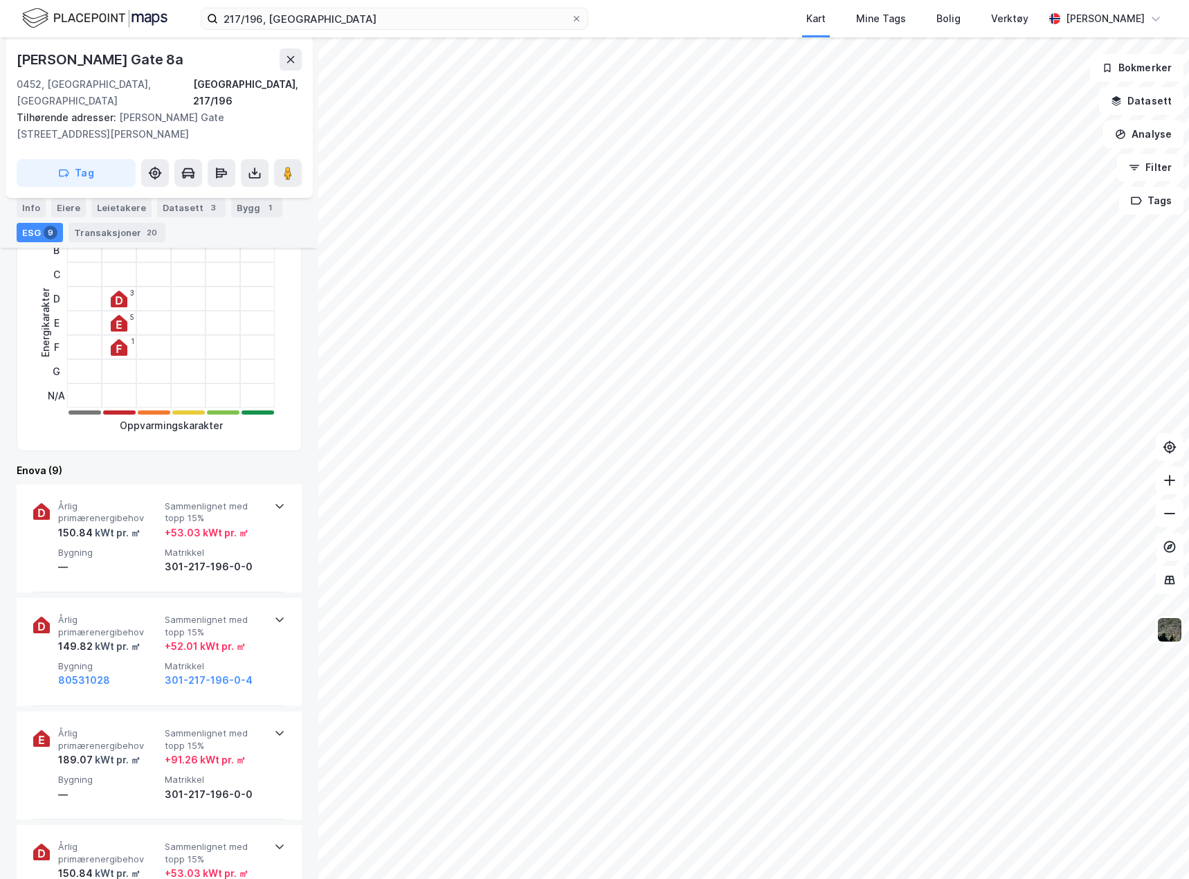
scroll to position [346, 0]
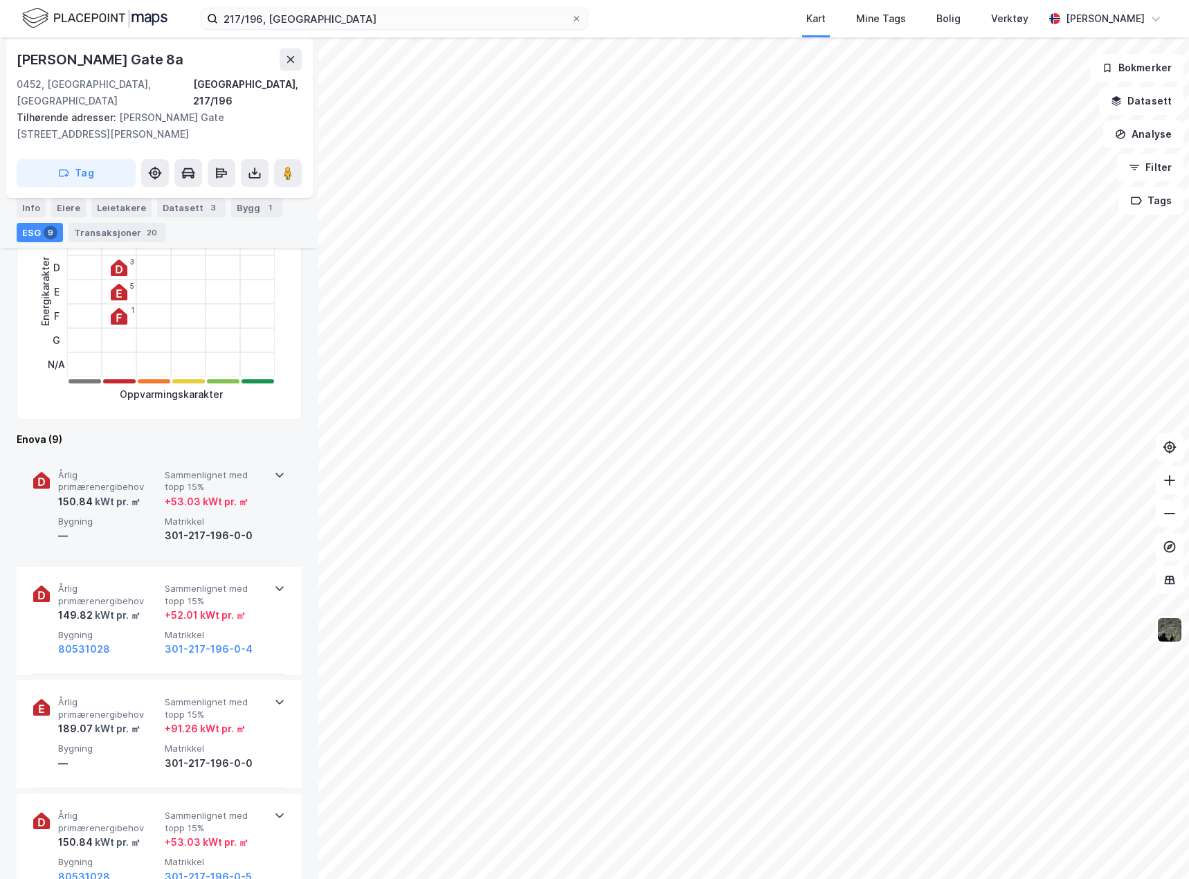
click at [219, 539] on div "Årlig primærenergibehov 150.84 kWt pr. ㎡ Sammenlignet med topp 15% + 53.03 kWt …" at bounding box center [159, 507] width 252 height 108
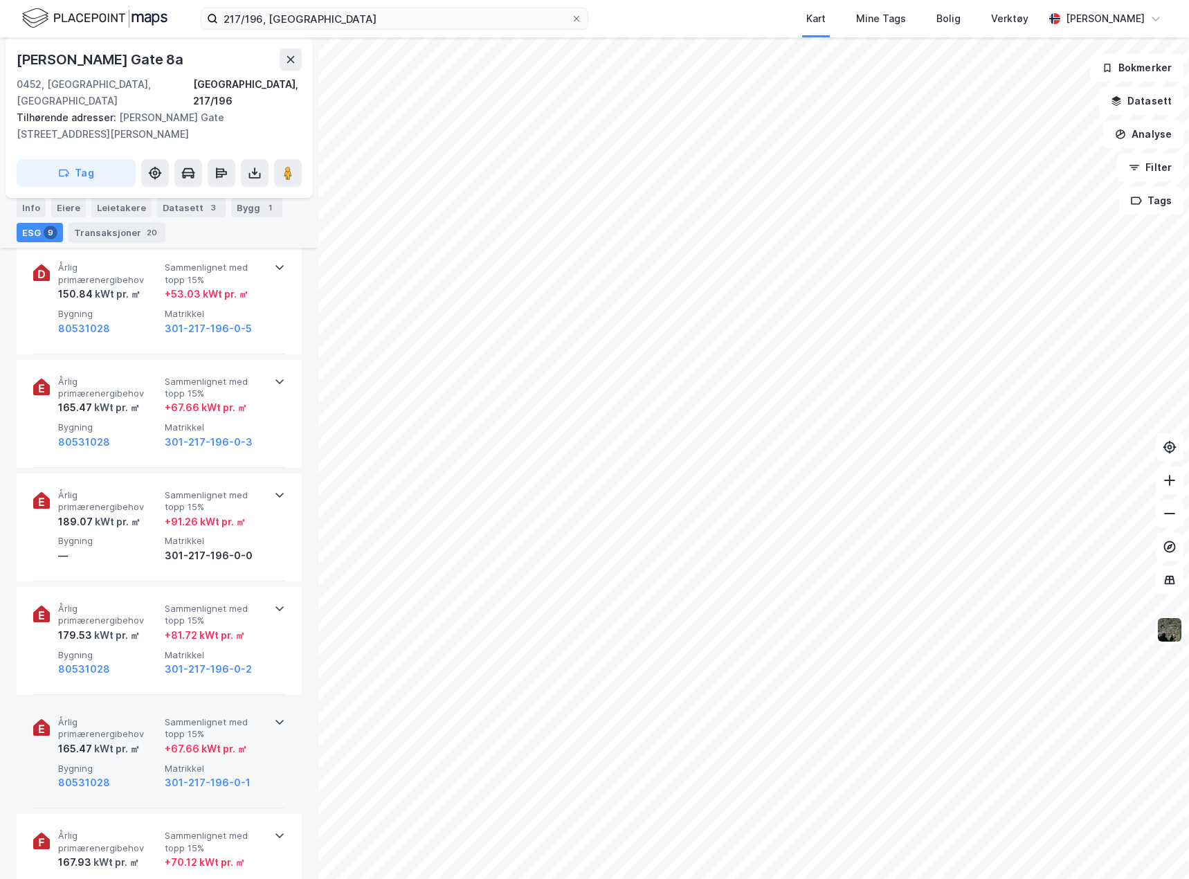
scroll to position [1371, 0]
